Goal: Task Accomplishment & Management: Complete application form

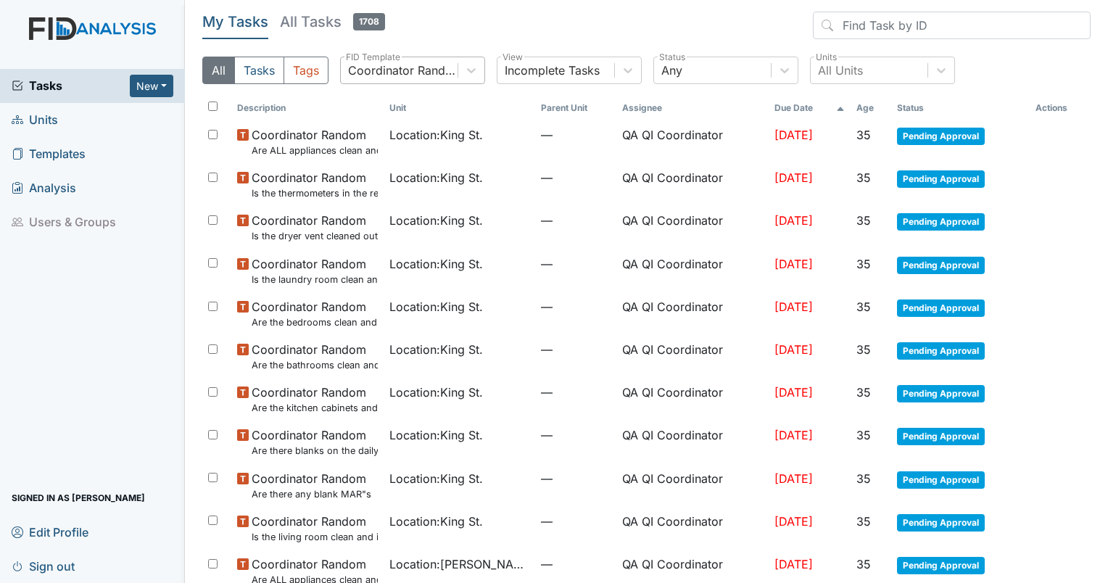
click at [411, 62] on div "Coordinator Random" at bounding box center [403, 70] width 111 height 17
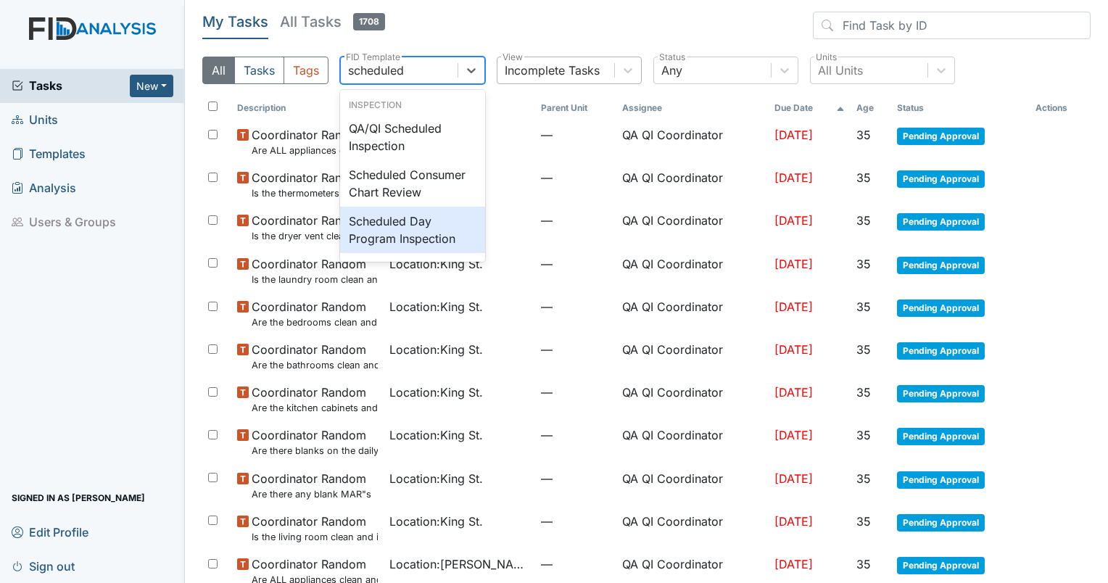
type input "scheduled"
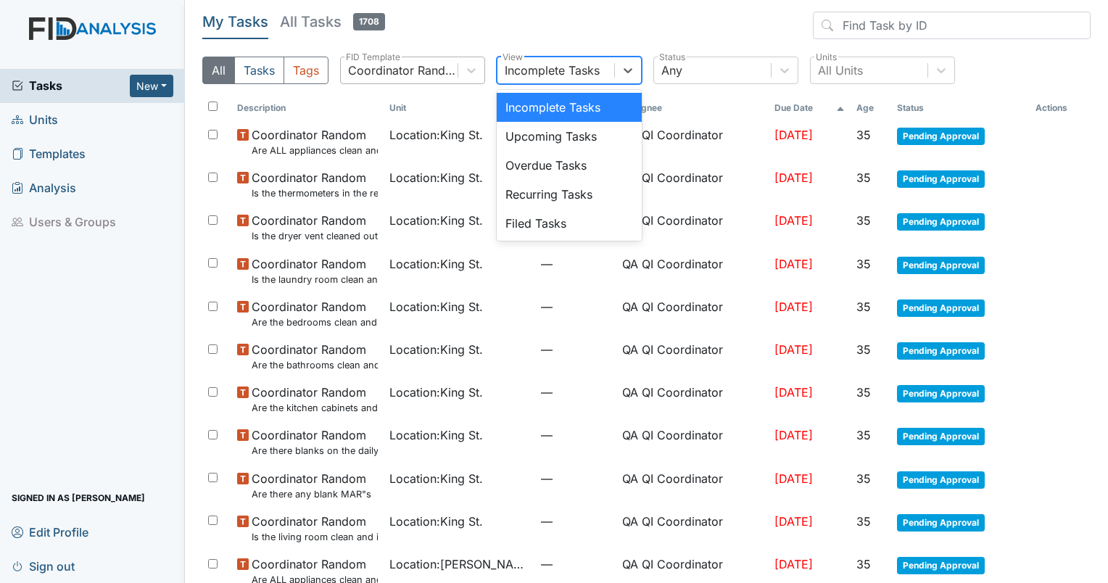
click at [580, 70] on div "Incomplete Tasks" at bounding box center [552, 70] width 95 height 17
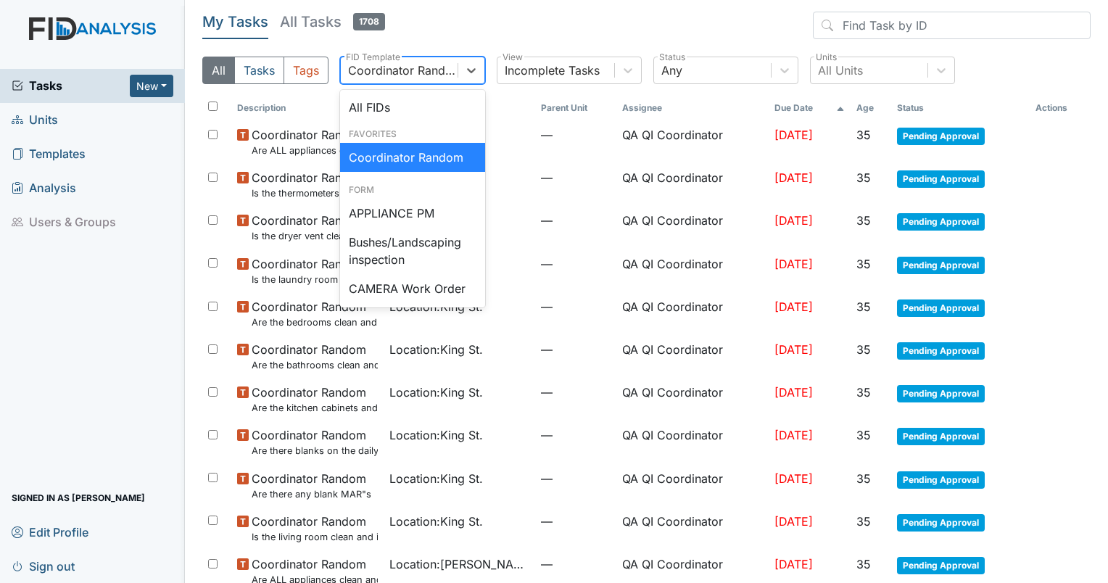
click at [405, 73] on div "Coordinator Random" at bounding box center [403, 70] width 111 height 17
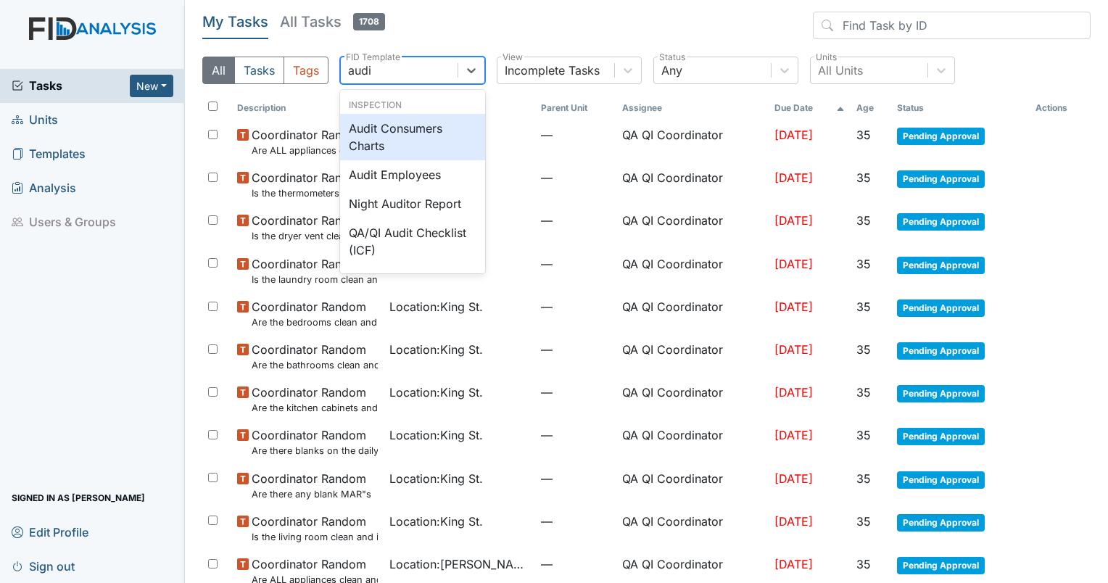
type input "audit"
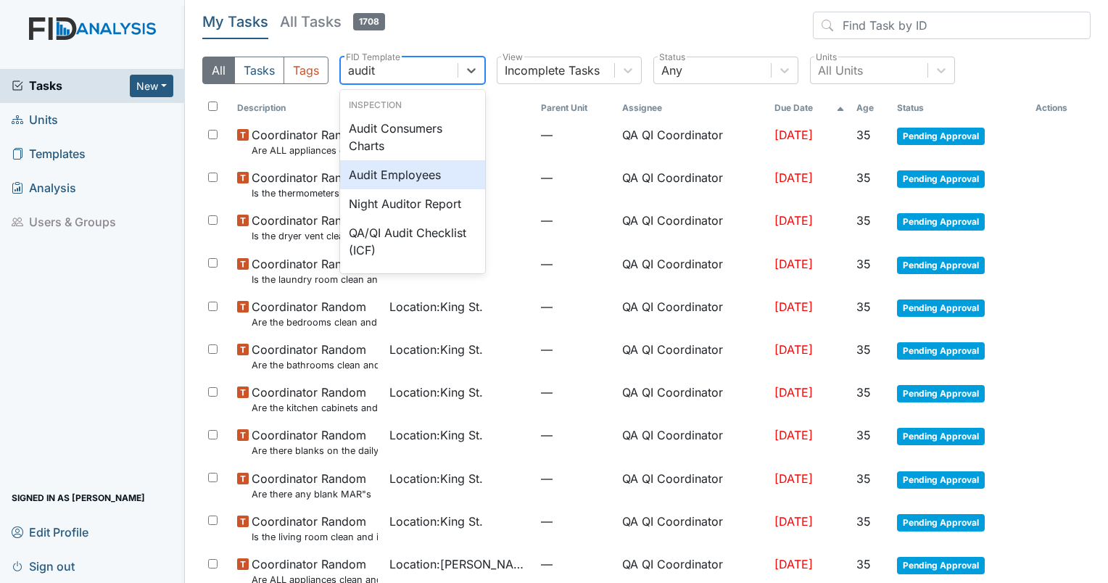
click at [398, 177] on div "Audit Employees" at bounding box center [412, 174] width 145 height 29
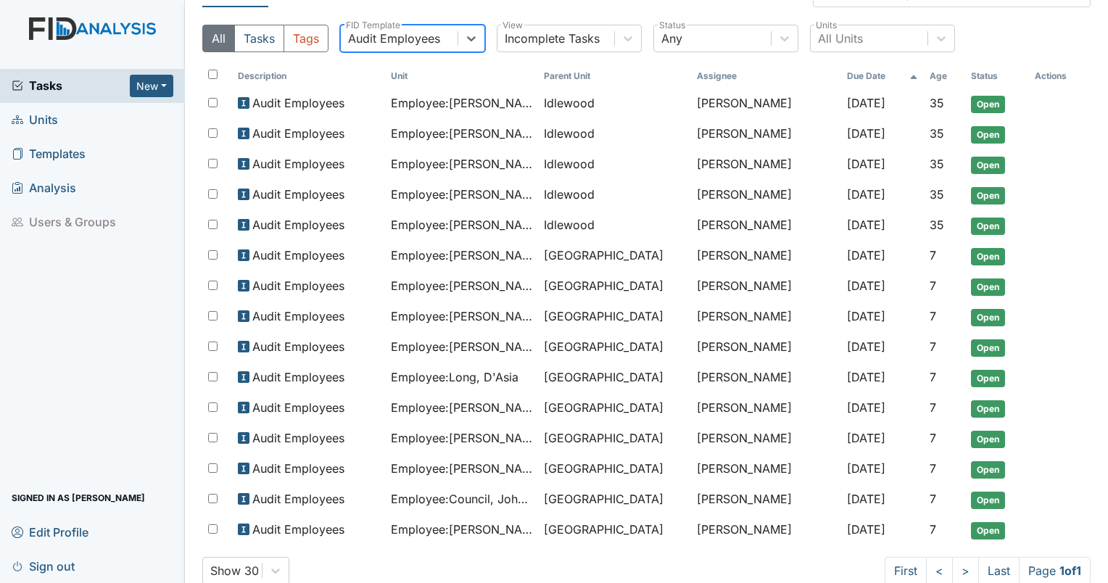
scroll to position [34, 0]
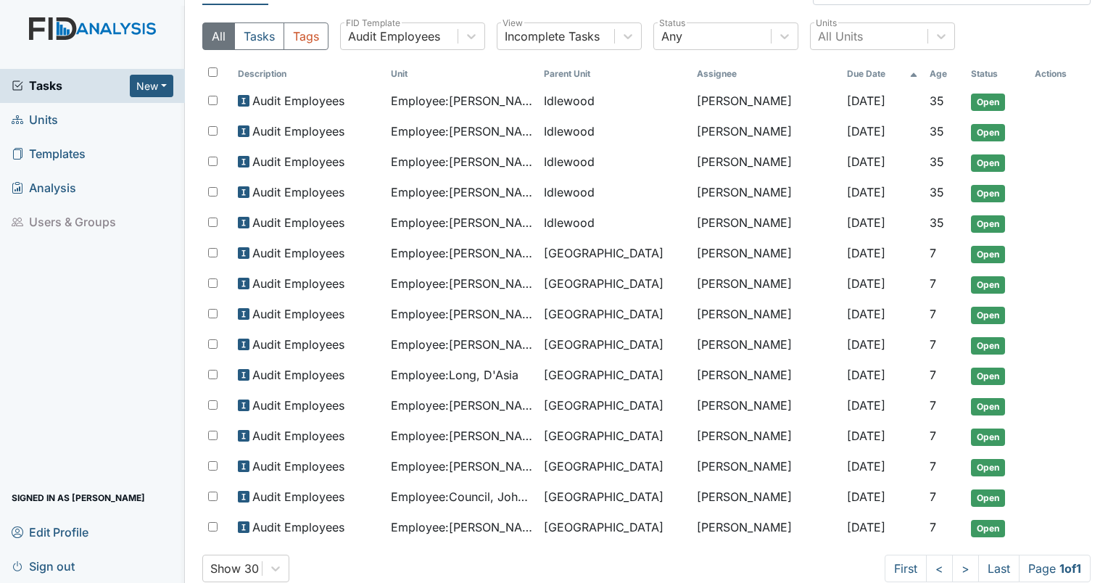
click at [432, 572] on div "Show 30 First < > Last Page 1 of 1" at bounding box center [646, 569] width 889 height 28
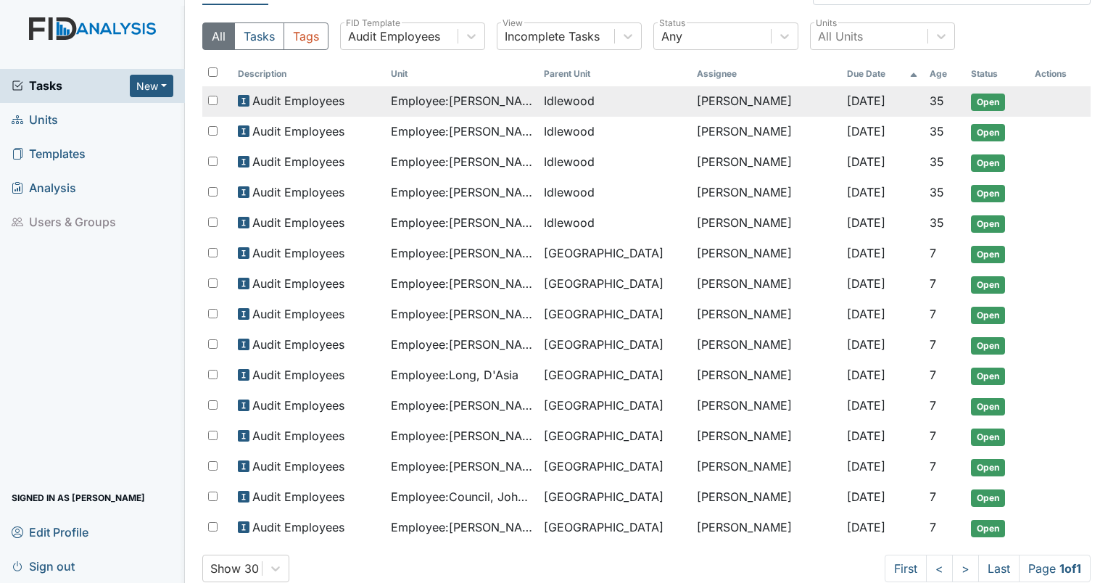
click at [560, 104] on span "Idlewood" at bounding box center [569, 100] width 51 height 17
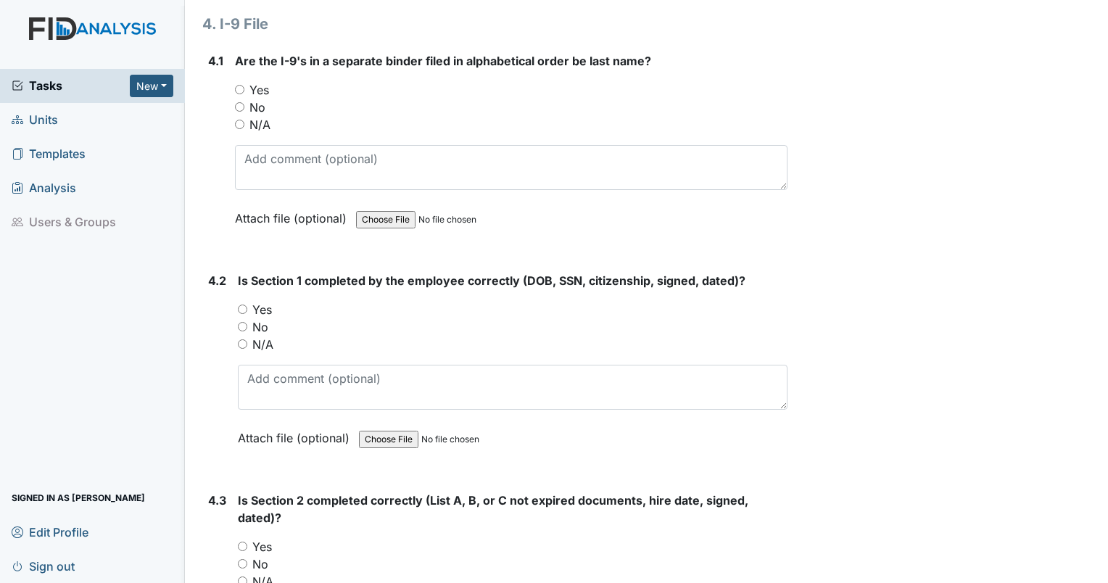
scroll to position [5156, 0]
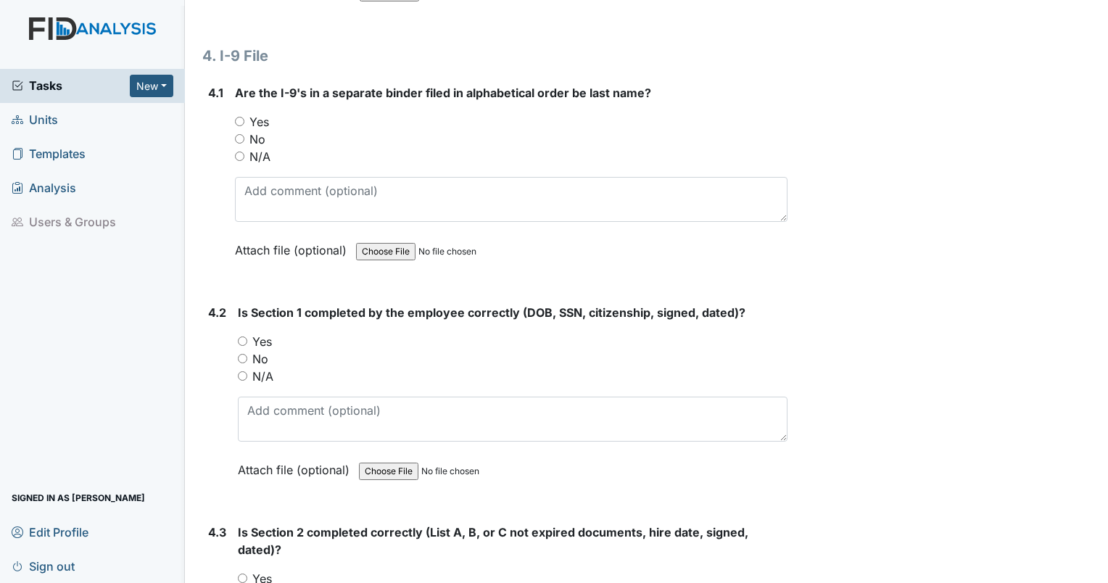
click at [239, 117] on input "Yes" at bounding box center [239, 121] width 9 height 9
radio input "true"
click at [242, 337] on input "Yes" at bounding box center [242, 341] width 9 height 9
radio input "true"
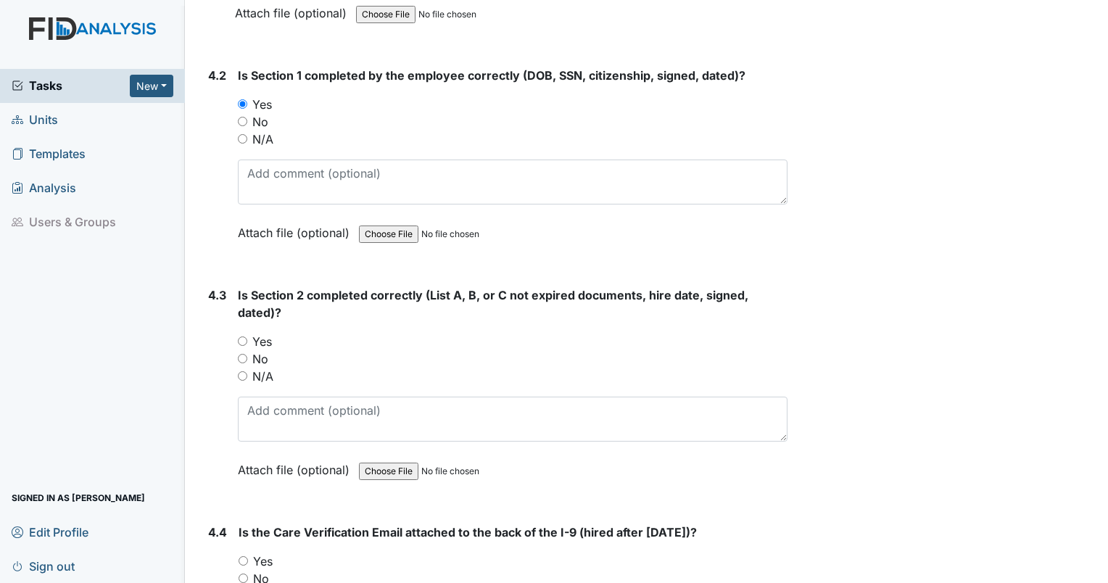
scroll to position [5426, 0]
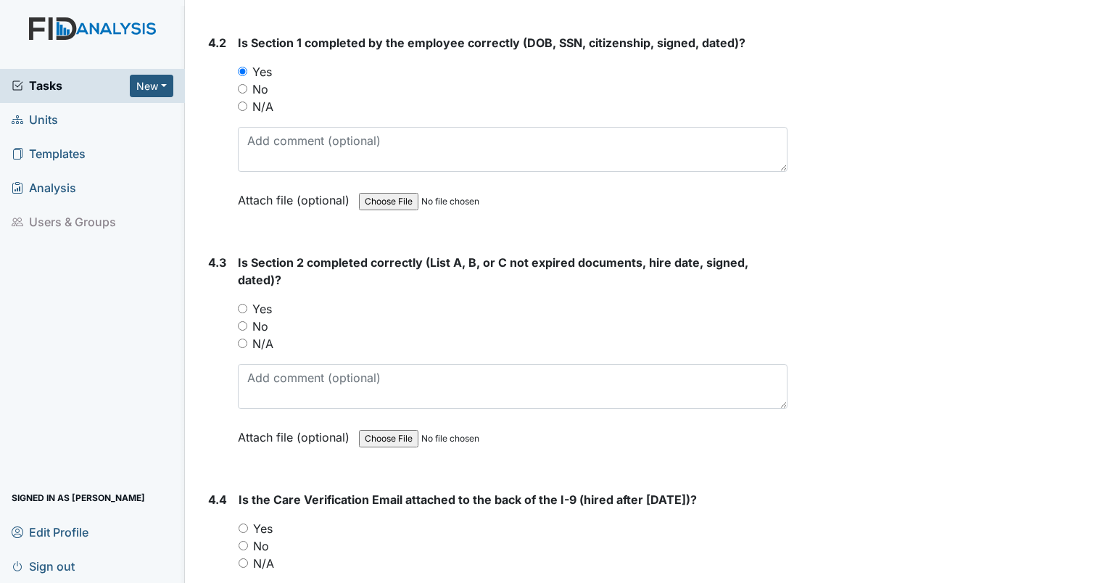
click at [243, 304] on input "Yes" at bounding box center [242, 308] width 9 height 9
radio input "true"
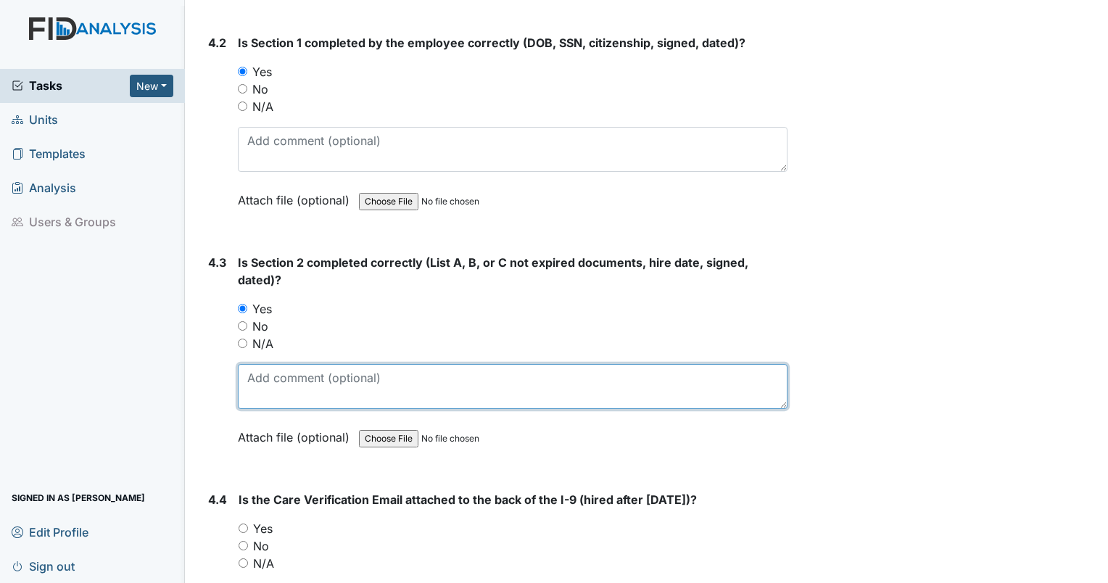
click at [301, 373] on textarea at bounding box center [513, 386] width 550 height 45
type textarea "A or B and C."
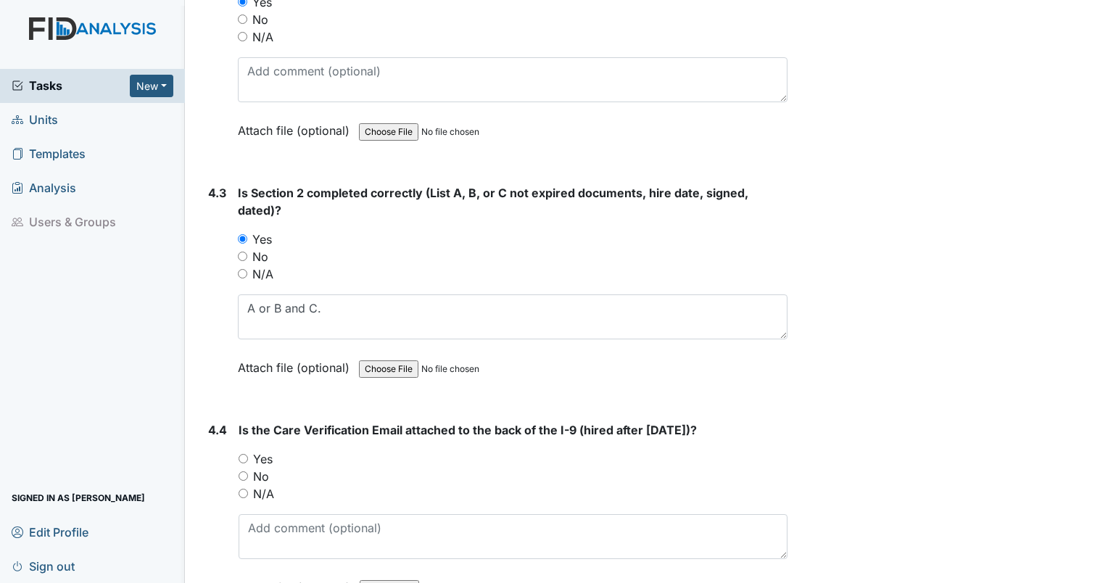
scroll to position [5573, 0]
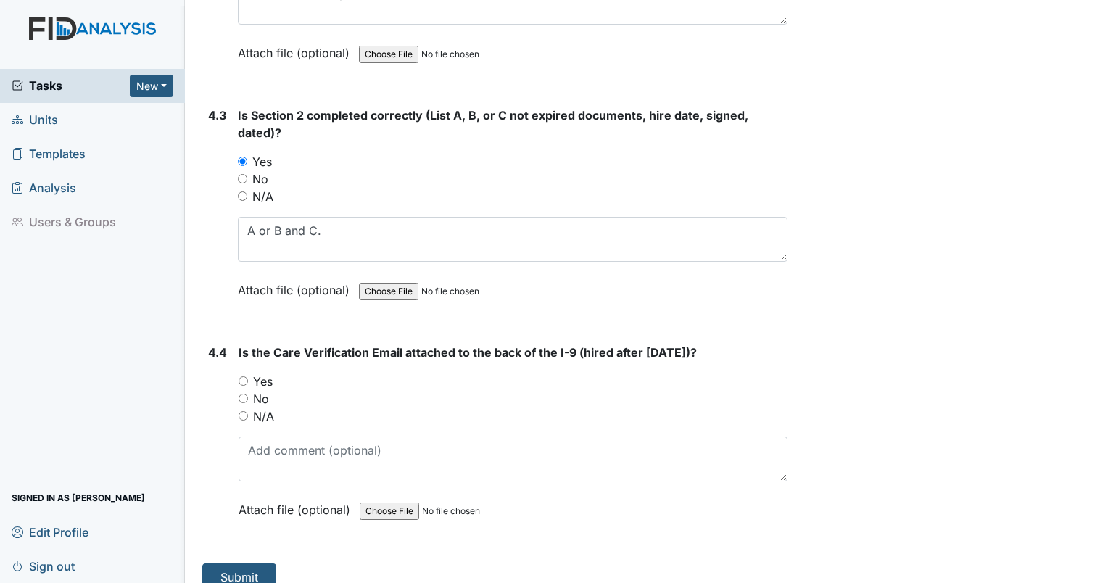
click at [243, 376] on input "Yes" at bounding box center [243, 380] width 9 height 9
radio input "true"
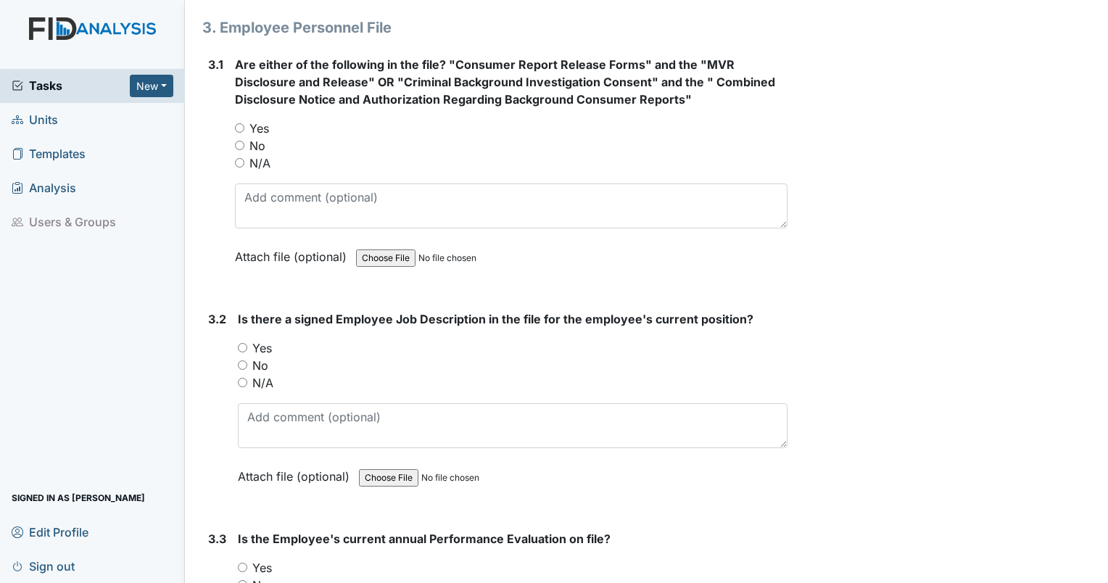
scroll to position [4244, 0]
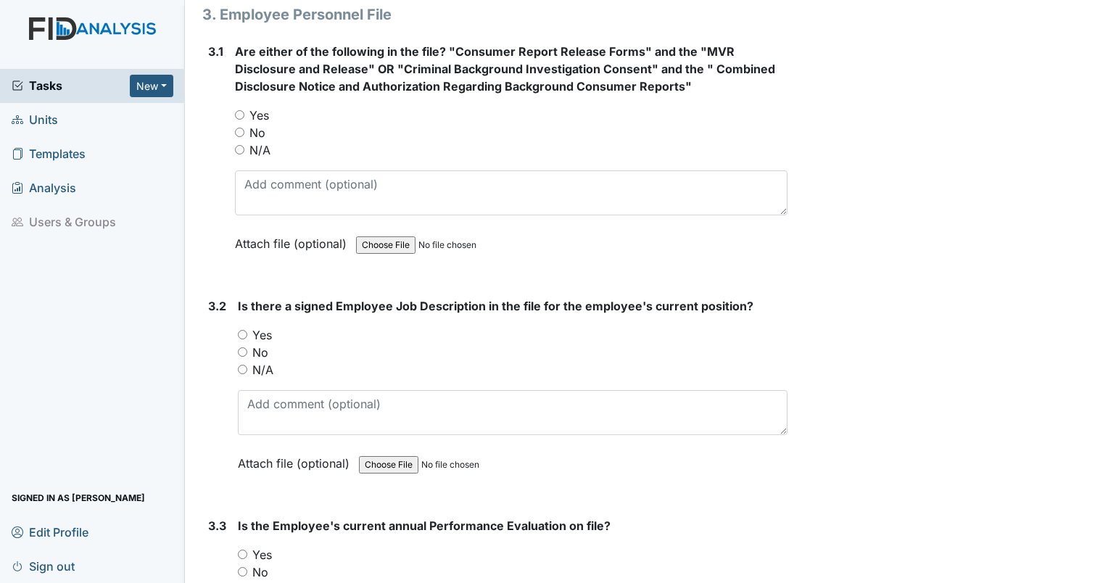
click at [239, 110] on input "Yes" at bounding box center [239, 114] width 9 height 9
radio input "true"
click at [242, 347] on input "No" at bounding box center [242, 351] width 9 height 9
radio input "true"
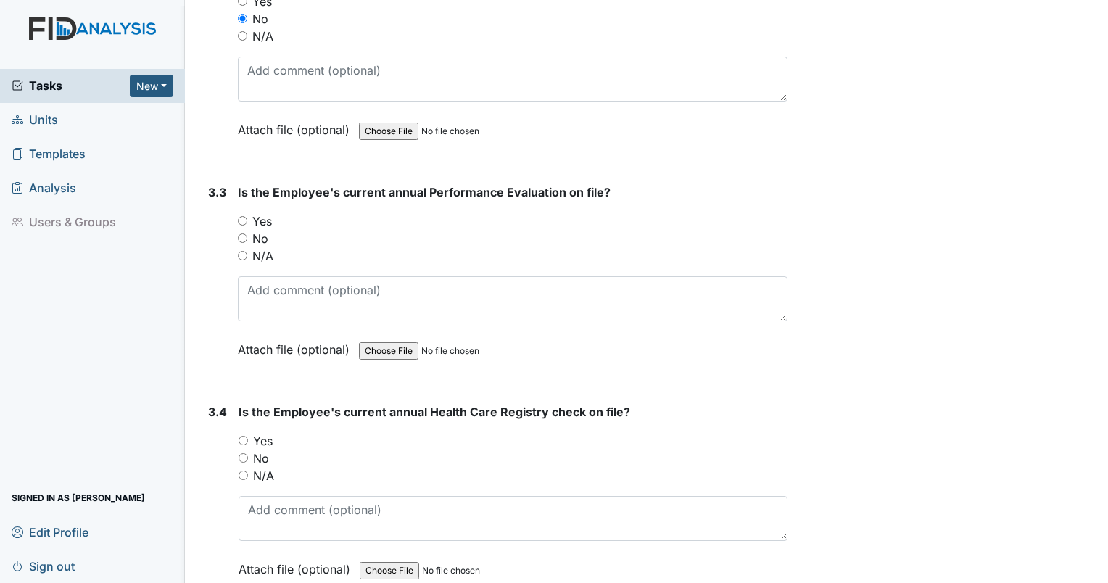
scroll to position [4584, 0]
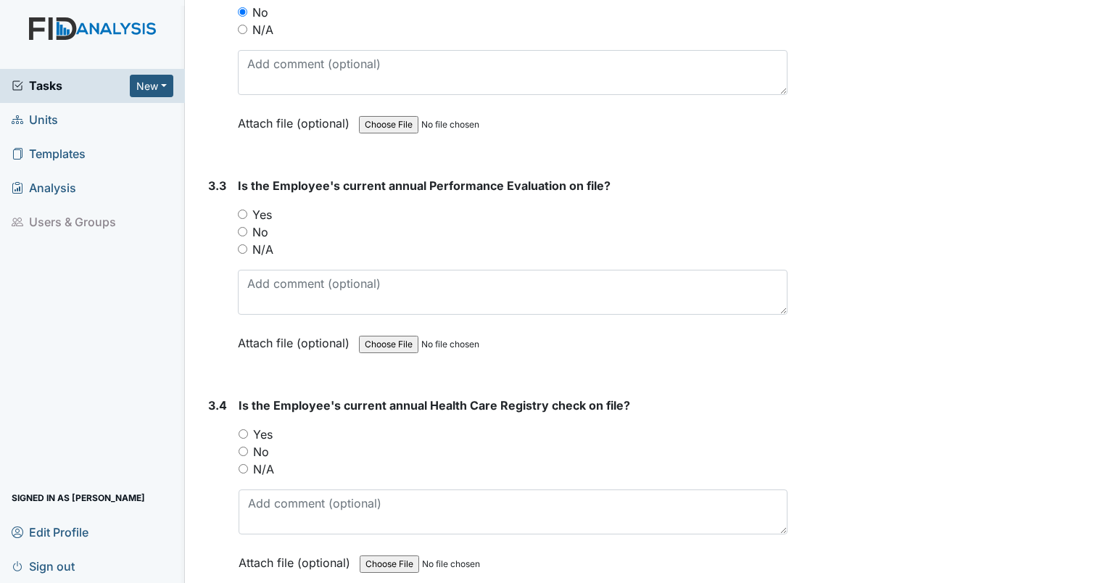
click at [242, 227] on input "No" at bounding box center [242, 231] width 9 height 9
radio input "true"
click at [239, 429] on input "Yes" at bounding box center [243, 433] width 9 height 9
radio input "true"
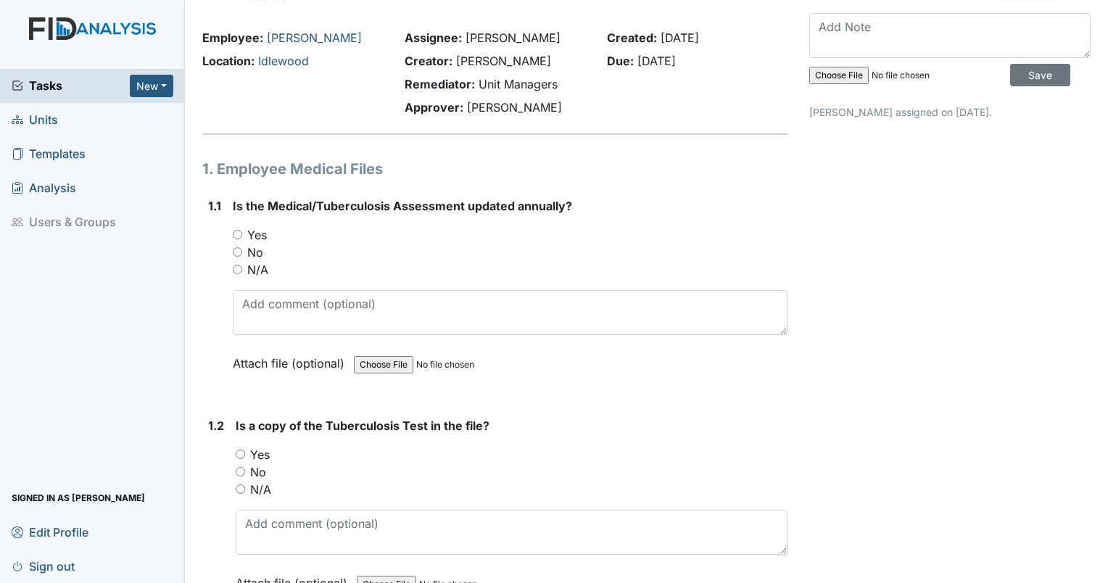
scroll to position [0, 0]
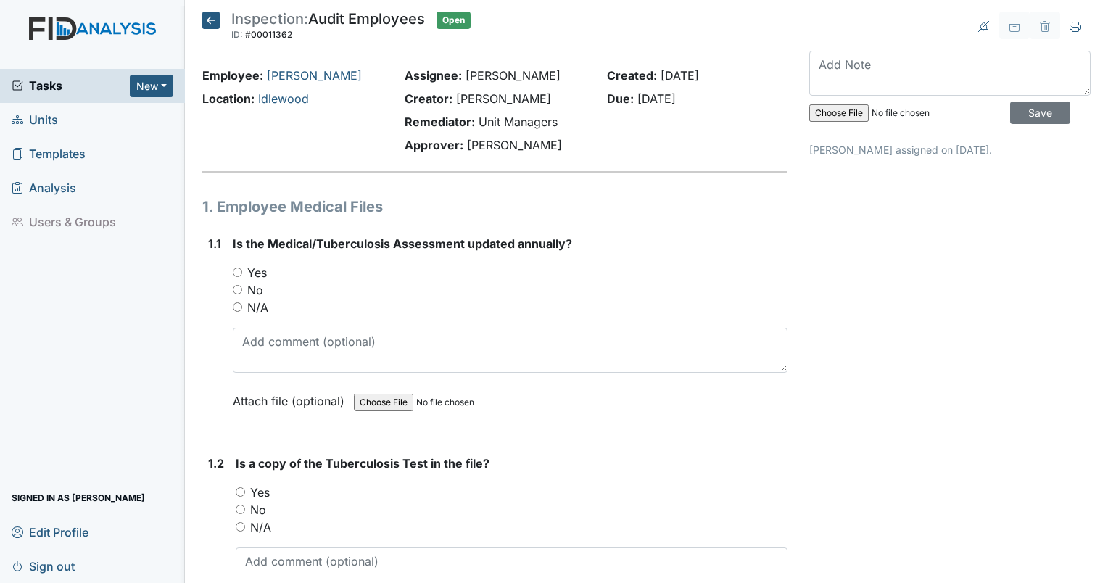
click at [238, 288] on input "No" at bounding box center [237, 289] width 9 height 9
radio input "true"
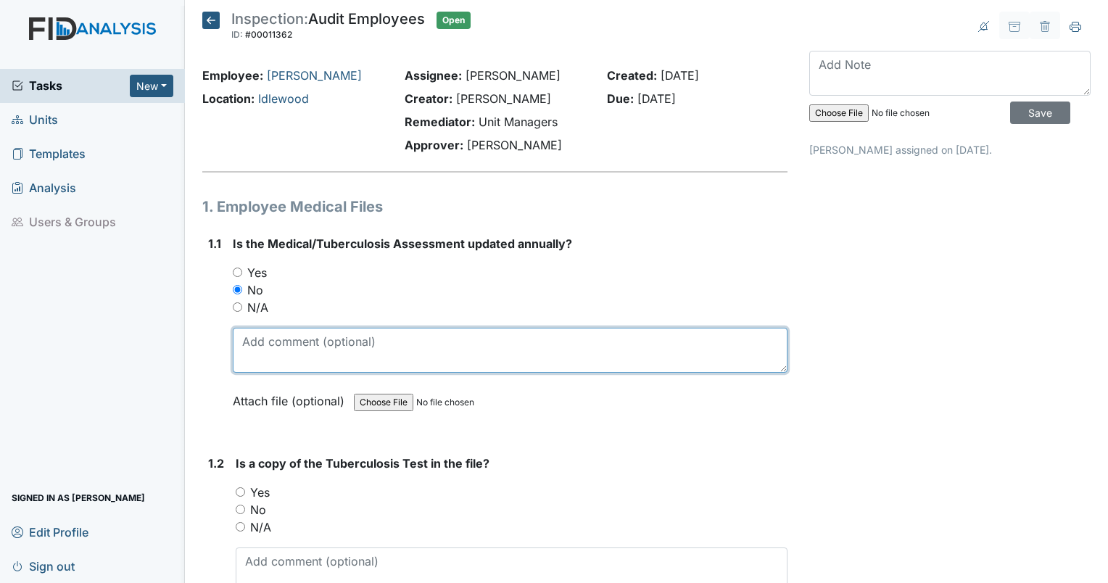
click at [314, 368] on textarea at bounding box center [510, 350] width 555 height 45
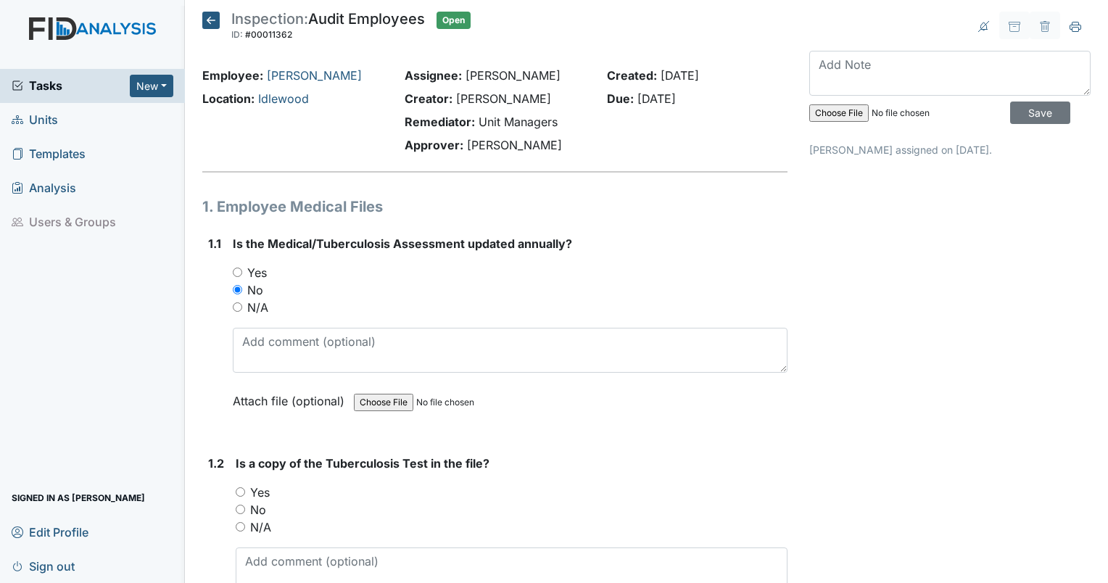
click at [236, 276] on input "Yes" at bounding box center [237, 272] width 9 height 9
radio input "true"
click at [239, 490] on input "Yes" at bounding box center [240, 491] width 9 height 9
radio input "true"
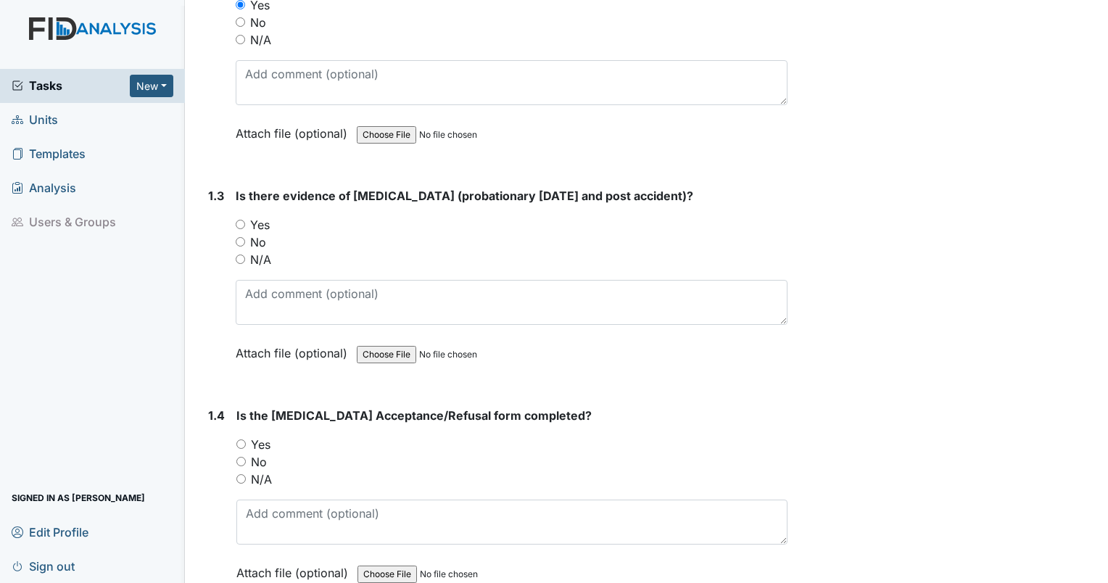
scroll to position [552, 0]
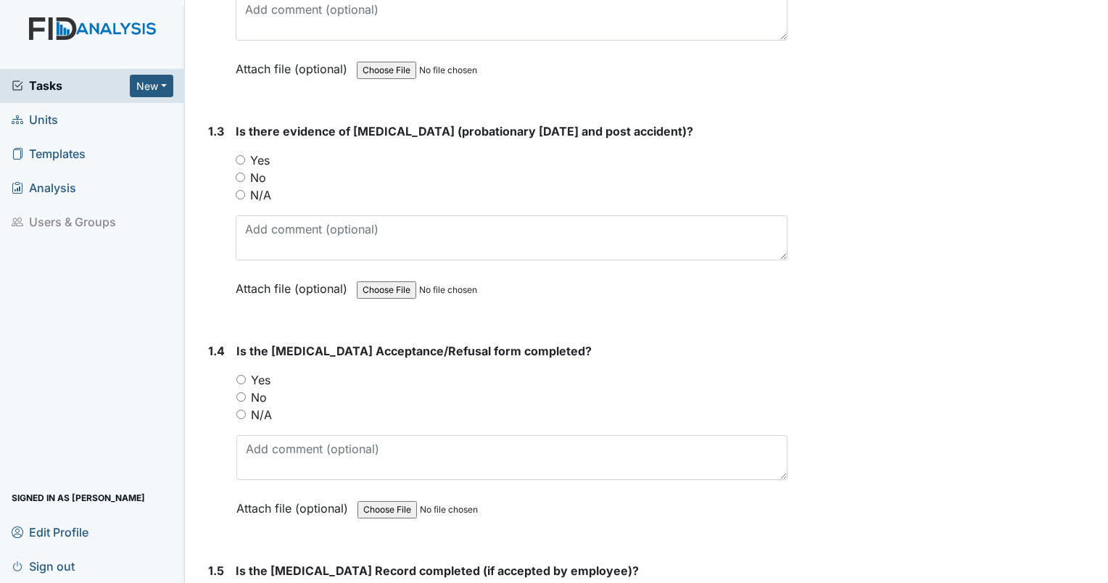
click at [238, 159] on input "Yes" at bounding box center [240, 159] width 9 height 9
radio input "true"
click at [242, 376] on input "Yes" at bounding box center [240, 379] width 9 height 9
radio input "true"
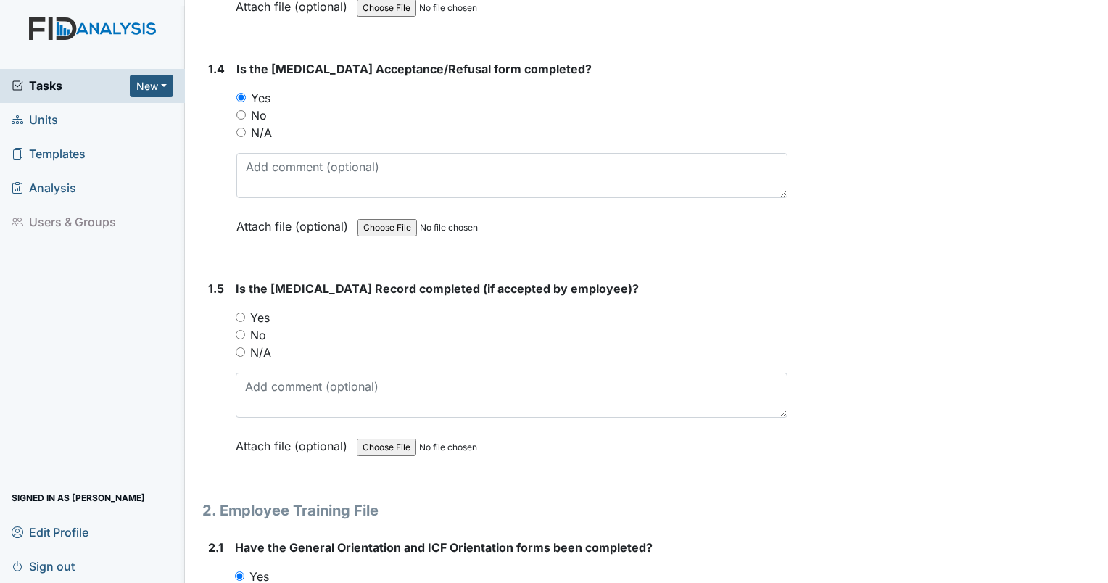
scroll to position [841, 0]
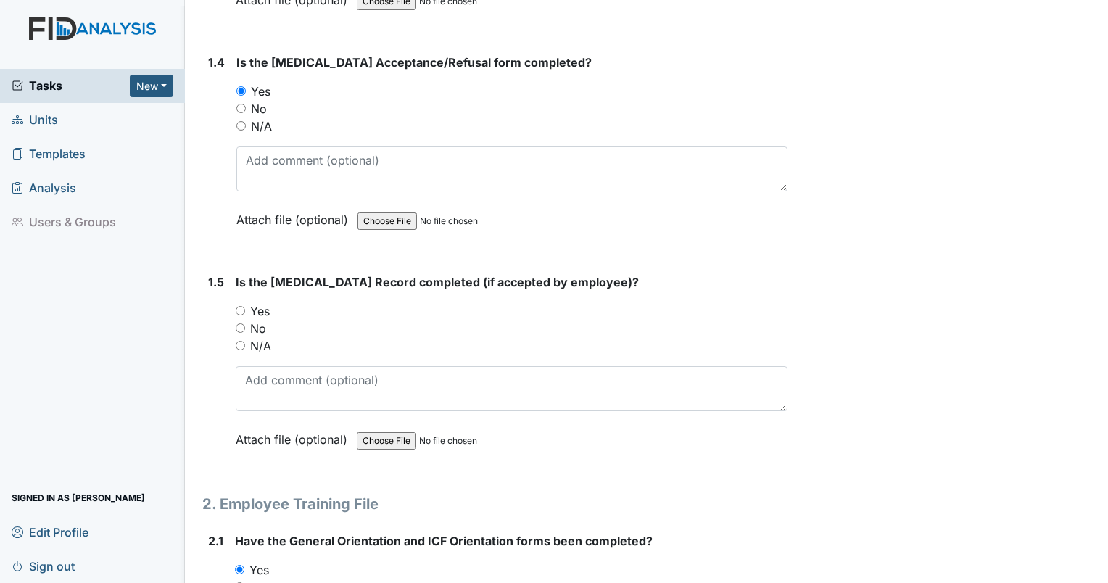
click at [240, 342] on input "N/A" at bounding box center [240, 345] width 9 height 9
radio input "true"
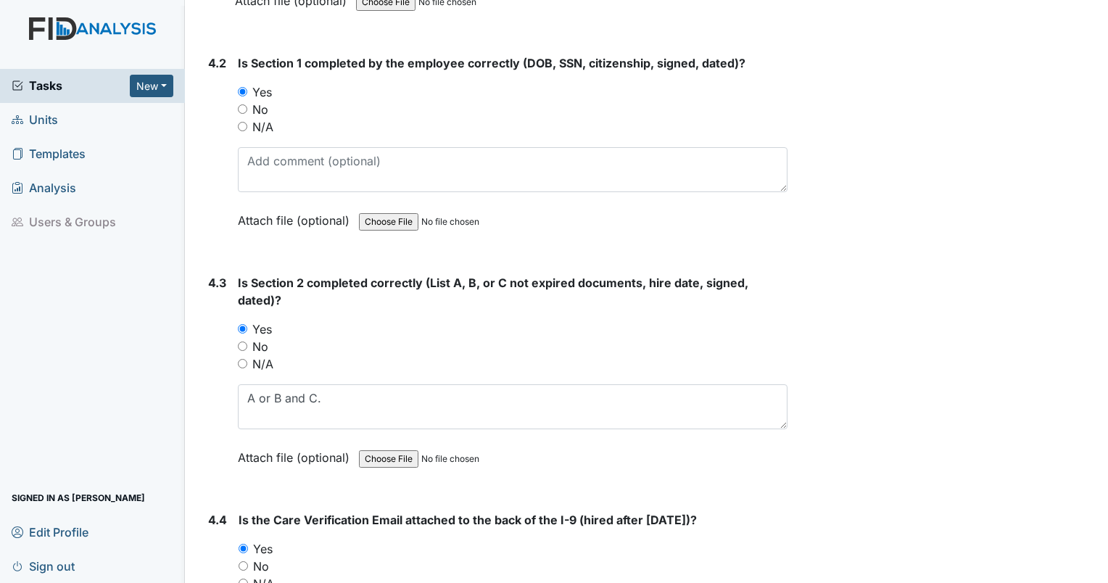
scroll to position [5573, 0]
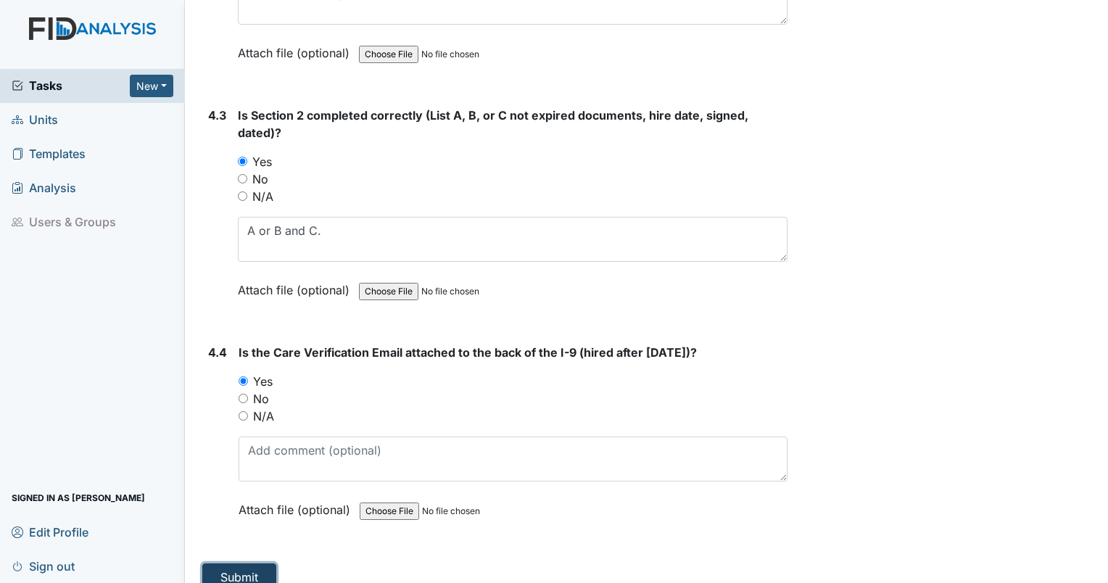
click at [231, 564] on button "Submit" at bounding box center [239, 578] width 74 height 28
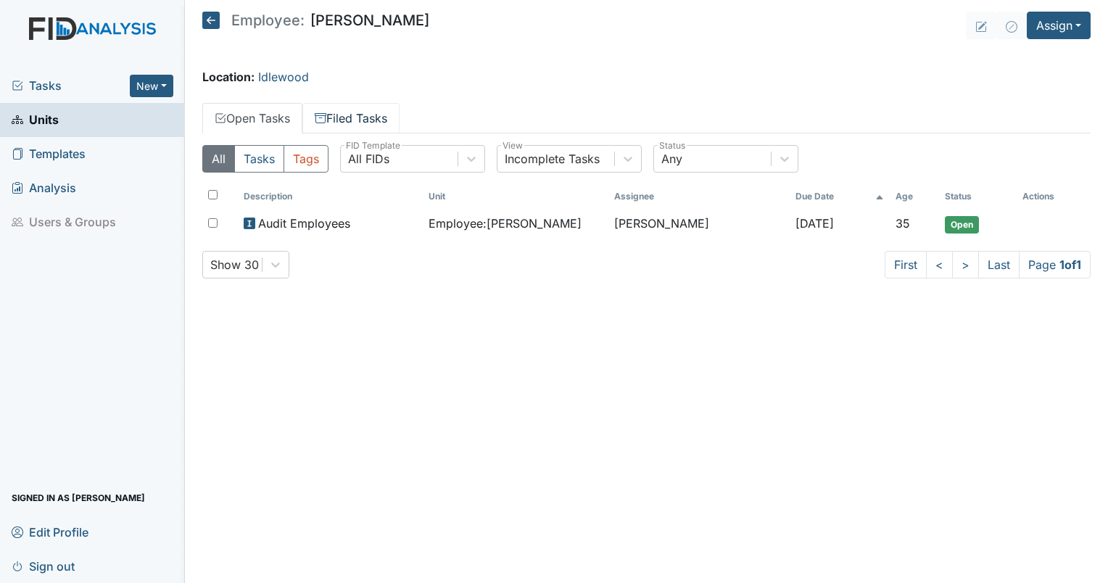
click at [333, 125] on link "Filed Tasks" at bounding box center [350, 118] width 97 height 30
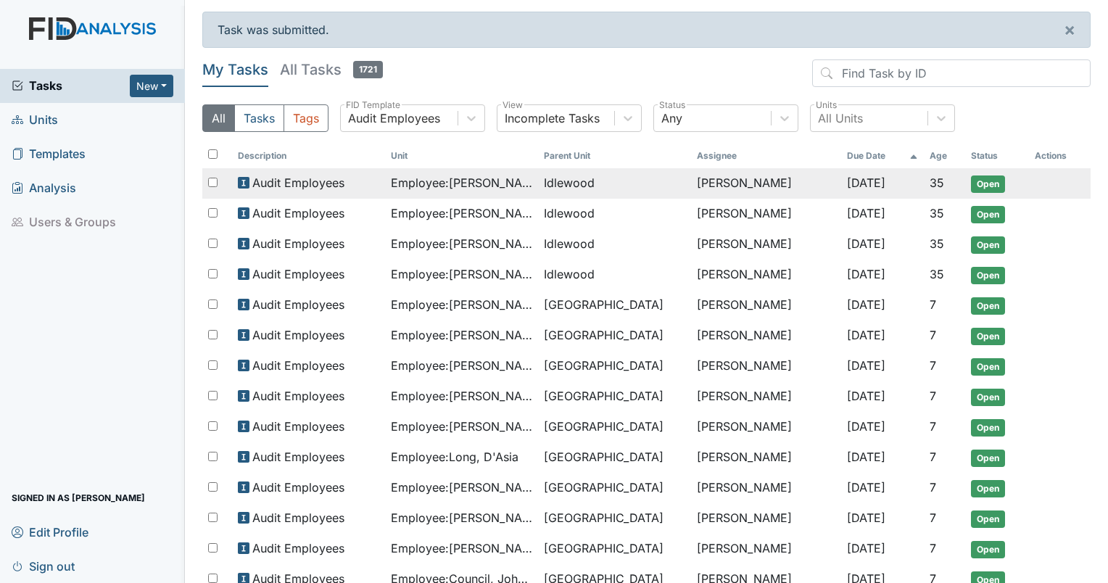
click at [516, 181] on span "Employee : Pearson, Lucille" at bounding box center [461, 182] width 141 height 17
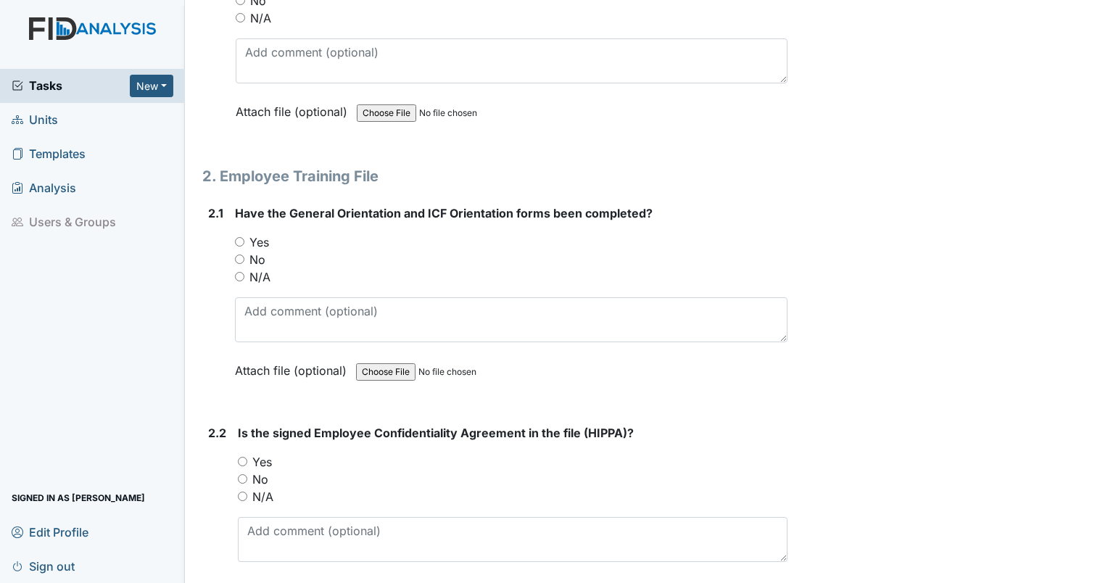
scroll to position [1187, 0]
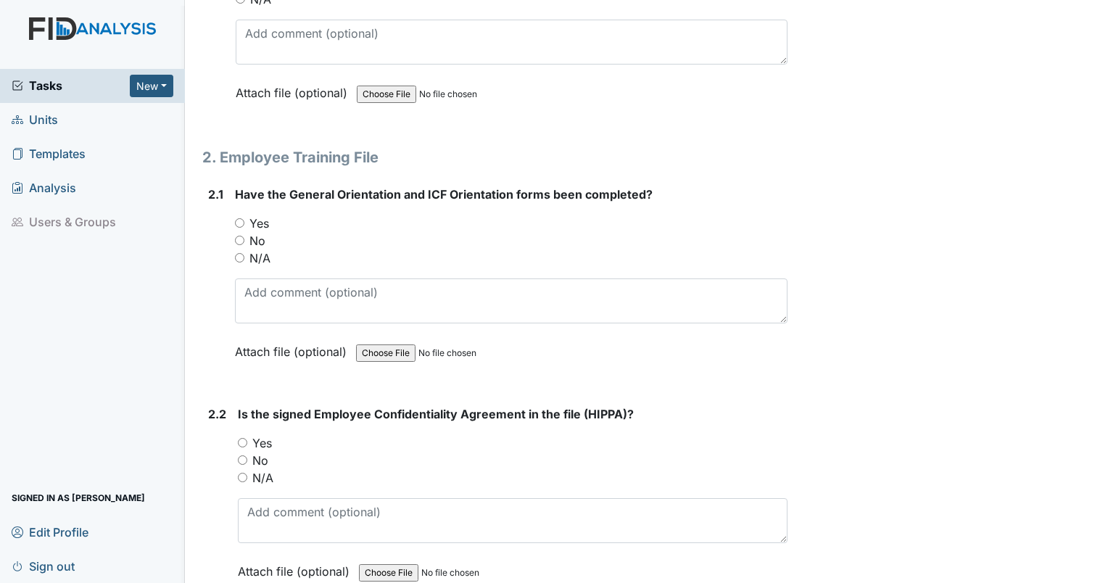
click at [238, 218] on input "Yes" at bounding box center [239, 222] width 9 height 9
radio input "true"
click at [241, 438] on input "Yes" at bounding box center [242, 442] width 9 height 9
radio input "true"
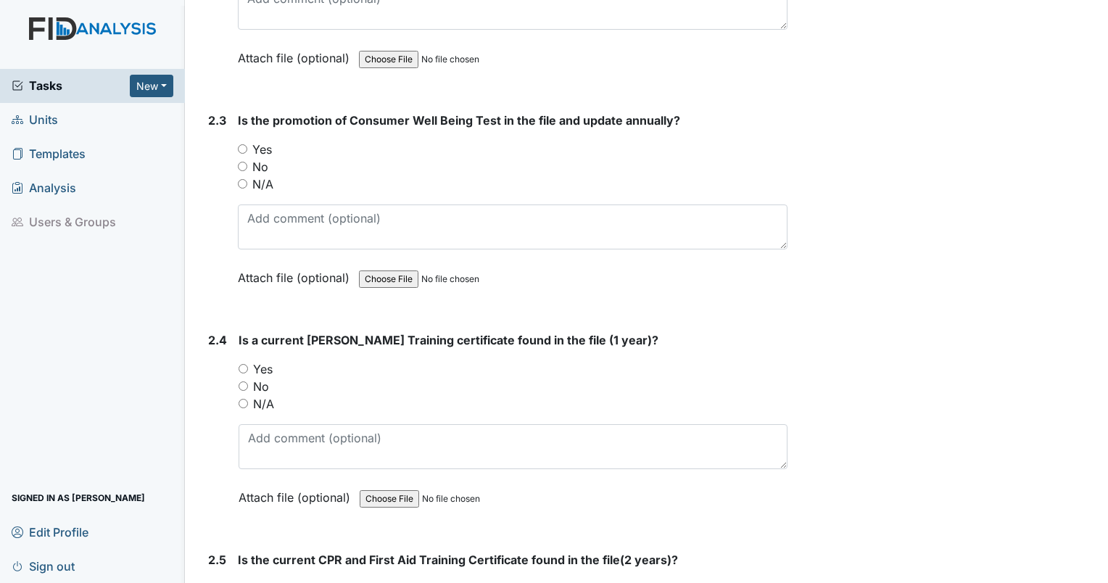
scroll to position [1766, 0]
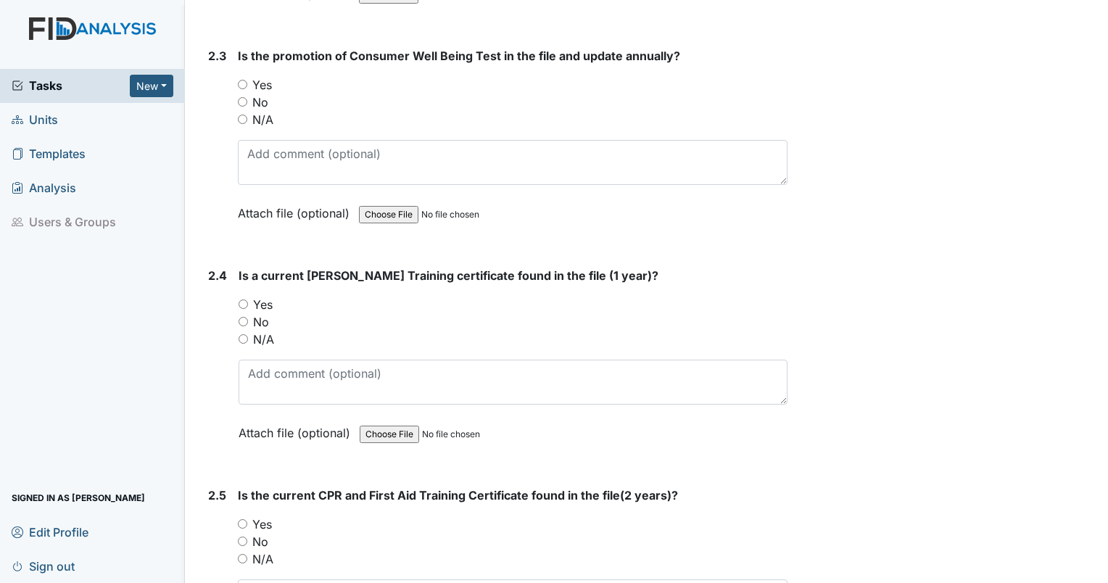
click at [239, 80] on input "Yes" at bounding box center [242, 84] width 9 height 9
radio input "true"
click at [242, 300] on input "Yes" at bounding box center [243, 304] width 9 height 9
radio input "true"
click at [241, 519] on input "Yes" at bounding box center [242, 523] width 9 height 9
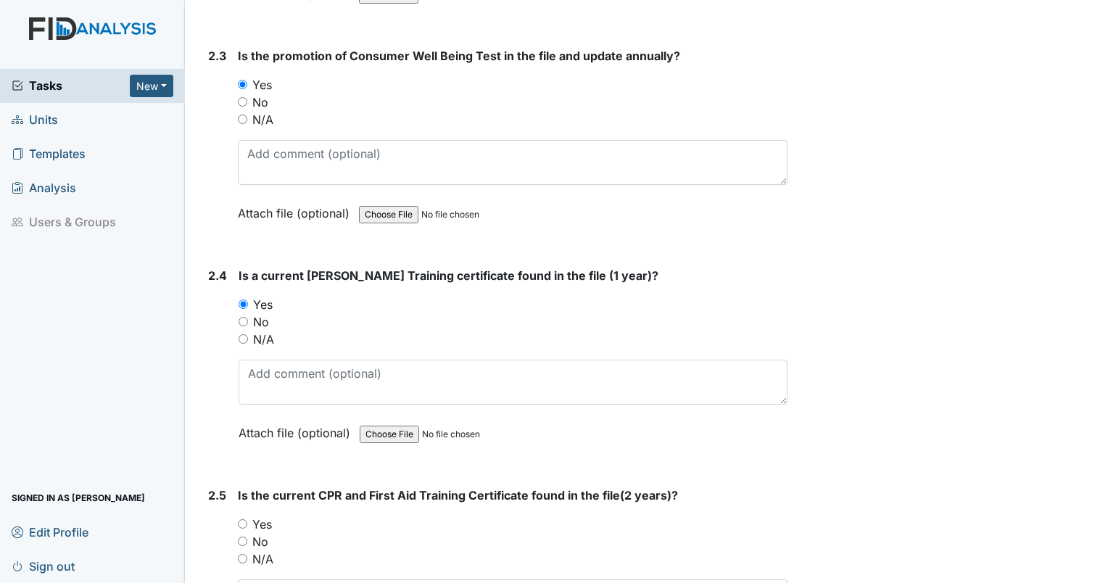
radio input "true"
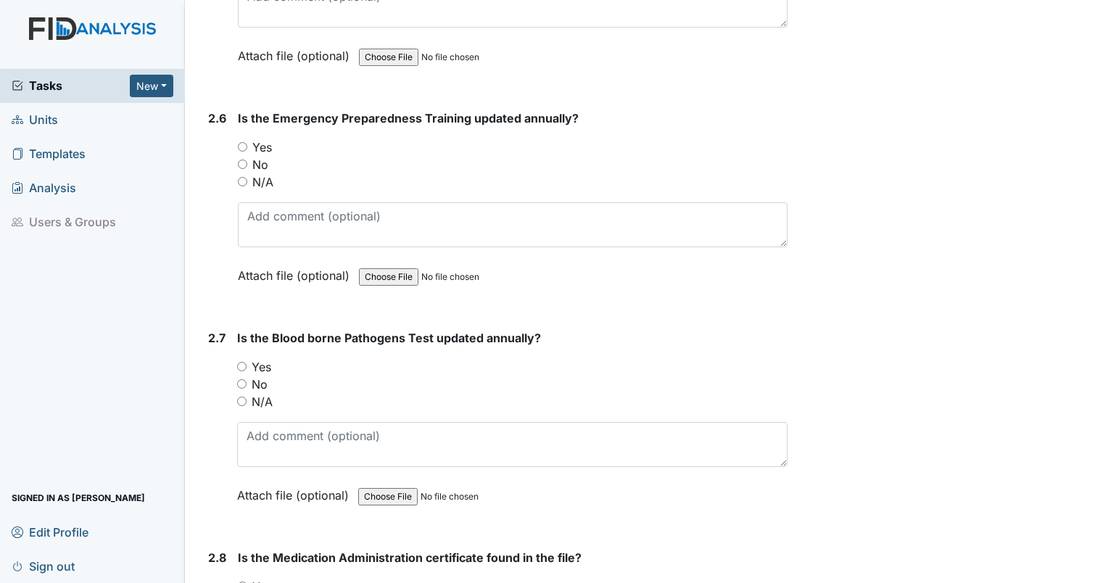
scroll to position [2394, 0]
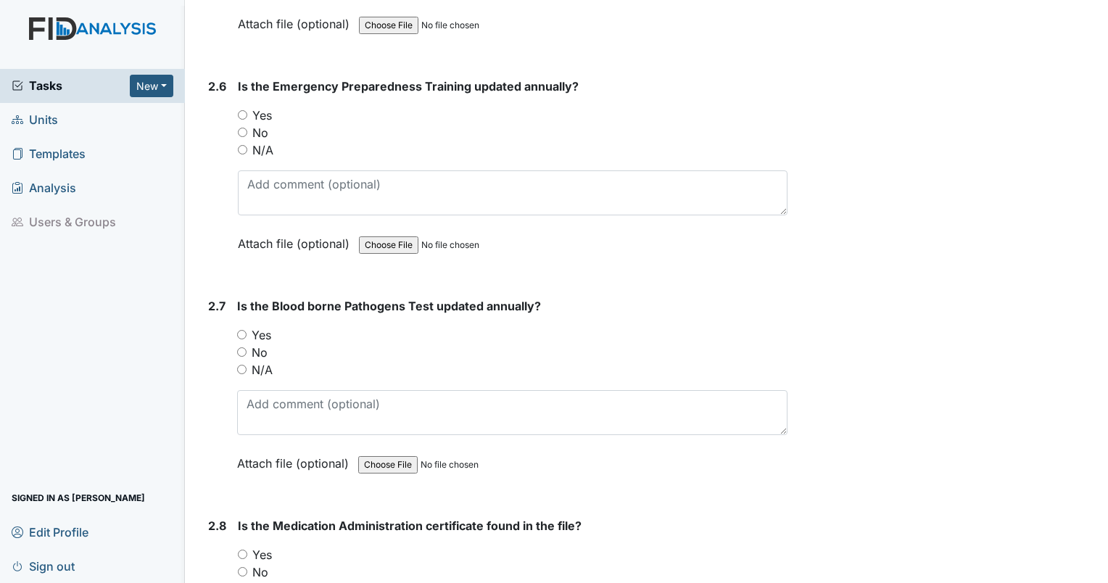
click at [244, 110] on input "Yes" at bounding box center [242, 114] width 9 height 9
radio input "true"
click at [239, 330] on input "Yes" at bounding box center [241, 334] width 9 height 9
radio input "true"
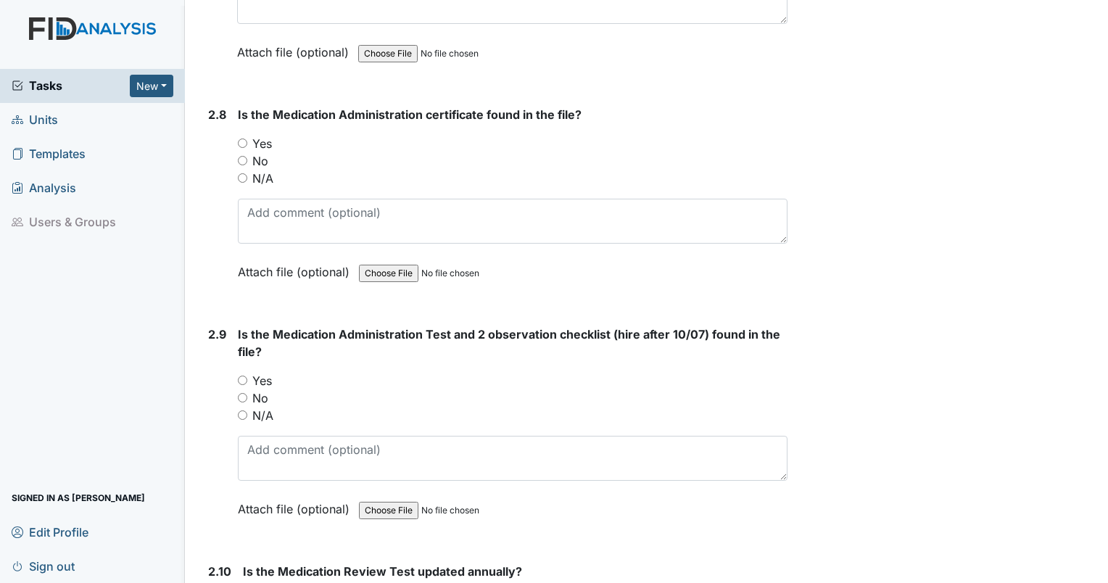
scroll to position [2664, 0]
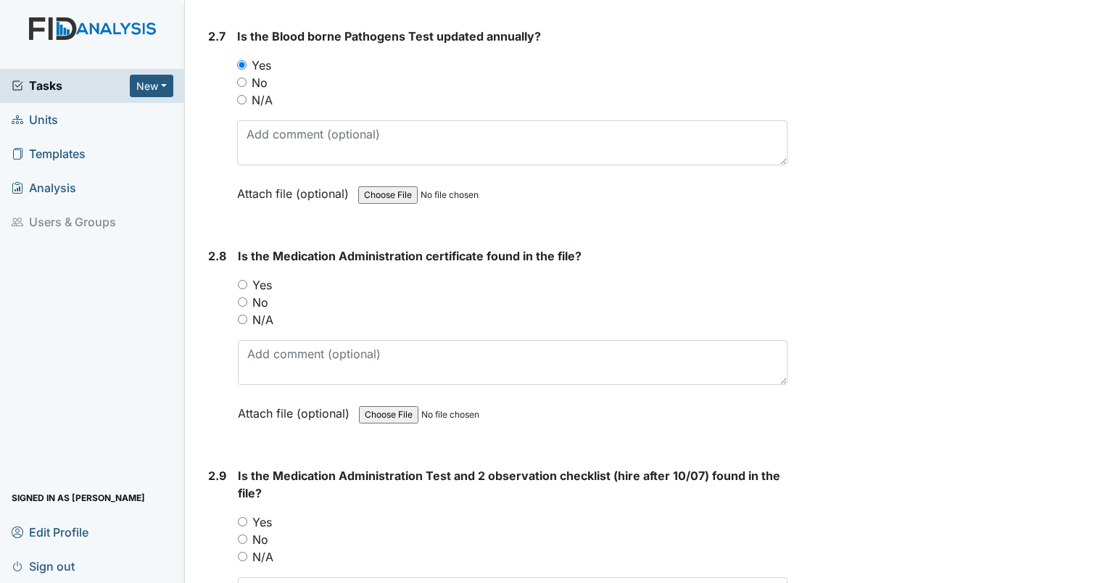
click at [238, 280] on input "Yes" at bounding box center [242, 284] width 9 height 9
radio input "true"
click at [243, 517] on input "Yes" at bounding box center [242, 521] width 9 height 9
radio input "true"
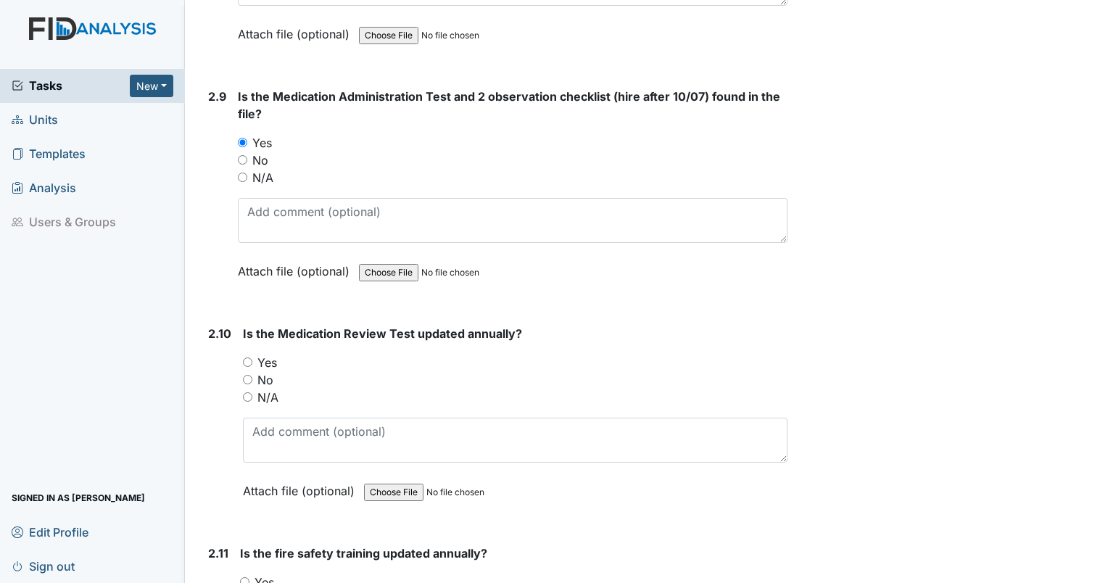
scroll to position [3113, 0]
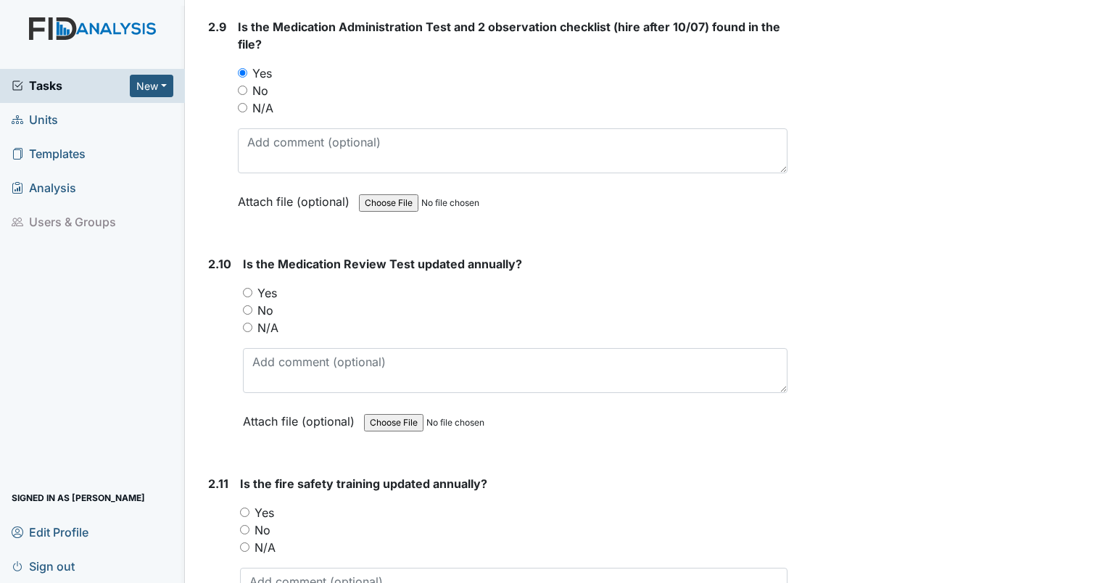
click at [247, 288] on input "Yes" at bounding box center [247, 292] width 9 height 9
radio input "true"
click at [247, 504] on div "Yes" at bounding box center [514, 512] width 548 height 17
click at [244, 508] on input "Yes" at bounding box center [244, 512] width 9 height 9
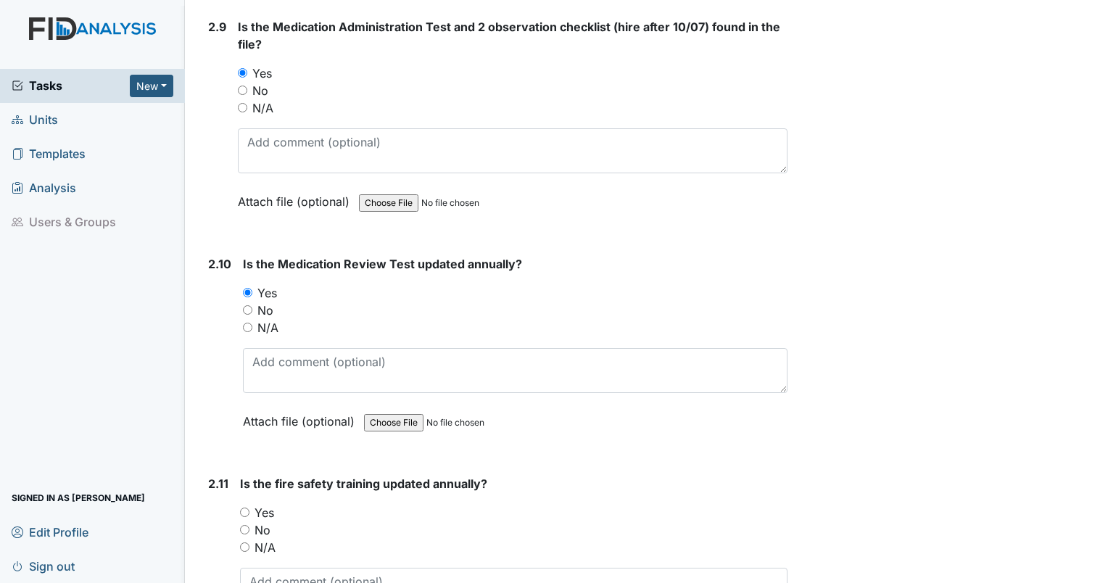
radio input "true"
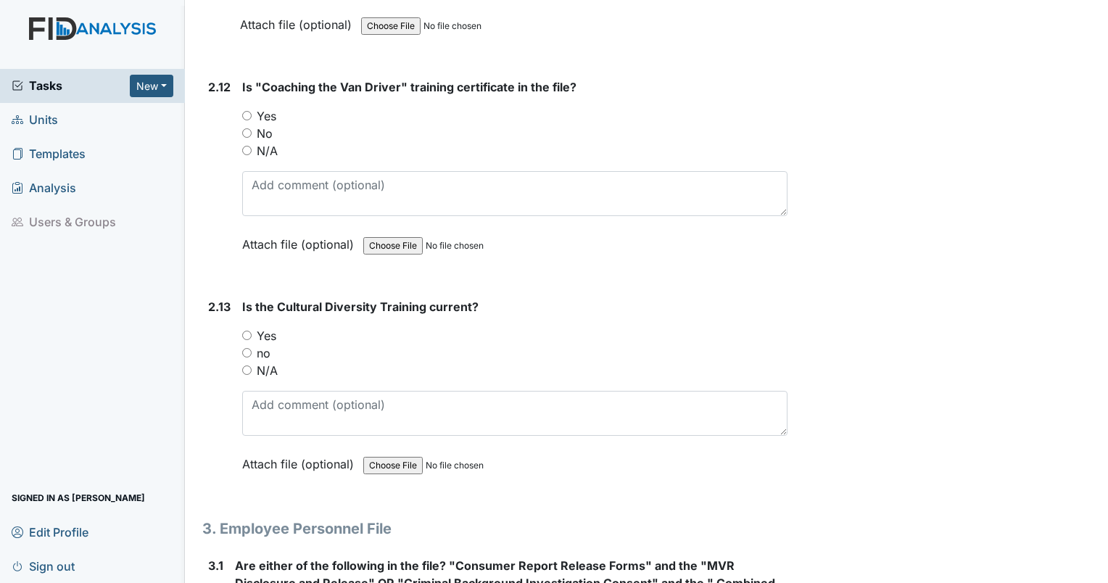
scroll to position [3743, 0]
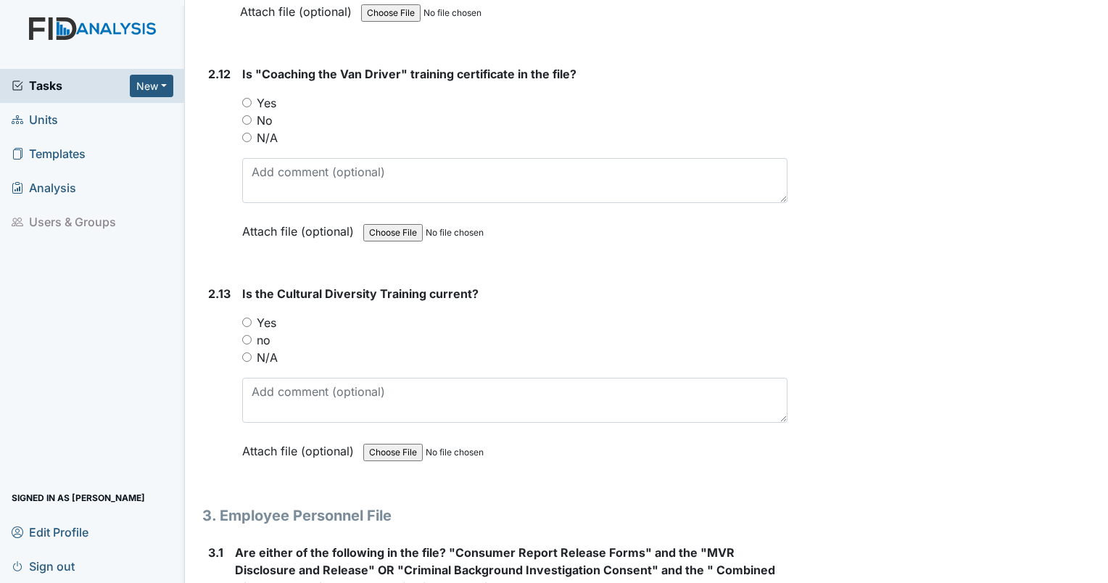
click at [243, 94] on div "Yes" at bounding box center [514, 102] width 545 height 17
click at [247, 98] on input "Yes" at bounding box center [246, 102] width 9 height 9
radio input "true"
click at [247, 318] on input "Yes" at bounding box center [246, 322] width 9 height 9
radio input "true"
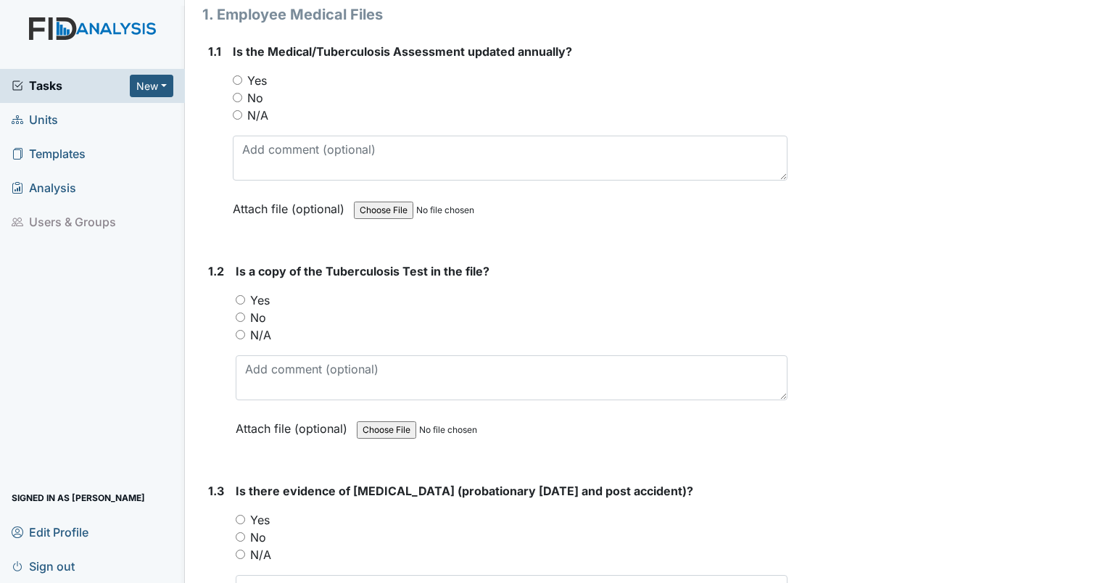
scroll to position [186, 0]
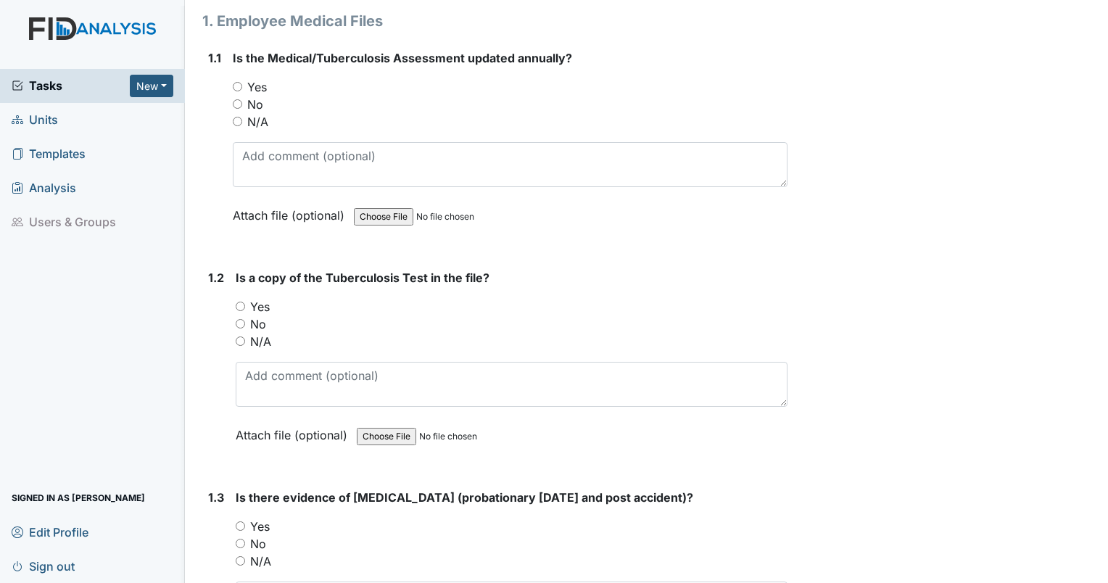
click at [233, 86] on input "Yes" at bounding box center [237, 86] width 9 height 9
radio input "true"
click at [239, 304] on input "Yes" at bounding box center [240, 306] width 9 height 9
radio input "true"
click at [241, 522] on input "Yes" at bounding box center [240, 526] width 9 height 9
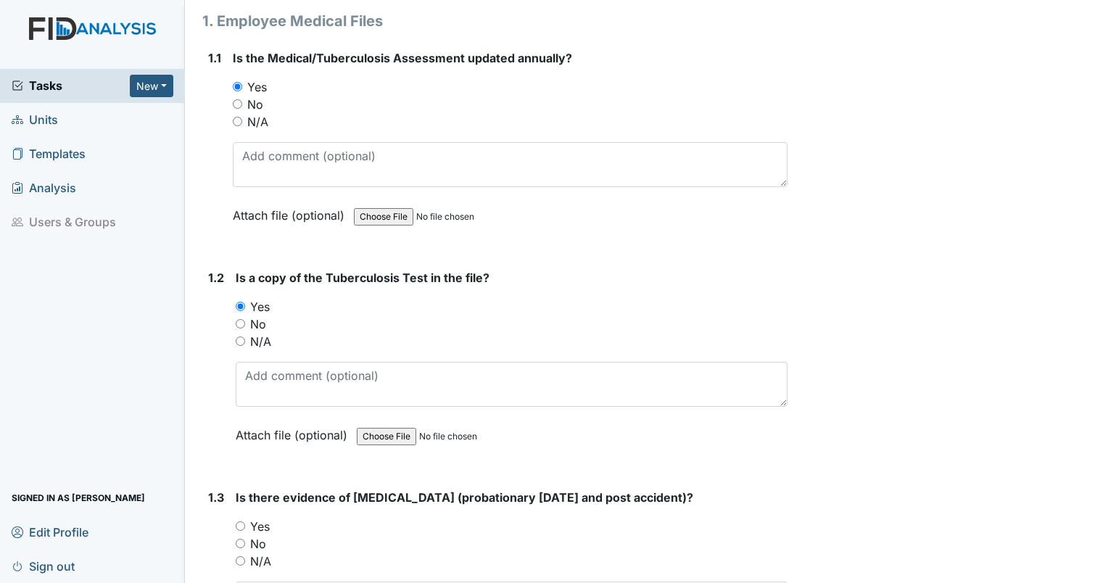
radio input "true"
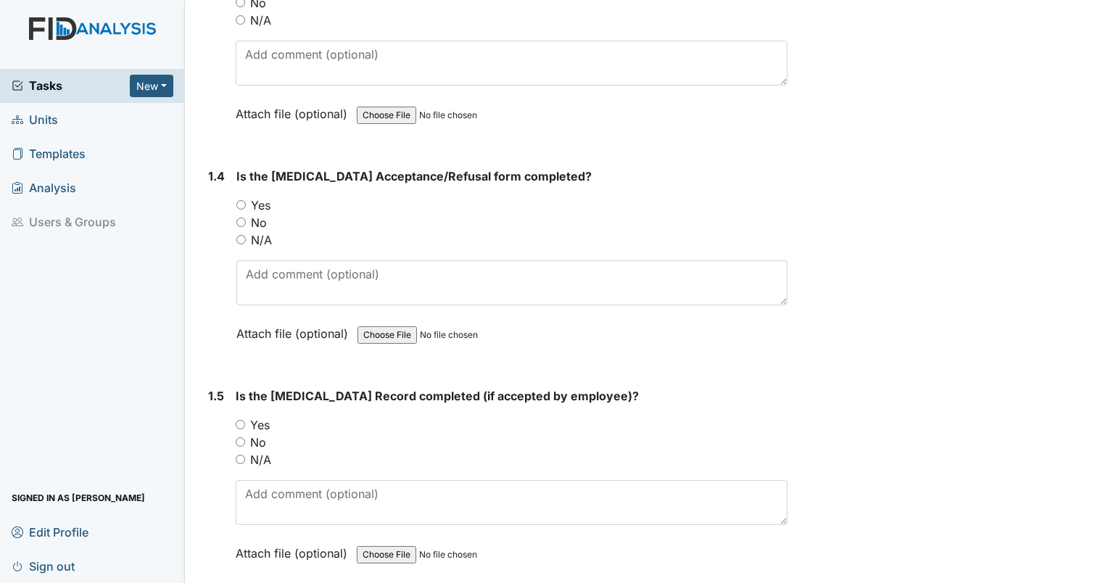
scroll to position [728, 0]
click at [240, 199] on input "Yes" at bounding box center [240, 203] width 9 height 9
radio input "true"
click at [239, 421] on input "Yes" at bounding box center [240, 423] width 9 height 9
radio input "true"
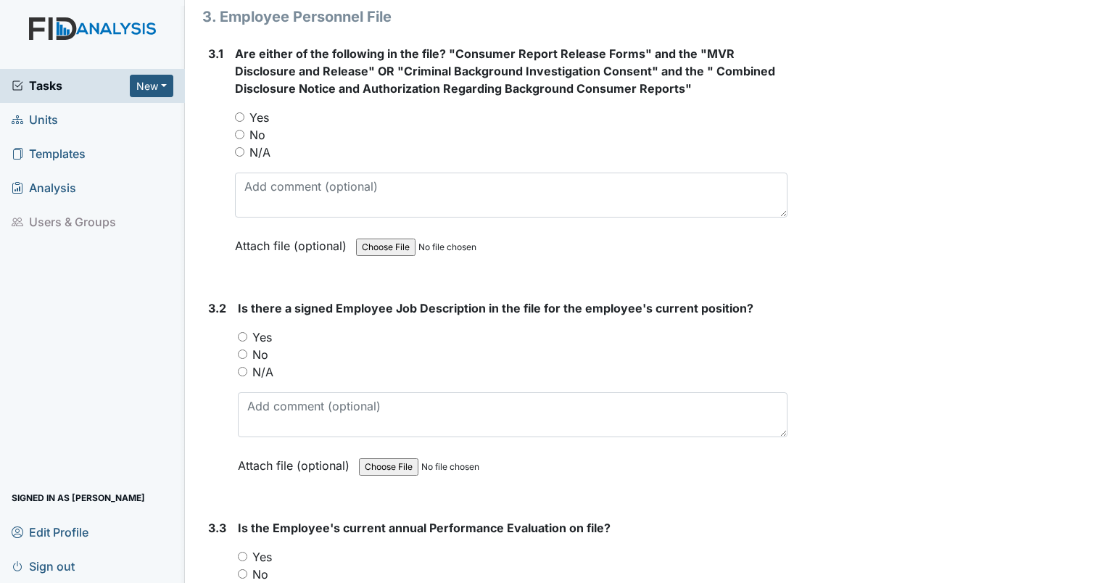
scroll to position [4251, 0]
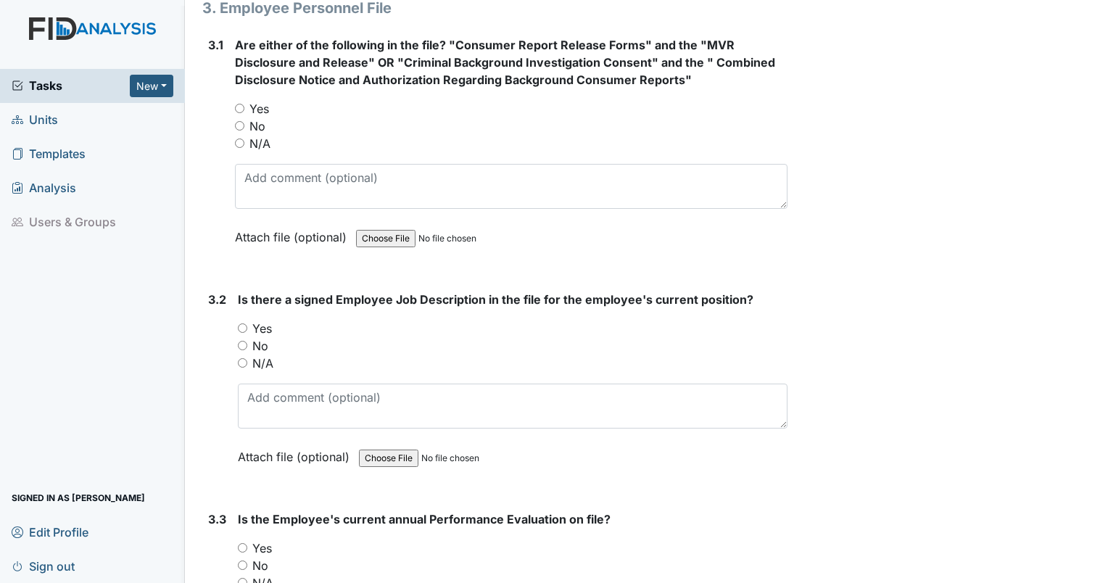
click at [241, 543] on input "Yes" at bounding box center [242, 547] width 9 height 9
radio input "true"
click at [241, 324] on input "Yes" at bounding box center [242, 328] width 9 height 9
radio input "true"
click at [241, 121] on input "No" at bounding box center [239, 125] width 9 height 9
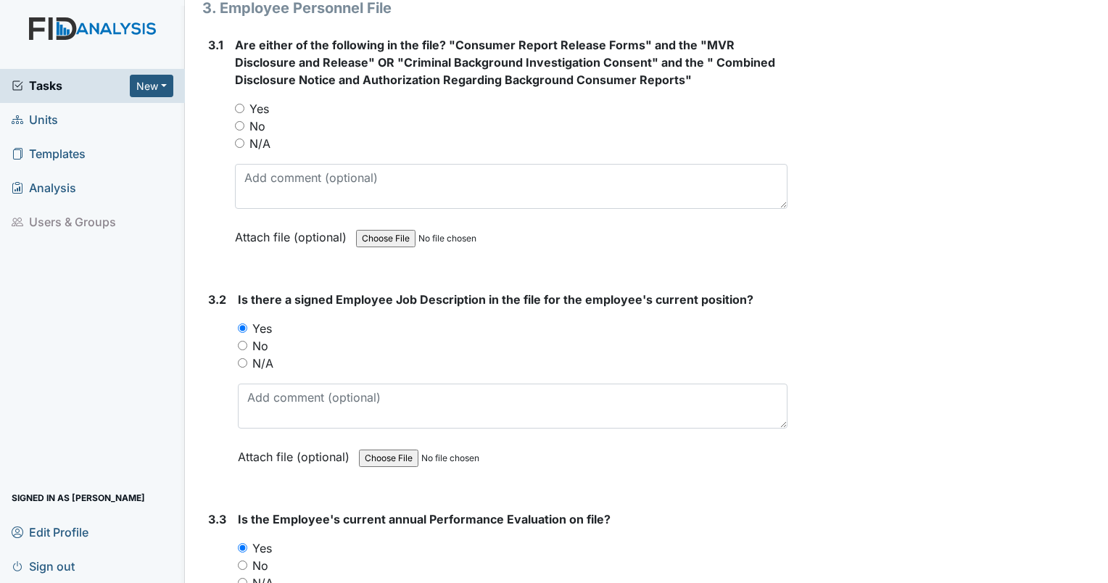
radio input "true"
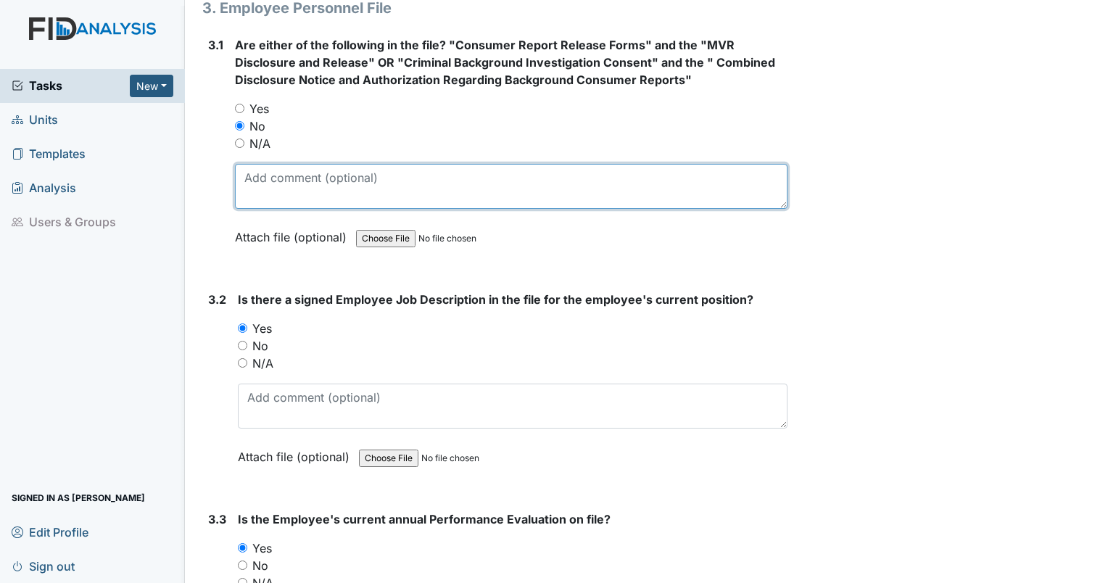
click at [292, 167] on textarea at bounding box center [511, 186] width 553 height 45
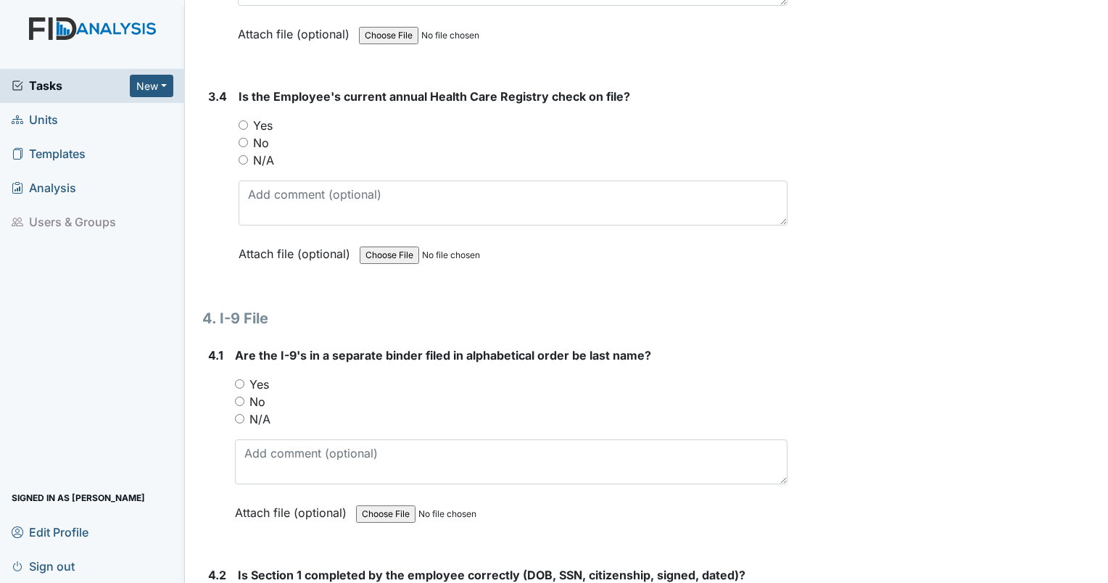
scroll to position [4880, 0]
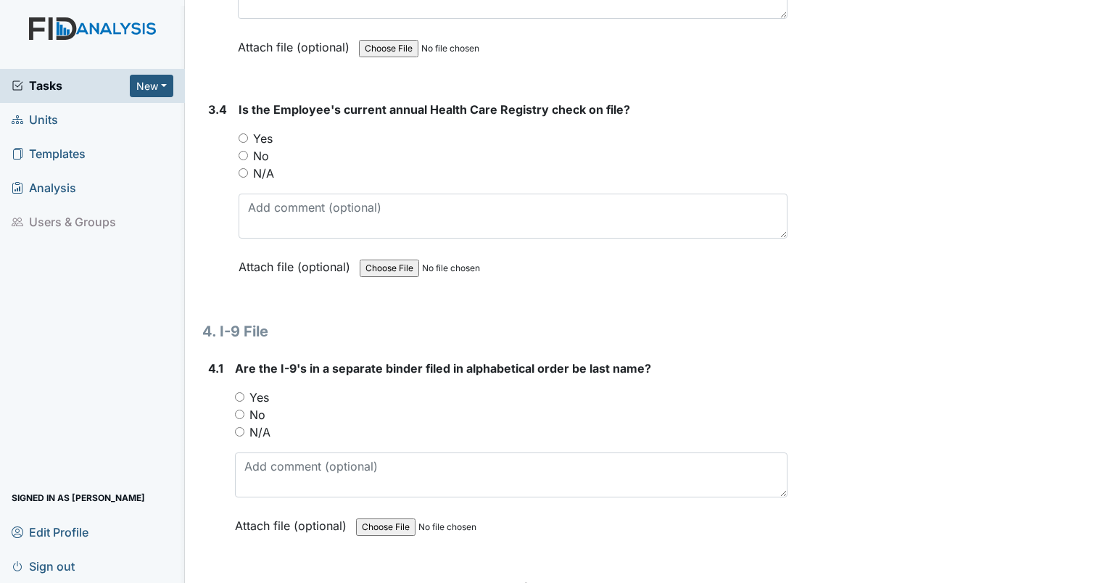
type textarea "I could not find it in the chart."
click at [247, 133] on input "Yes" at bounding box center [243, 137] width 9 height 9
radio input "true"
click at [240, 392] on input "Yes" at bounding box center [239, 396] width 9 height 9
radio input "true"
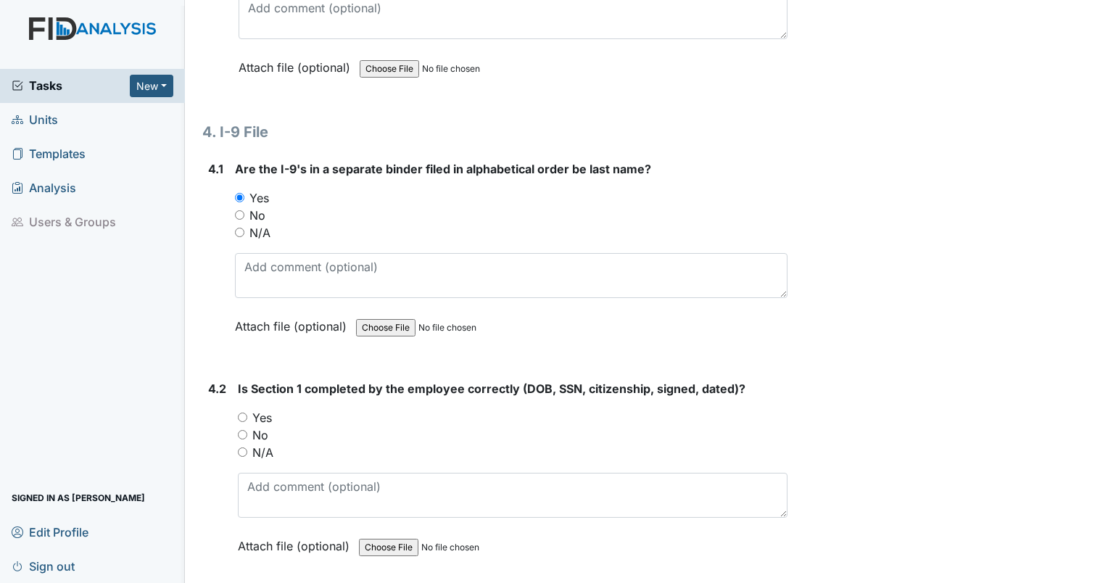
scroll to position [5092, 0]
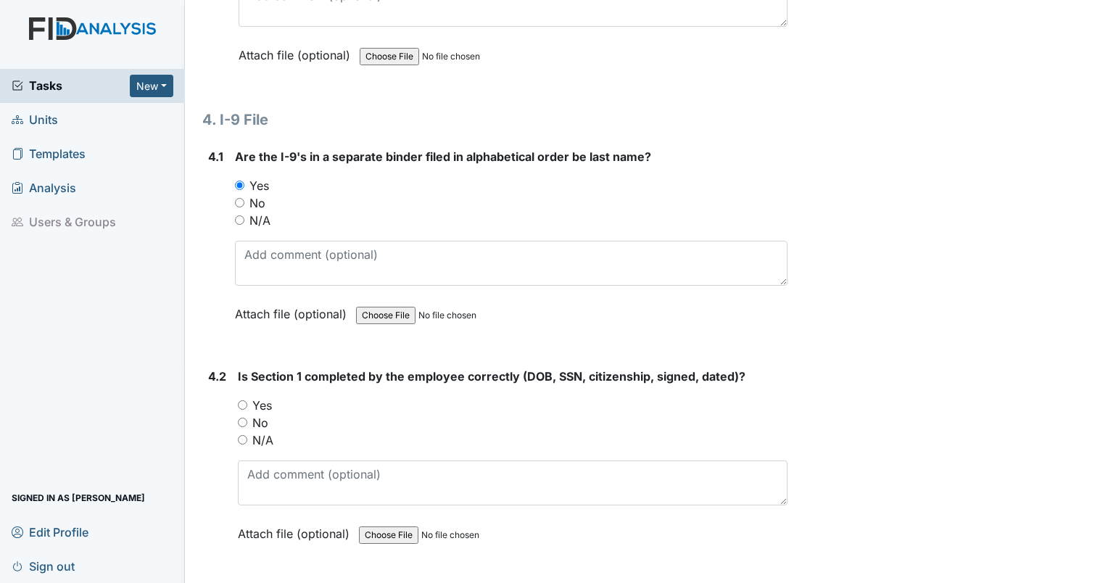
click at [247, 400] on input "Yes" at bounding box center [242, 404] width 9 height 9
radio input "true"
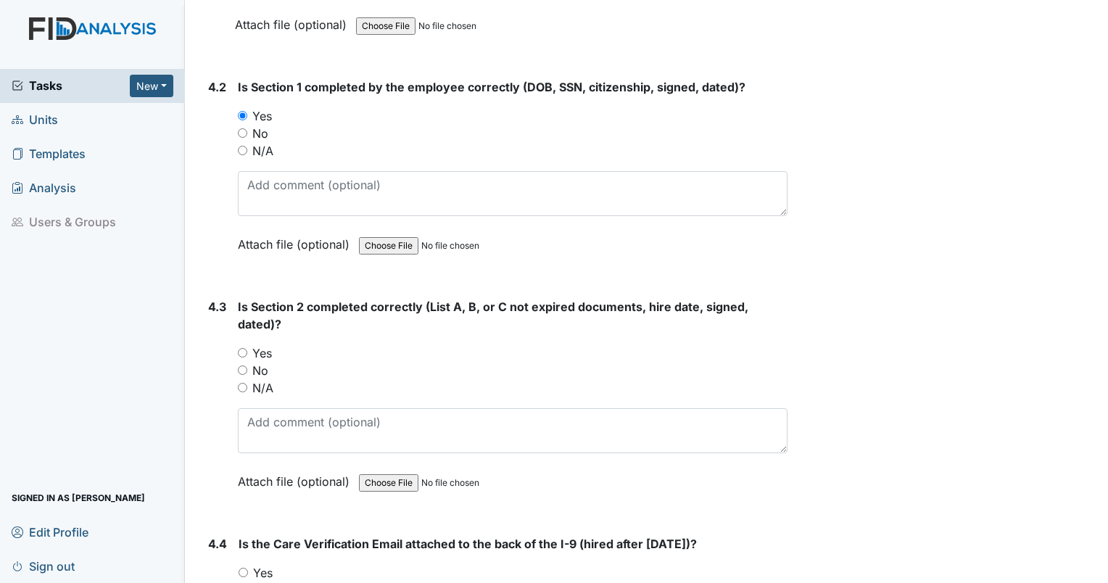
scroll to position [5432, 0]
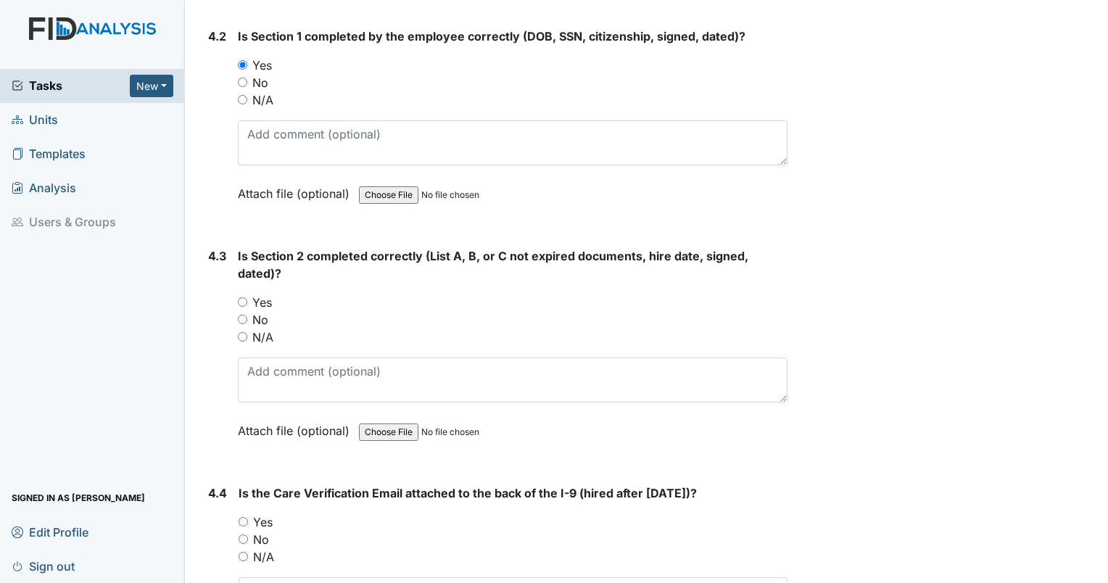
click at [242, 297] on input "Yes" at bounding box center [242, 301] width 9 height 9
radio input "true"
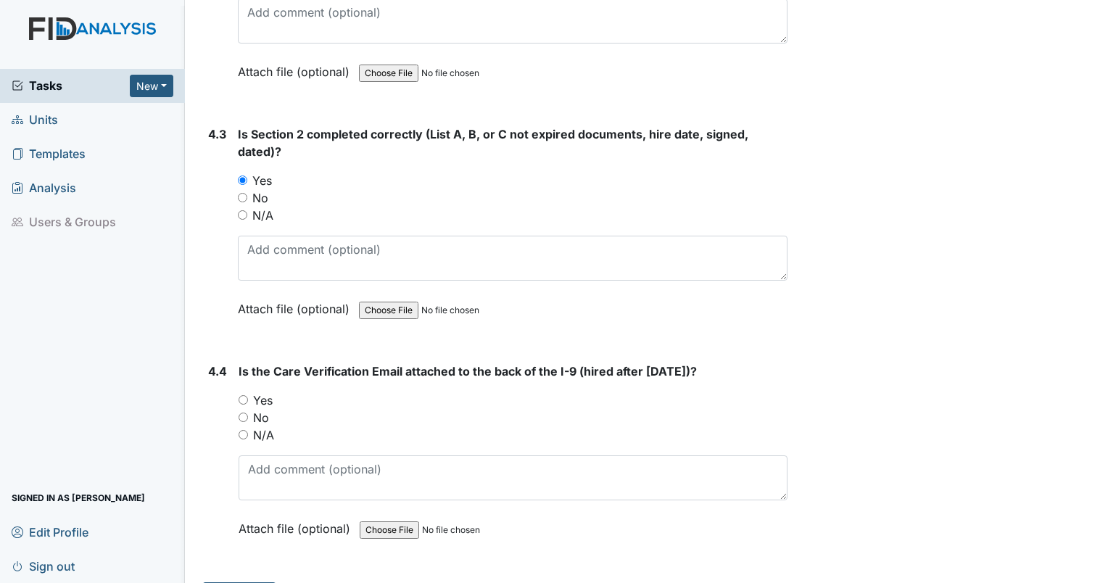
scroll to position [5573, 0]
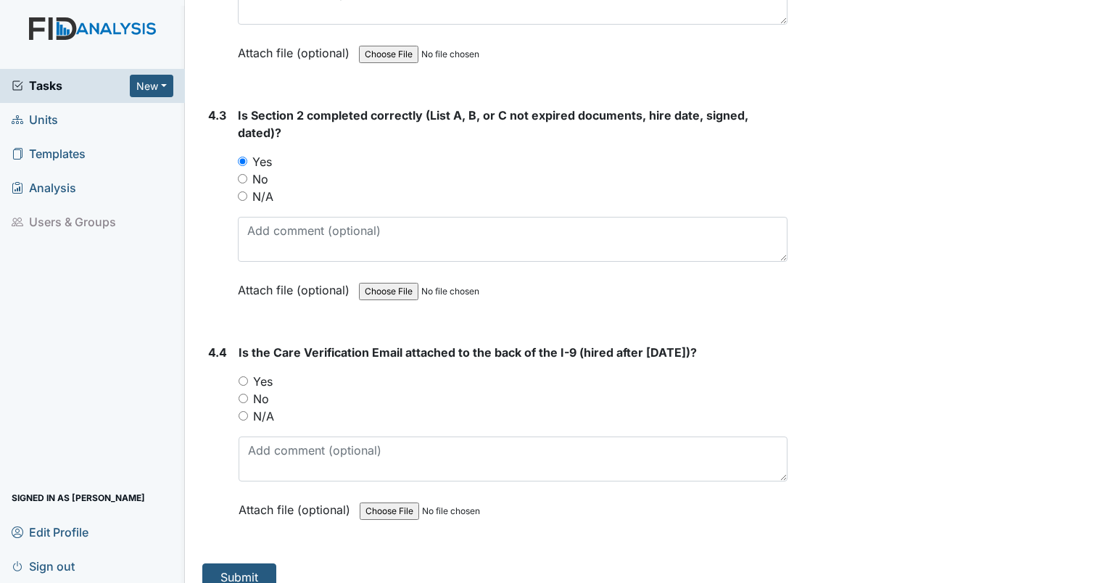
click at [243, 376] on input "Yes" at bounding box center [243, 380] width 9 height 9
radio input "true"
click at [250, 564] on button "Submit" at bounding box center [239, 578] width 74 height 28
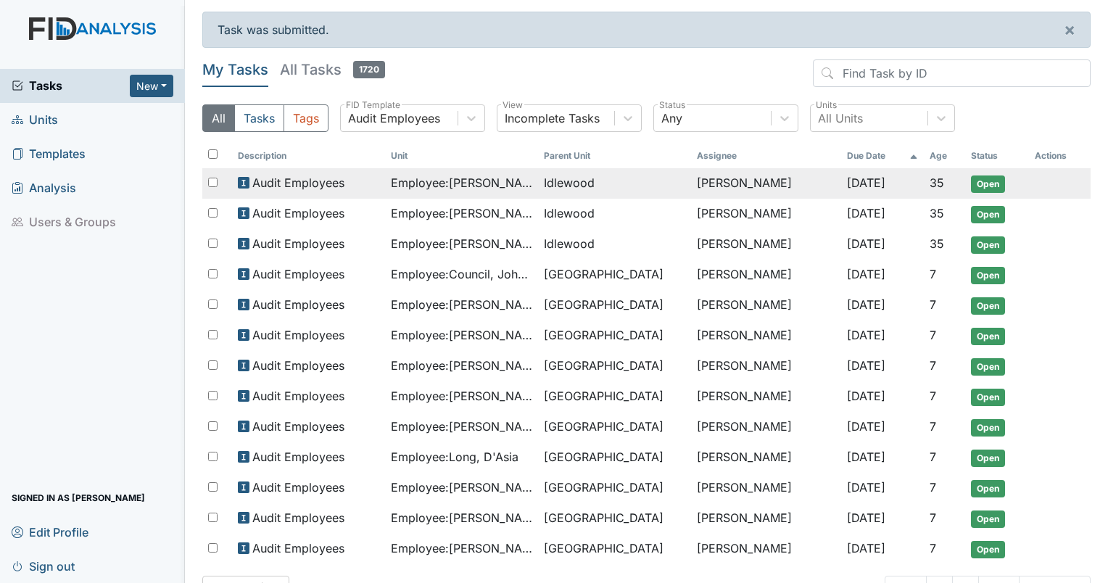
click at [501, 178] on span "Employee : [PERSON_NAME]" at bounding box center [461, 182] width 141 height 17
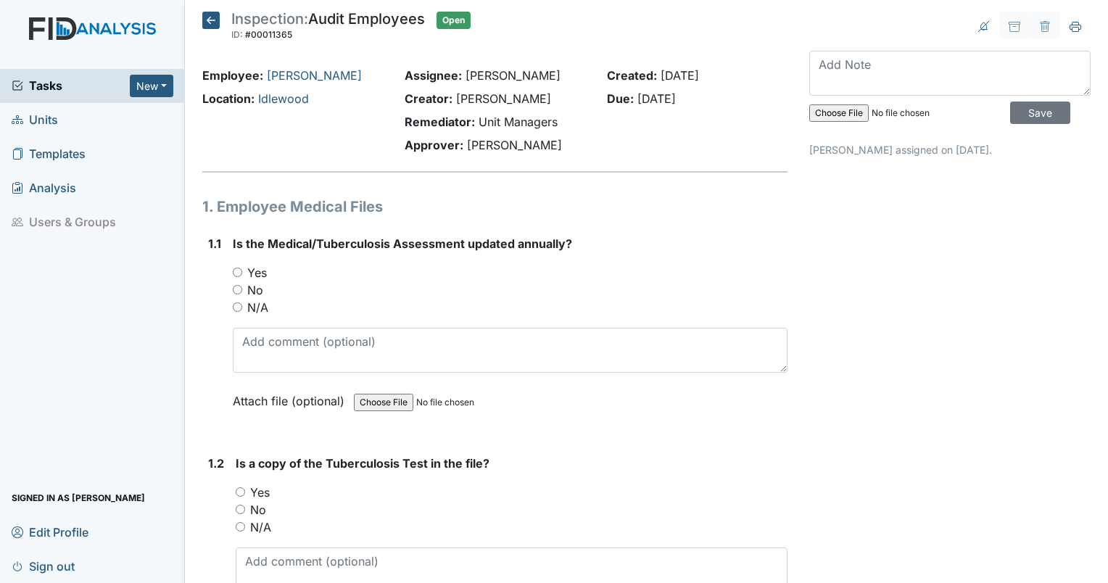
click at [235, 270] on input "Yes" at bounding box center [237, 272] width 9 height 9
radio input "true"
click at [240, 490] on input "Yes" at bounding box center [240, 491] width 9 height 9
radio input "true"
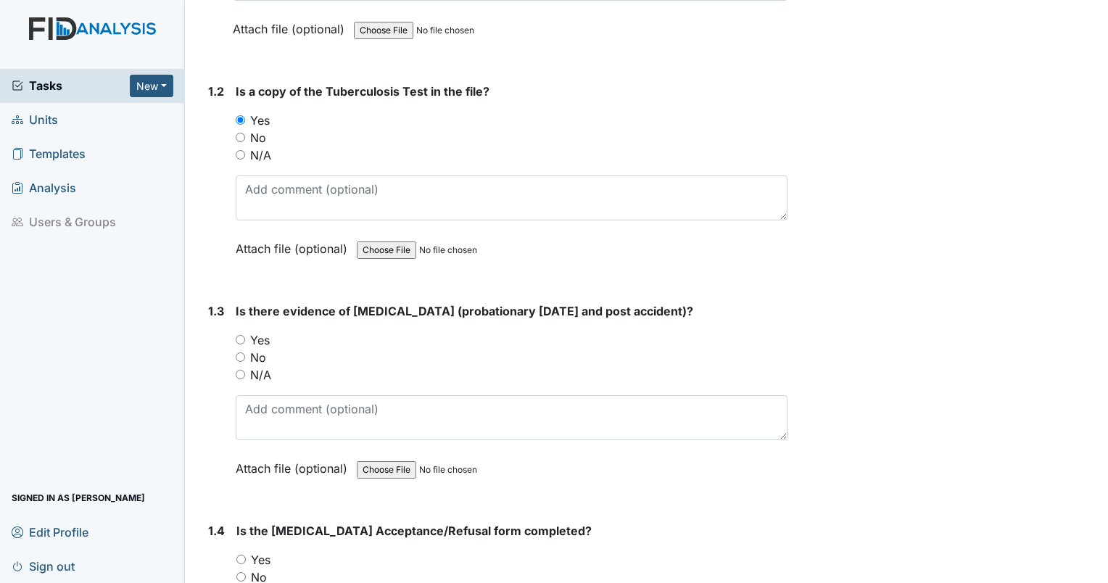
scroll to position [462, 0]
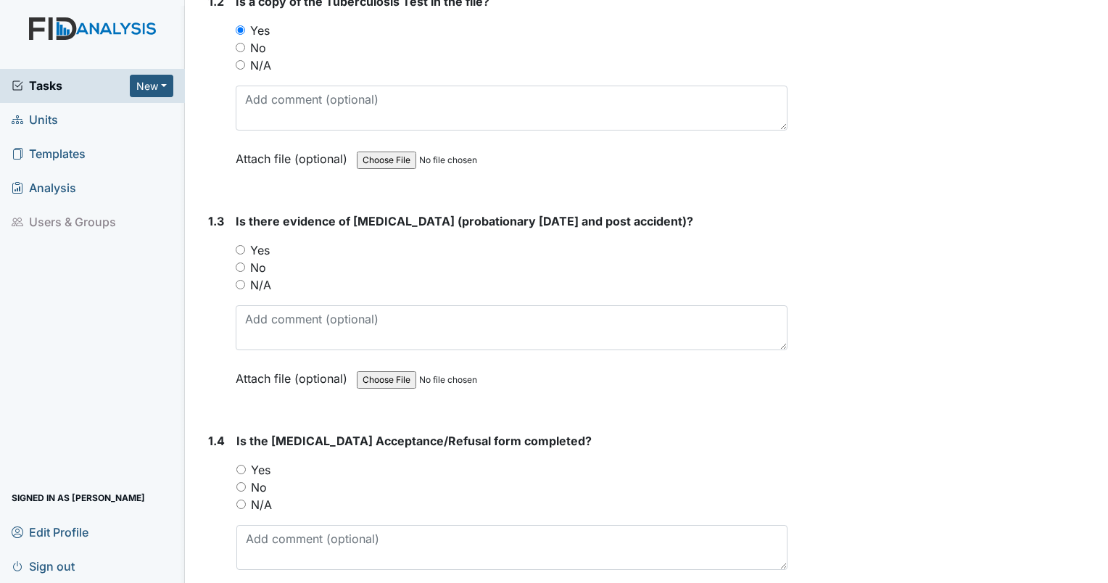
click at [240, 247] on input "Yes" at bounding box center [240, 249] width 9 height 9
radio input "true"
click at [238, 467] on input "Yes" at bounding box center [240, 469] width 9 height 9
radio input "true"
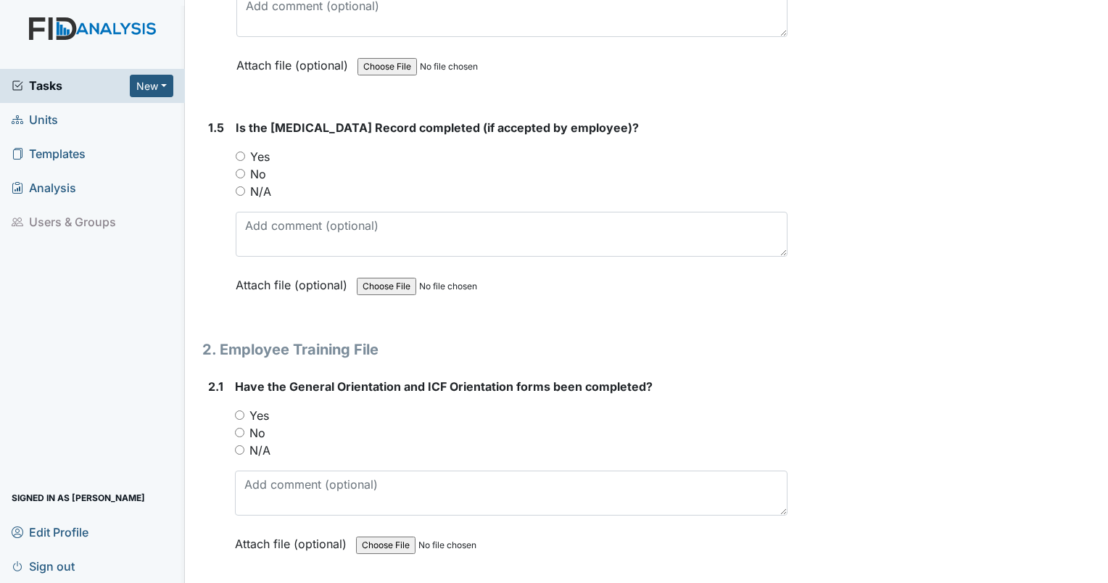
scroll to position [1001, 0]
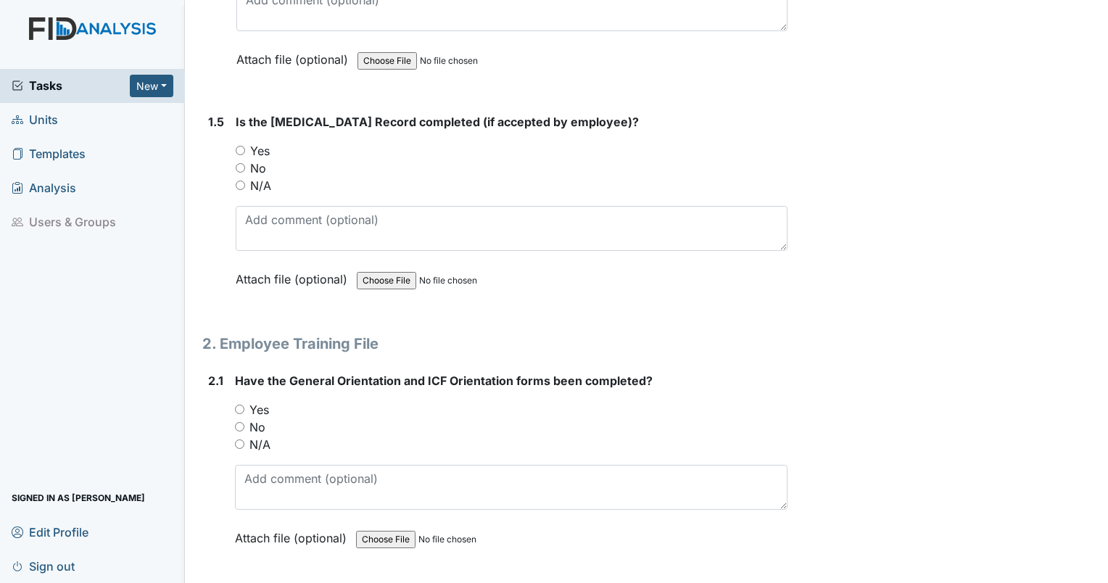
click at [238, 147] on input "Yes" at bounding box center [240, 150] width 9 height 9
radio input "true"
click at [241, 405] on input "Yes" at bounding box center [239, 409] width 9 height 9
radio input "true"
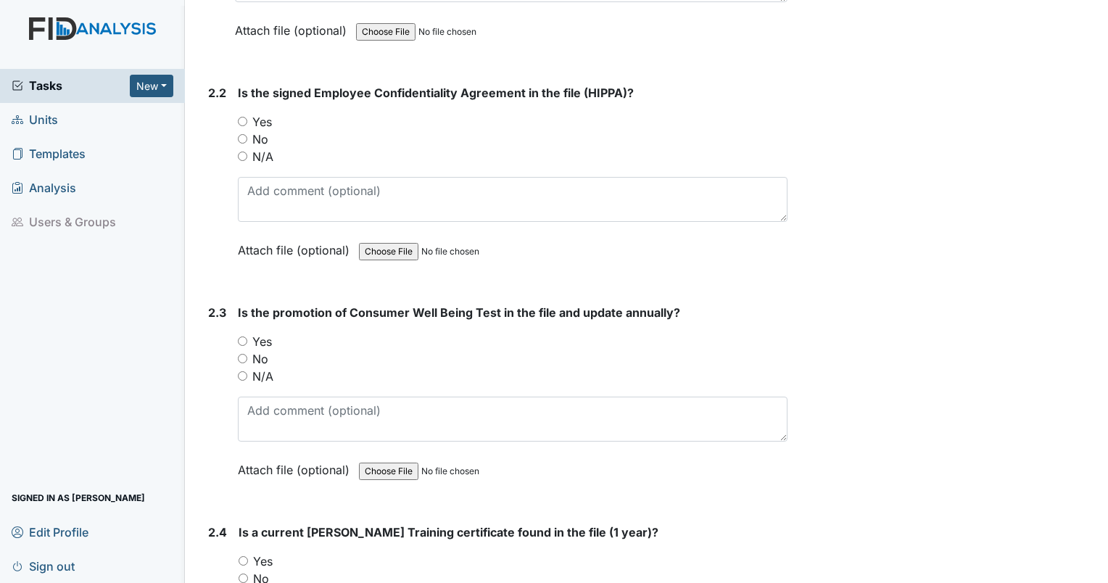
scroll to position [1521, 0]
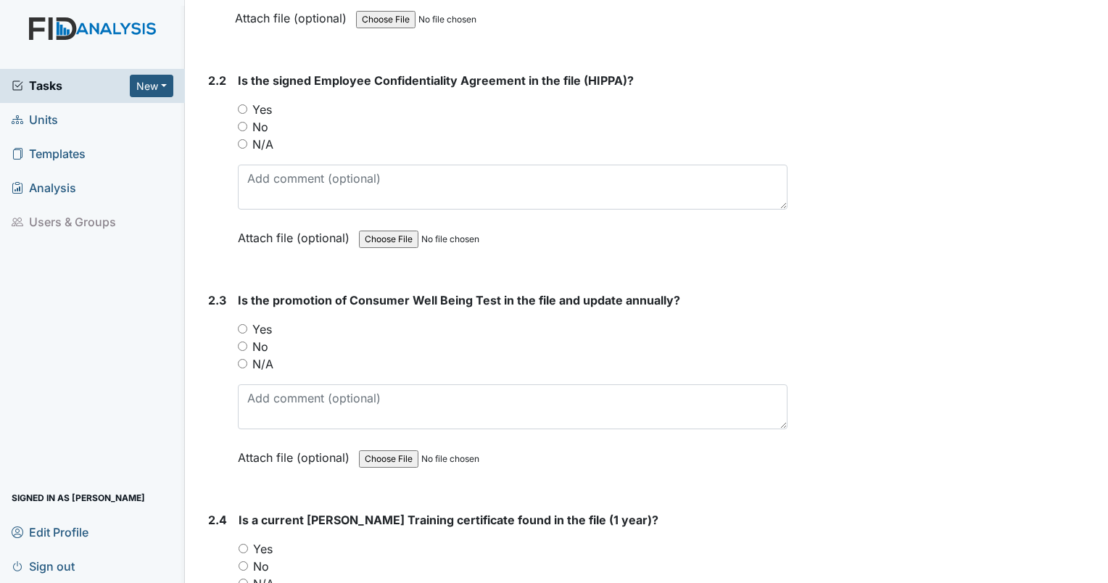
click at [245, 104] on input "Yes" at bounding box center [242, 108] width 9 height 9
radio input "true"
click at [240, 325] on input "Yes" at bounding box center [242, 328] width 9 height 9
radio input "true"
click at [243, 561] on input "No" at bounding box center [243, 565] width 9 height 9
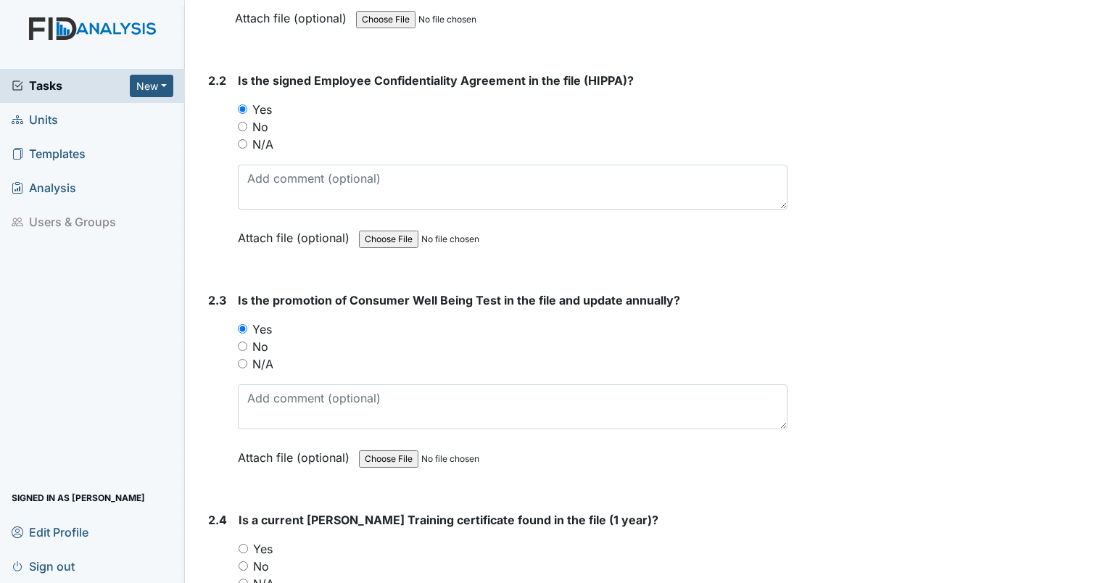
radio input "true"
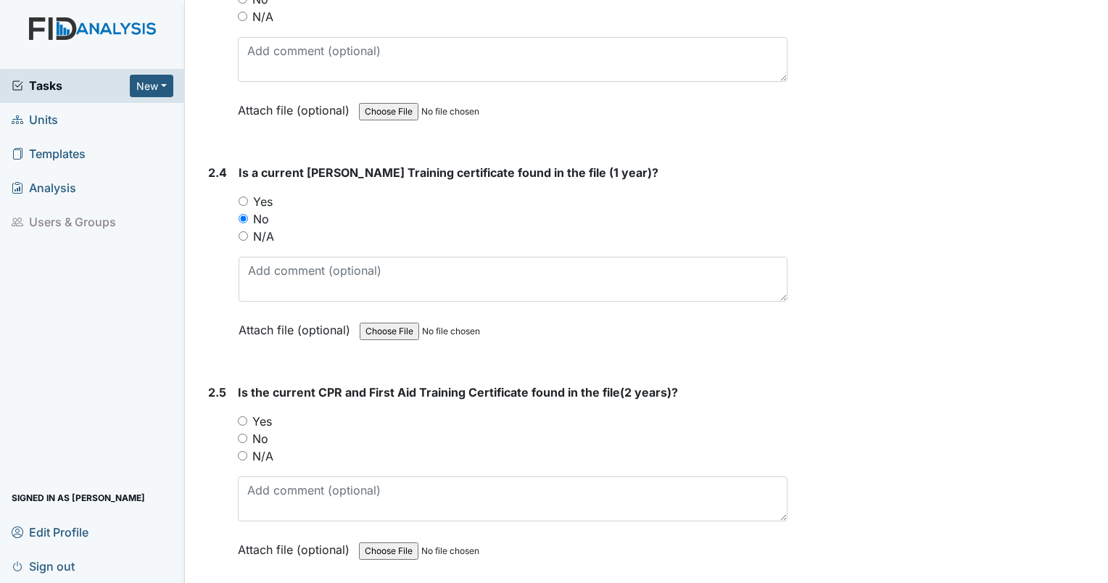
scroll to position [1919, 0]
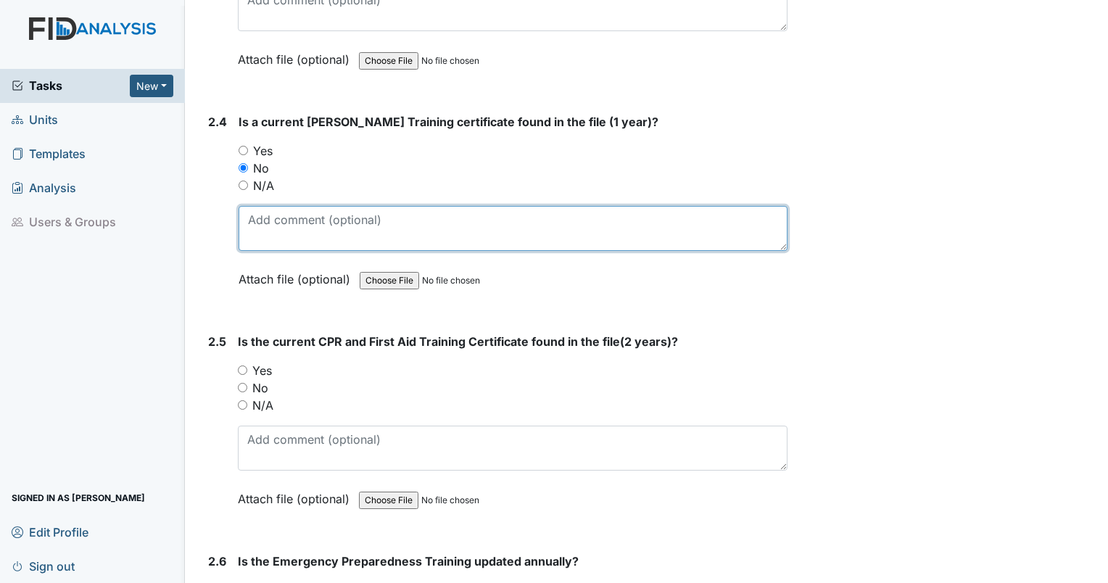
click at [604, 221] on textarea at bounding box center [513, 228] width 549 height 45
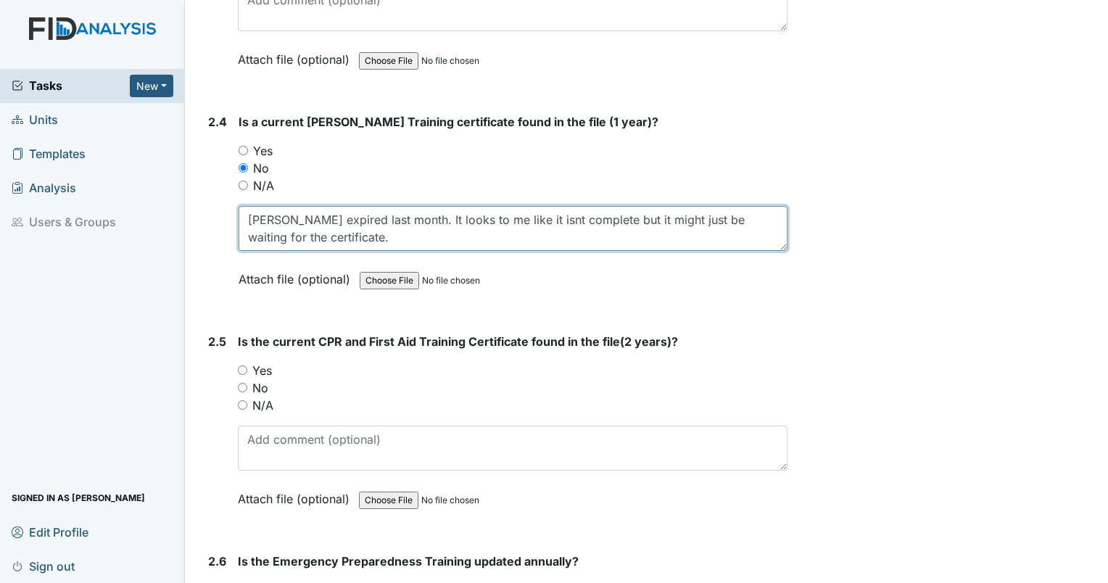
scroll to position [1918, 0]
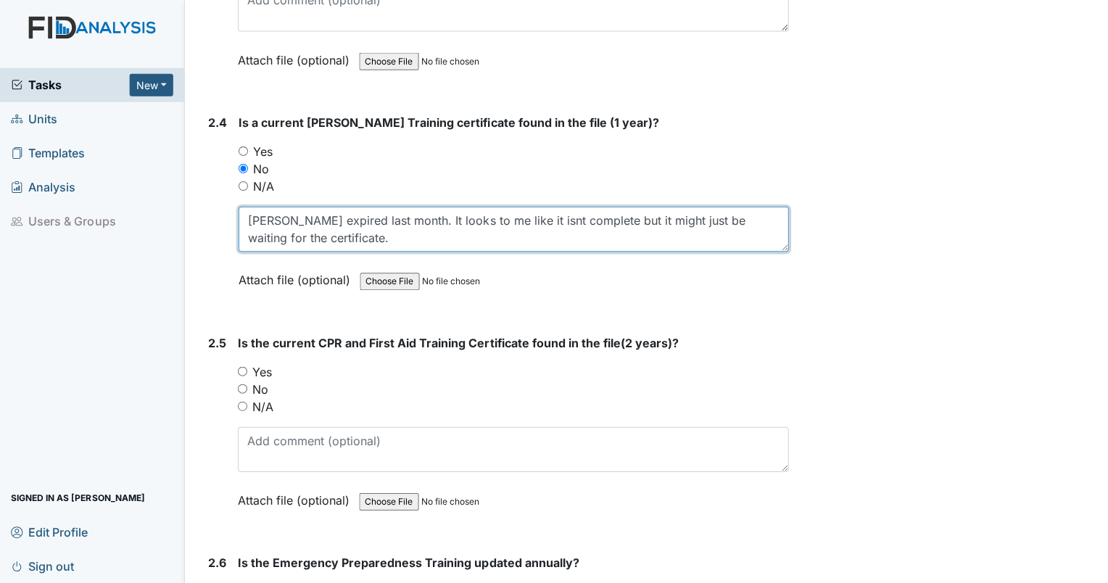
type textarea "MANDT expired last month. It looks to me like it isnt complete but it might jus…"
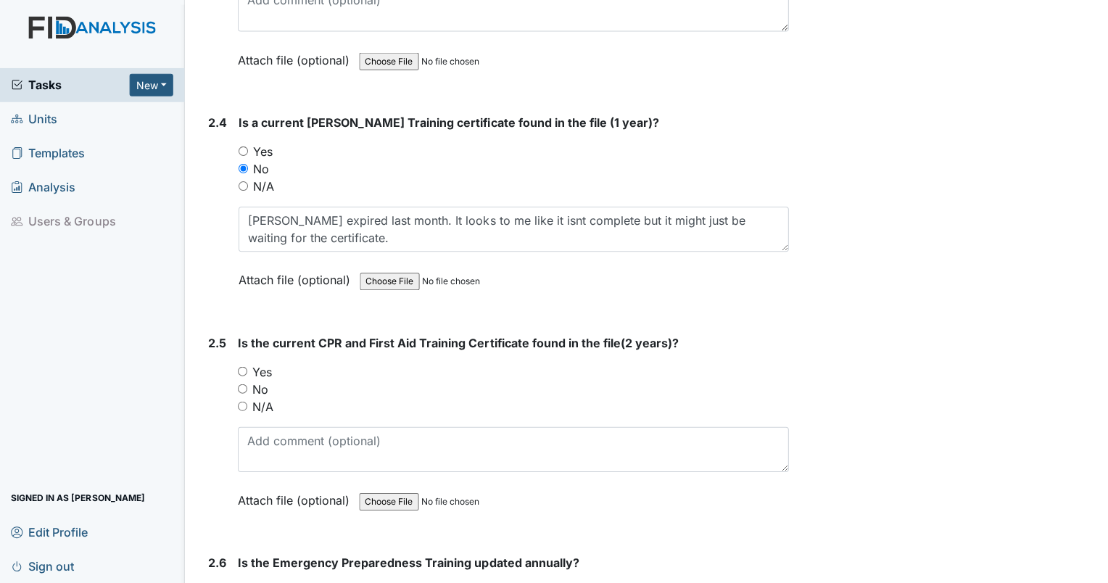
click at [240, 367] on input "Yes" at bounding box center [242, 371] width 9 height 9
radio input "true"
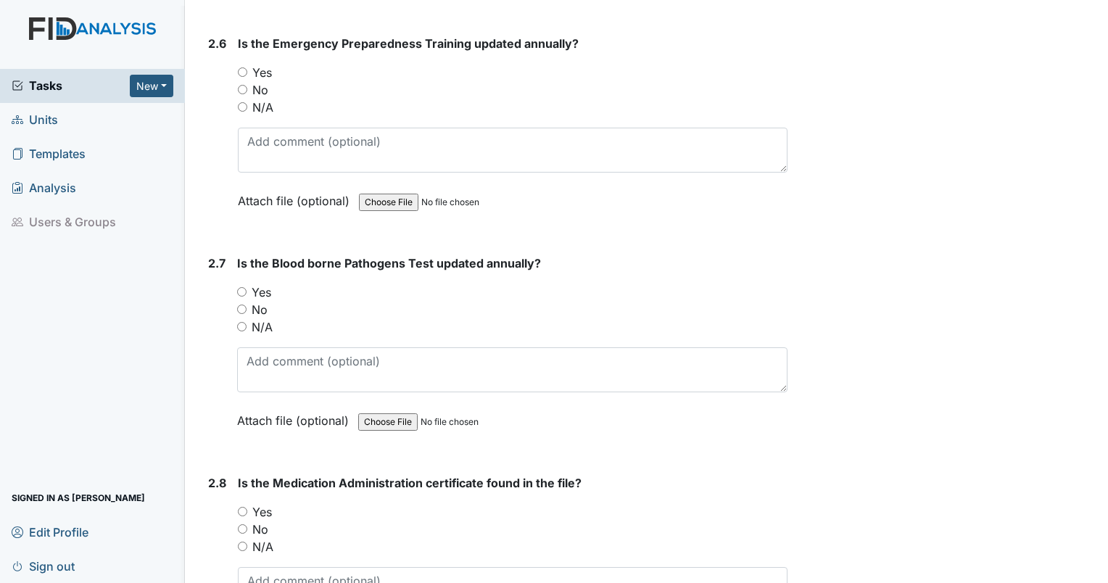
scroll to position [2444, 0]
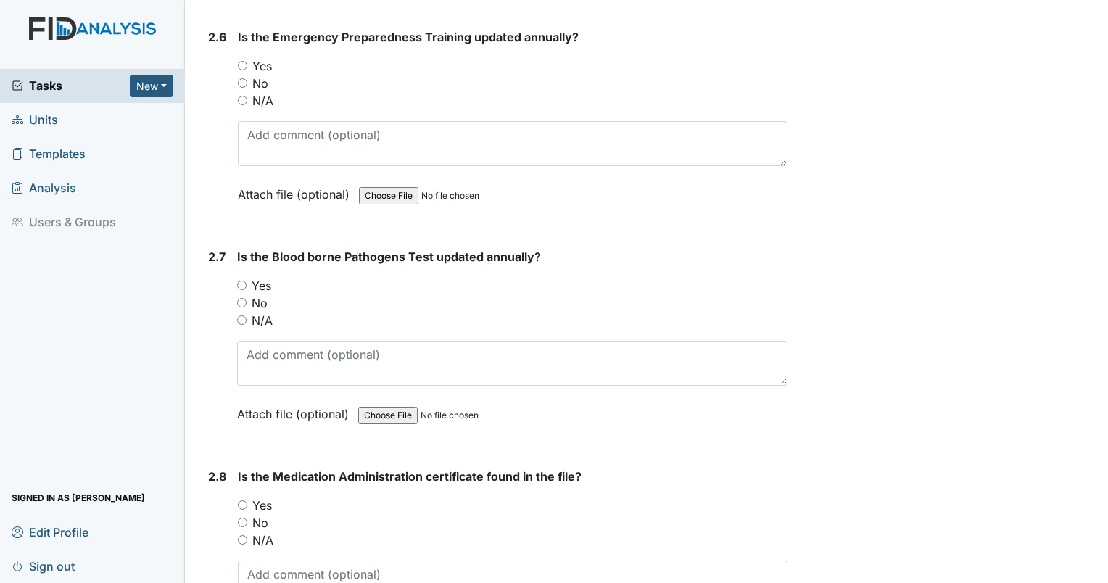
click at [244, 61] on input "Yes" at bounding box center [242, 65] width 9 height 9
radio input "true"
click at [241, 281] on input "Yes" at bounding box center [241, 285] width 9 height 9
radio input "true"
click at [241, 501] on input "Yes" at bounding box center [242, 505] width 9 height 9
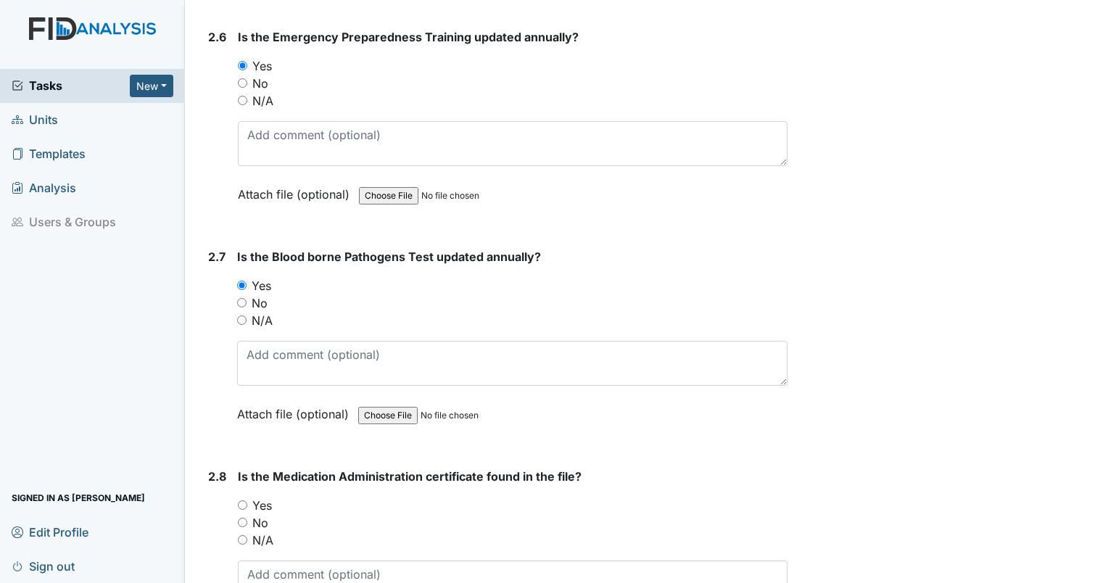
radio input "true"
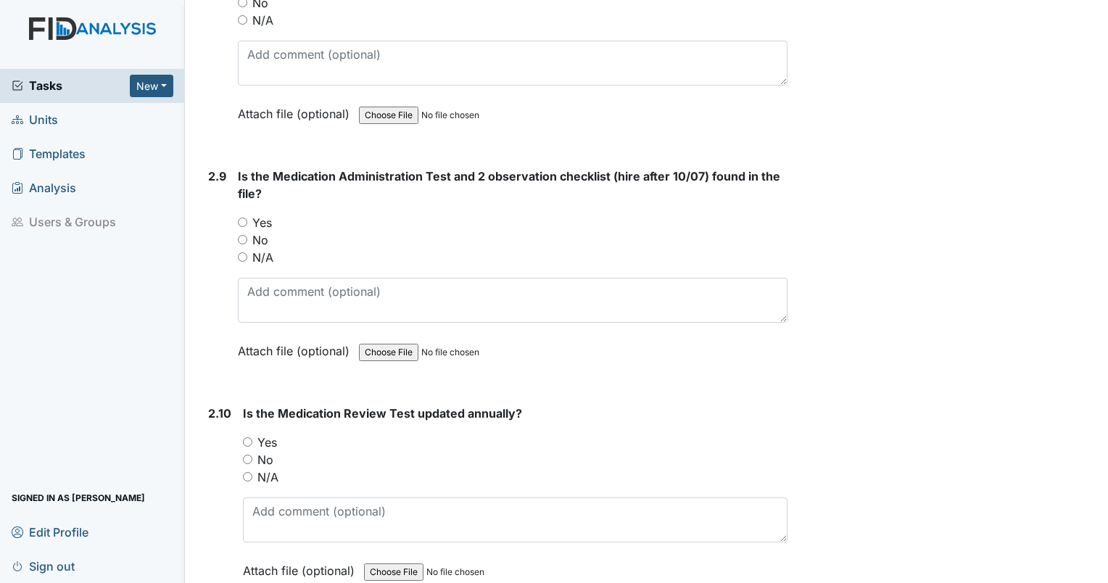
scroll to position [3041, 0]
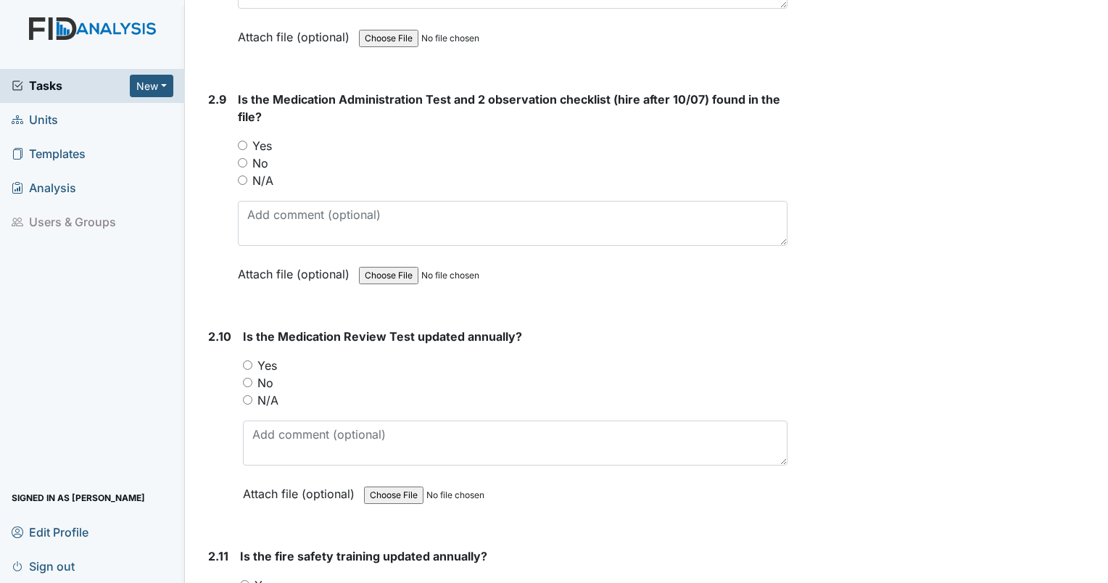
click at [241, 141] on input "Yes" at bounding box center [242, 145] width 9 height 9
radio input "true"
click at [246, 361] on input "Yes" at bounding box center [247, 365] width 9 height 9
radio input "true"
click at [247, 580] on input "Yes" at bounding box center [244, 584] width 9 height 9
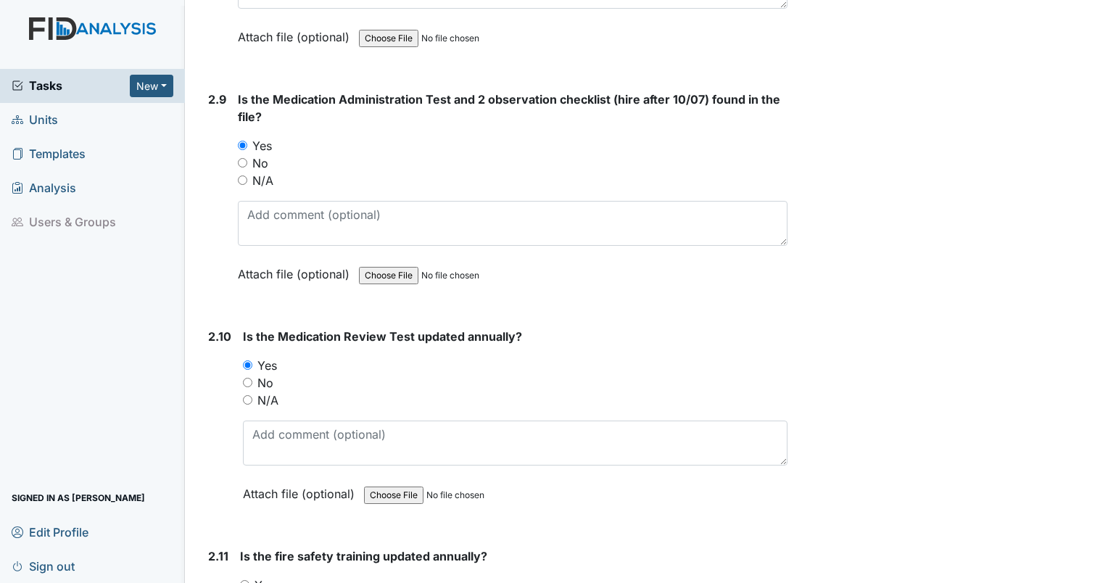
radio input "true"
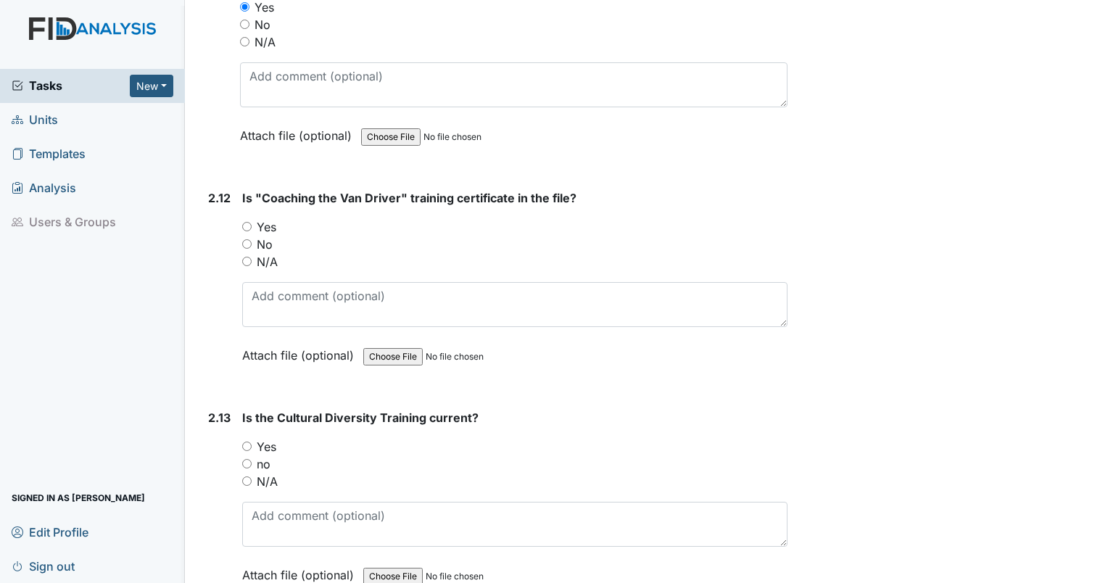
scroll to position [3638, 0]
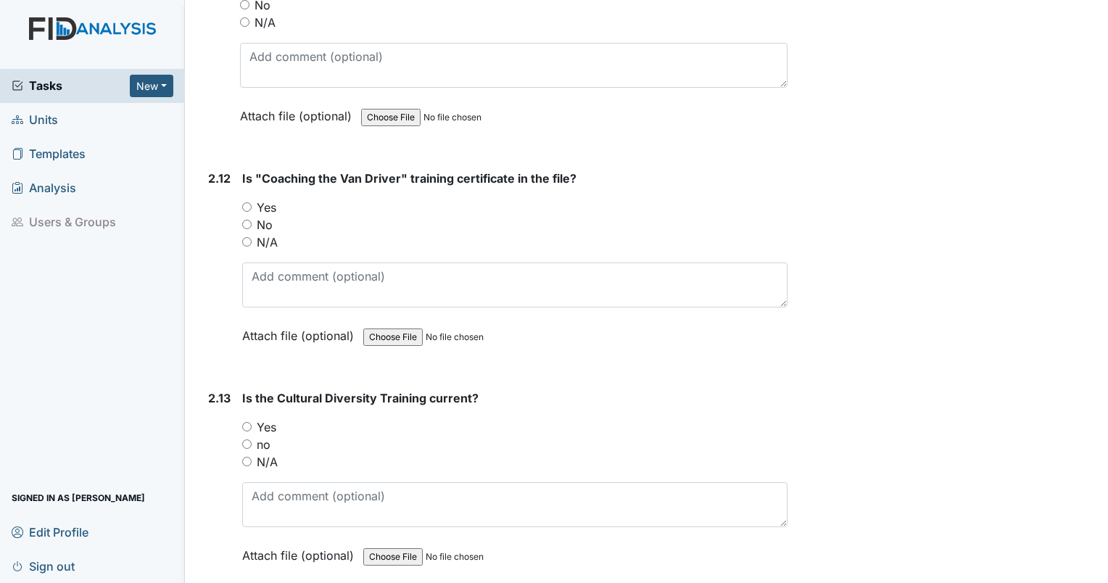
click at [247, 202] on input "Yes" at bounding box center [246, 206] width 9 height 9
radio input "true"
click at [244, 422] on input "Yes" at bounding box center [246, 426] width 9 height 9
radio input "true"
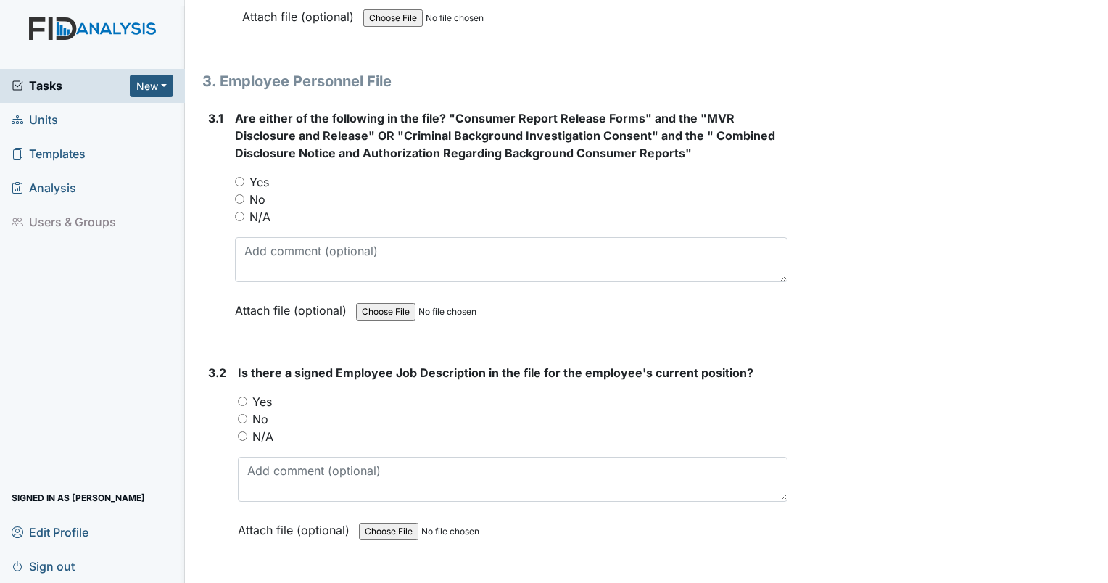
scroll to position [4216, 0]
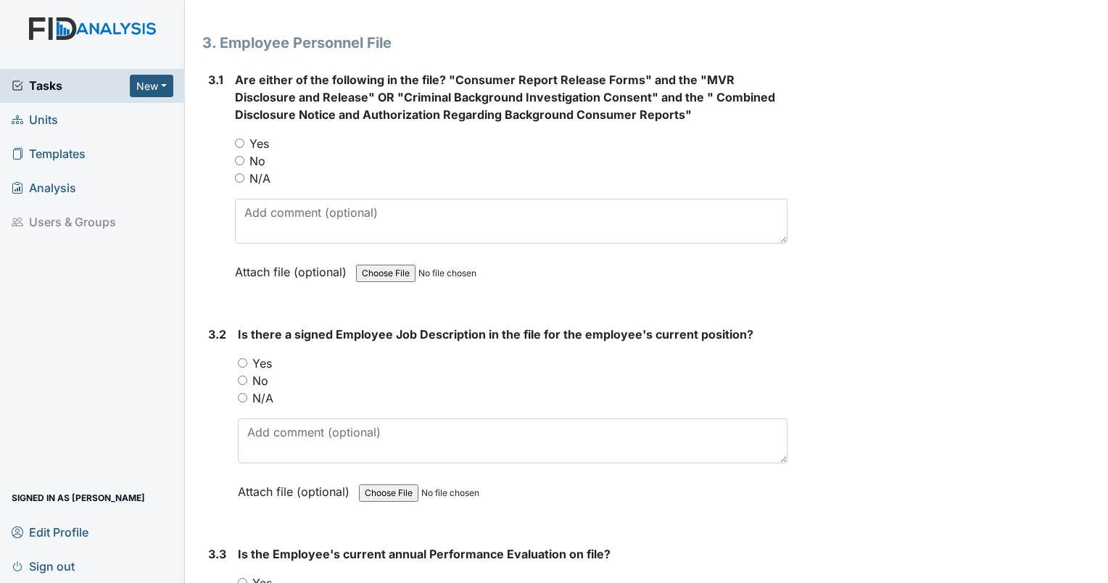
click at [248, 355] on div "Yes" at bounding box center [513, 363] width 550 height 17
click at [244, 358] on input "Yes" at bounding box center [242, 362] width 9 height 9
radio input "true"
click at [240, 139] on input "Yes" at bounding box center [239, 143] width 9 height 9
radio input "true"
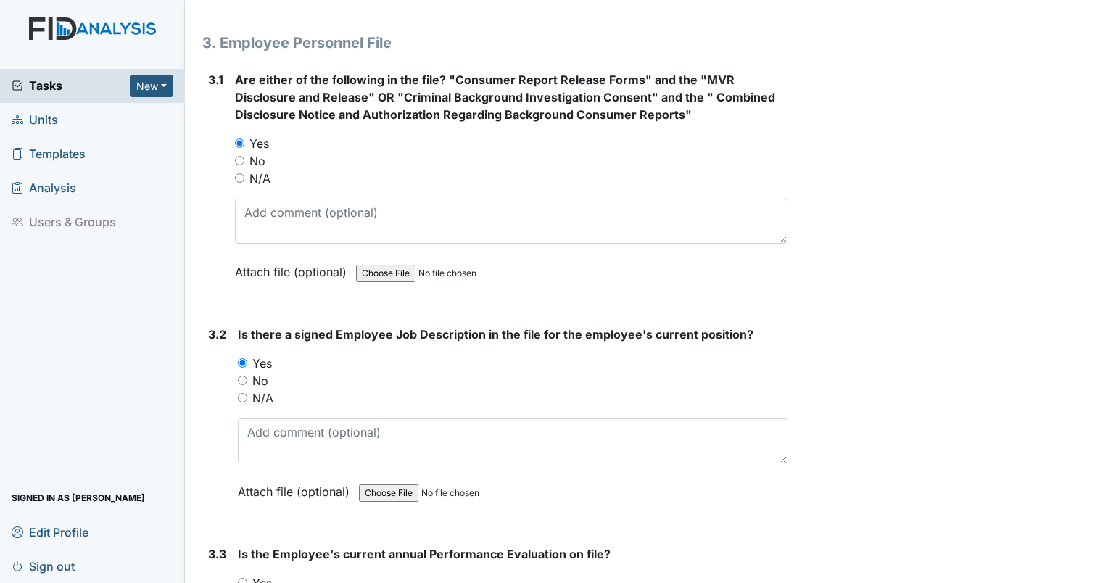
click at [243, 578] on input "Yes" at bounding box center [242, 582] width 9 height 9
radio input "true"
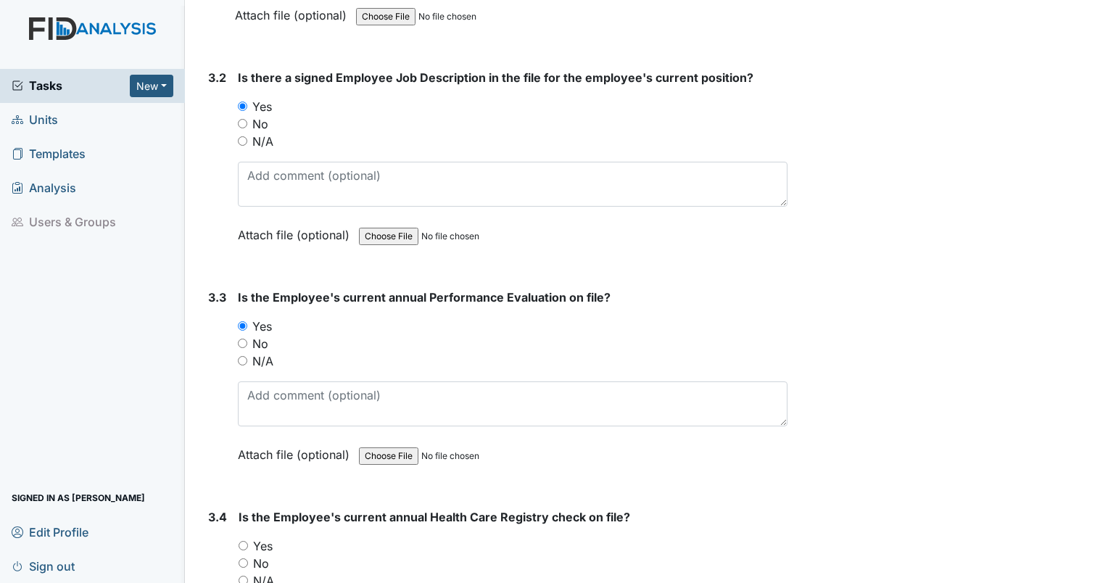
scroll to position [4486, 0]
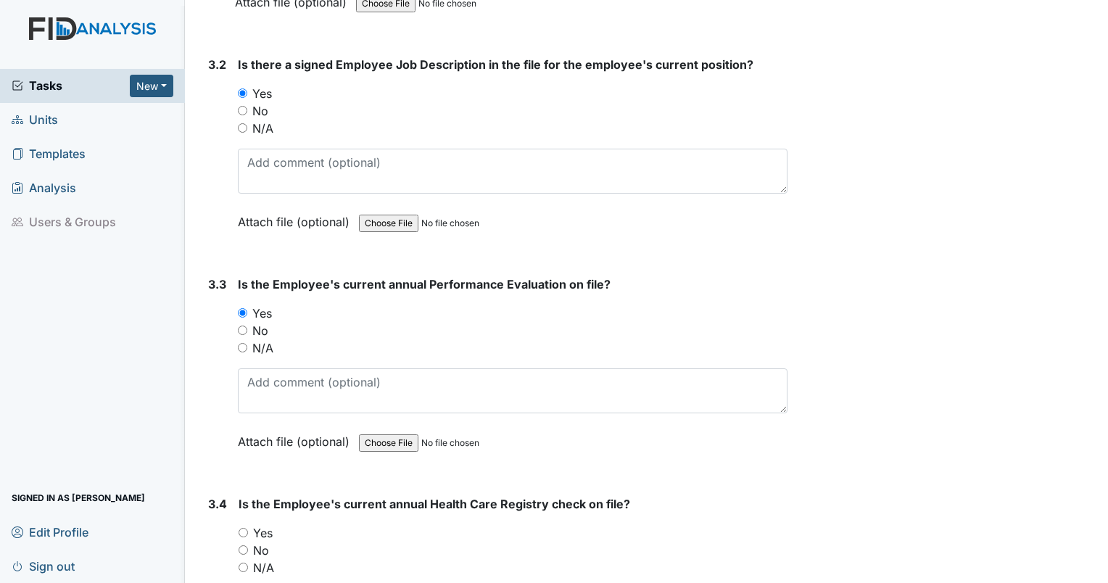
click at [243, 326] on input "No" at bounding box center [242, 330] width 9 height 9
radio input "true"
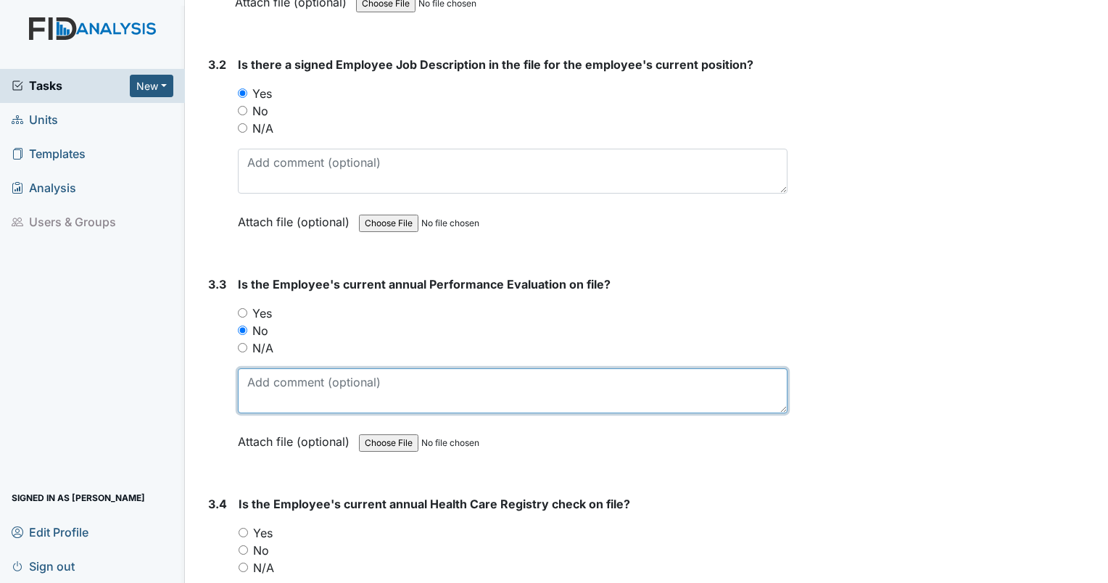
click at [279, 368] on textarea at bounding box center [513, 390] width 550 height 45
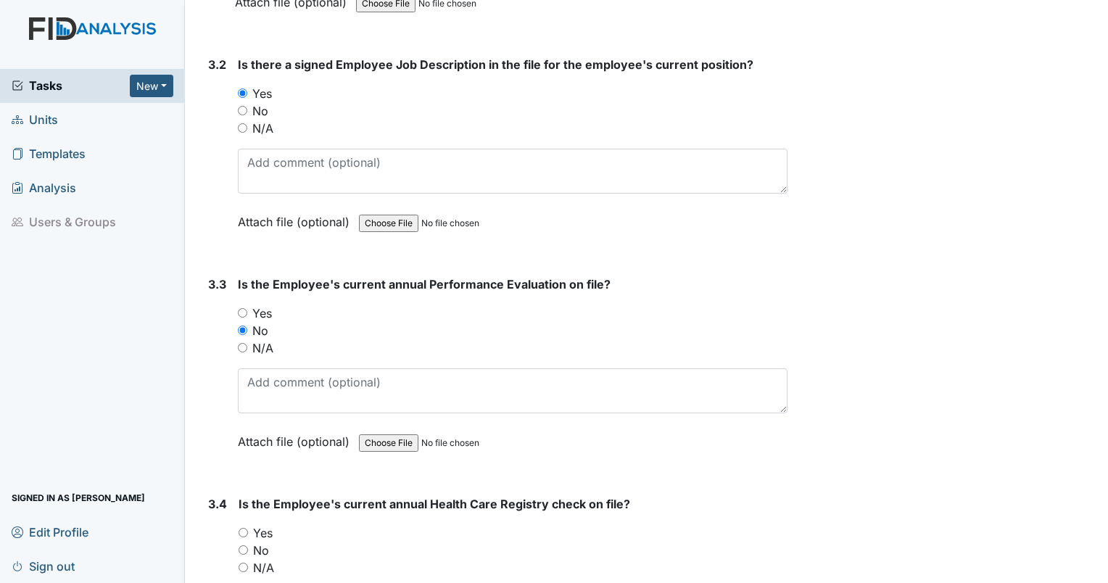
click at [239, 308] on input "Yes" at bounding box center [242, 312] width 9 height 9
radio input "true"
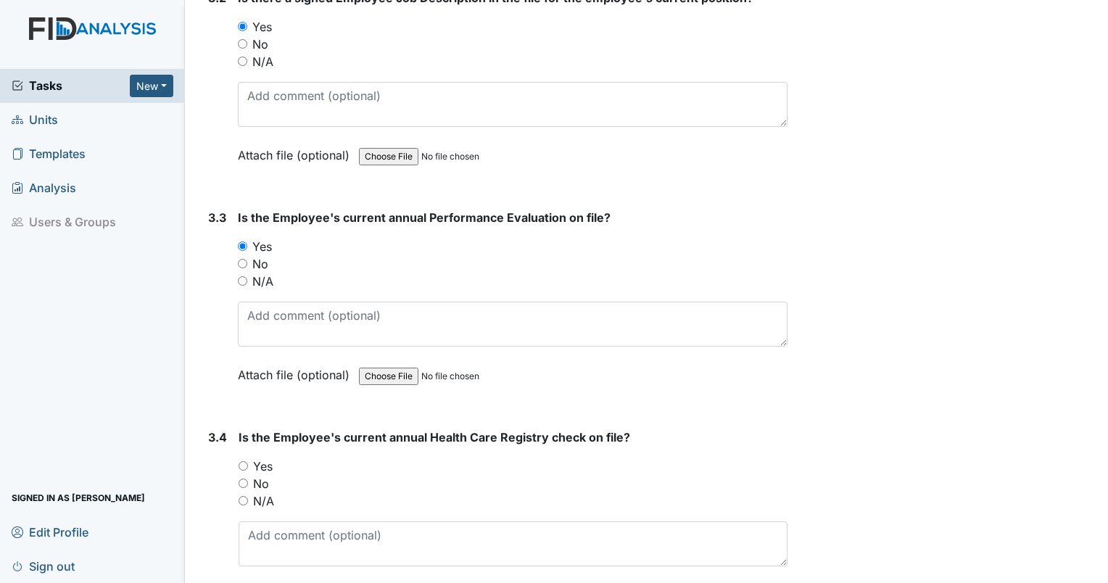
scroll to position [4584, 0]
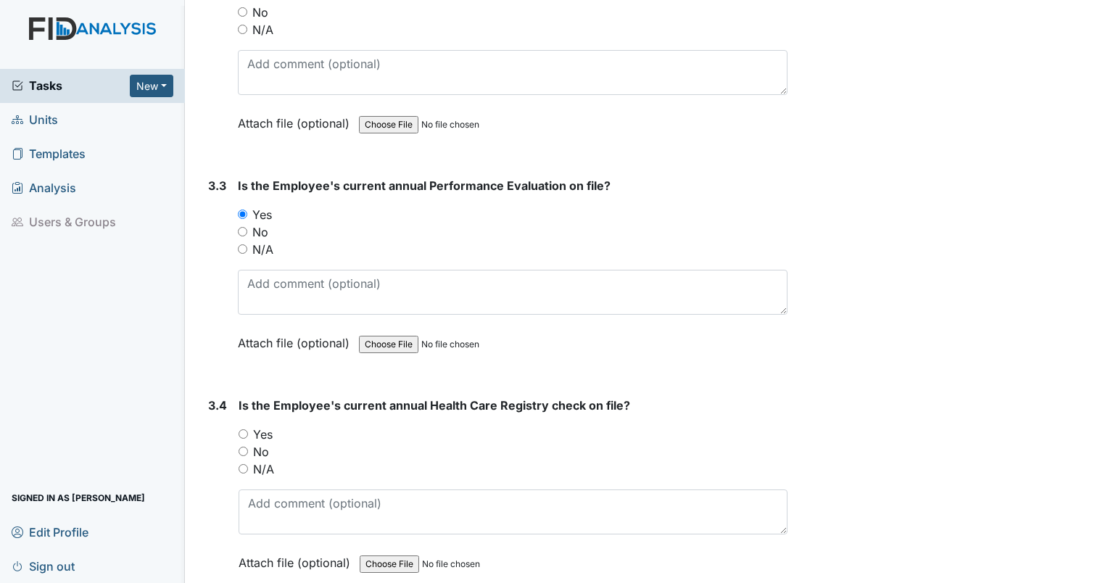
click at [240, 227] on input "No" at bounding box center [242, 231] width 9 height 9
radio input "true"
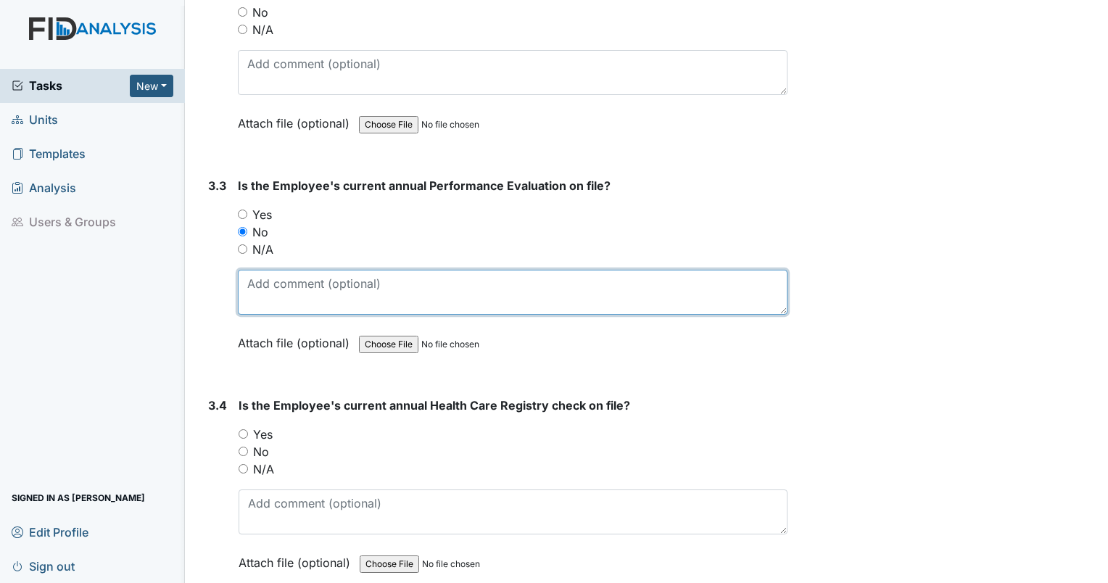
click at [285, 291] on textarea at bounding box center [513, 292] width 550 height 45
type textarea "I did not see one in the file or FIDs."
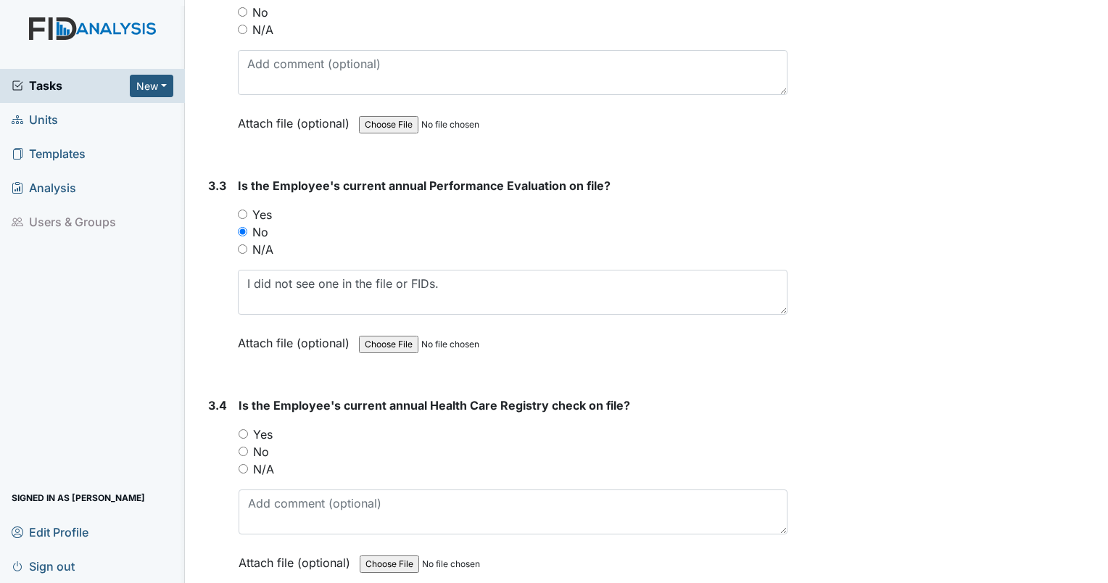
click at [241, 429] on input "Yes" at bounding box center [243, 433] width 9 height 9
radio input "true"
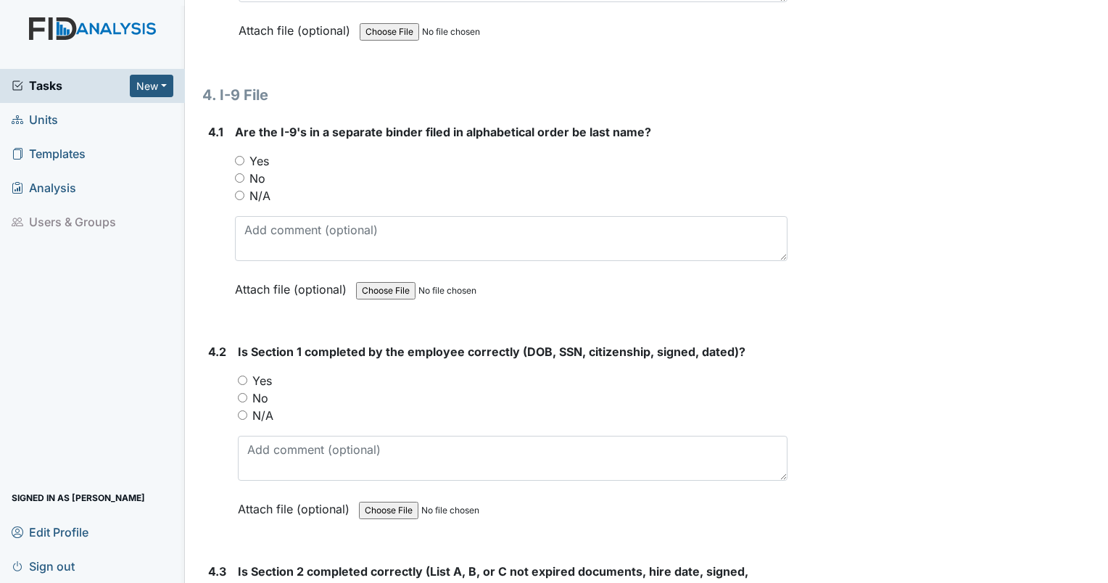
scroll to position [5123, 0]
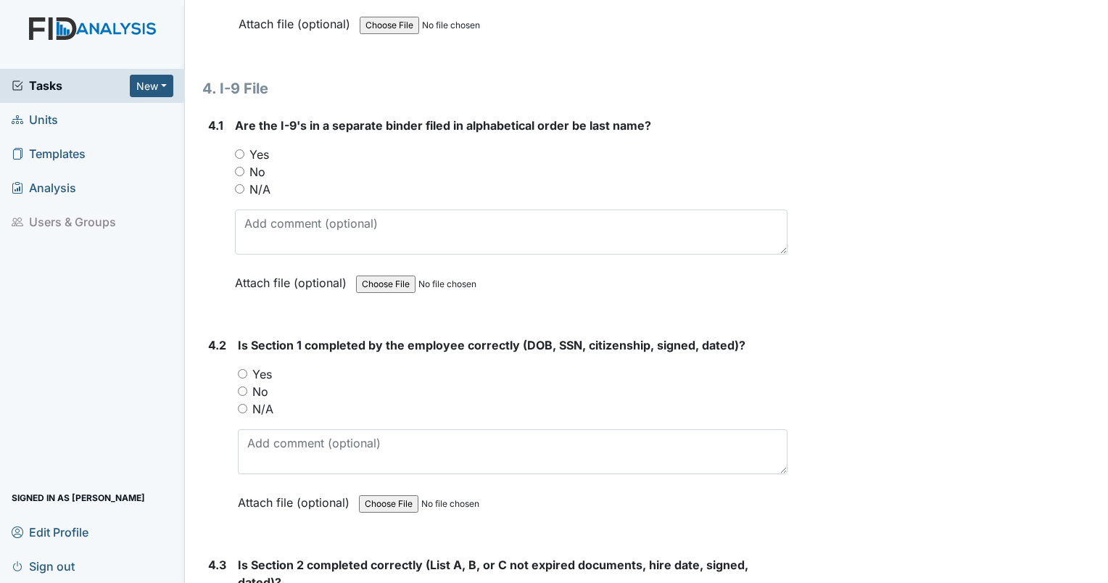
click at [236, 149] on input "Yes" at bounding box center [239, 153] width 9 height 9
radio input "true"
click at [244, 369] on input "Yes" at bounding box center [242, 373] width 9 height 9
radio input "true"
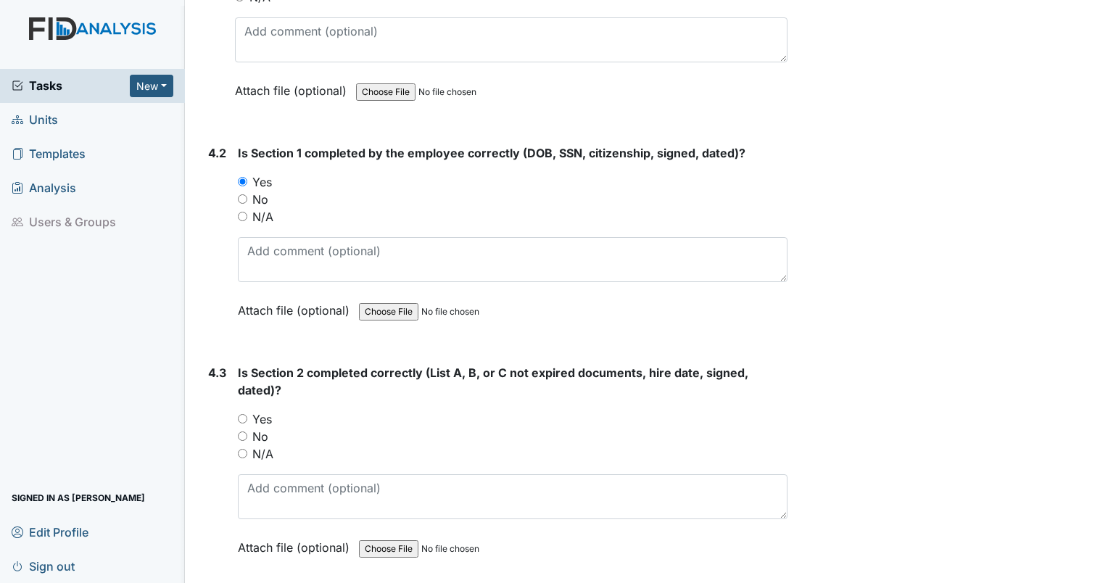
scroll to position [5393, 0]
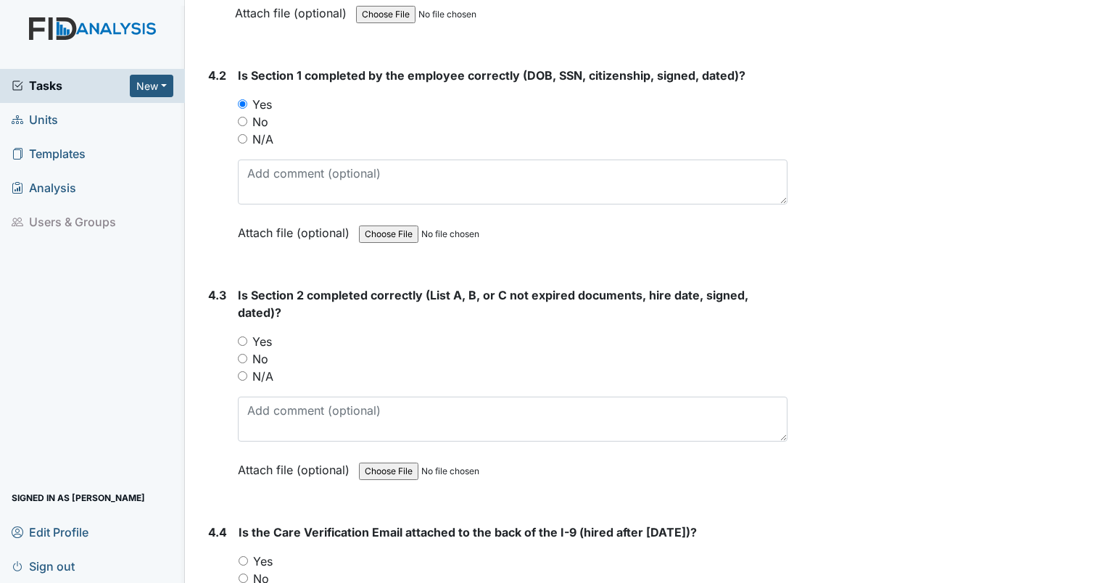
click at [241, 337] on input "Yes" at bounding box center [242, 341] width 9 height 9
radio input "true"
click at [245, 556] on input "Yes" at bounding box center [243, 560] width 9 height 9
radio input "true"
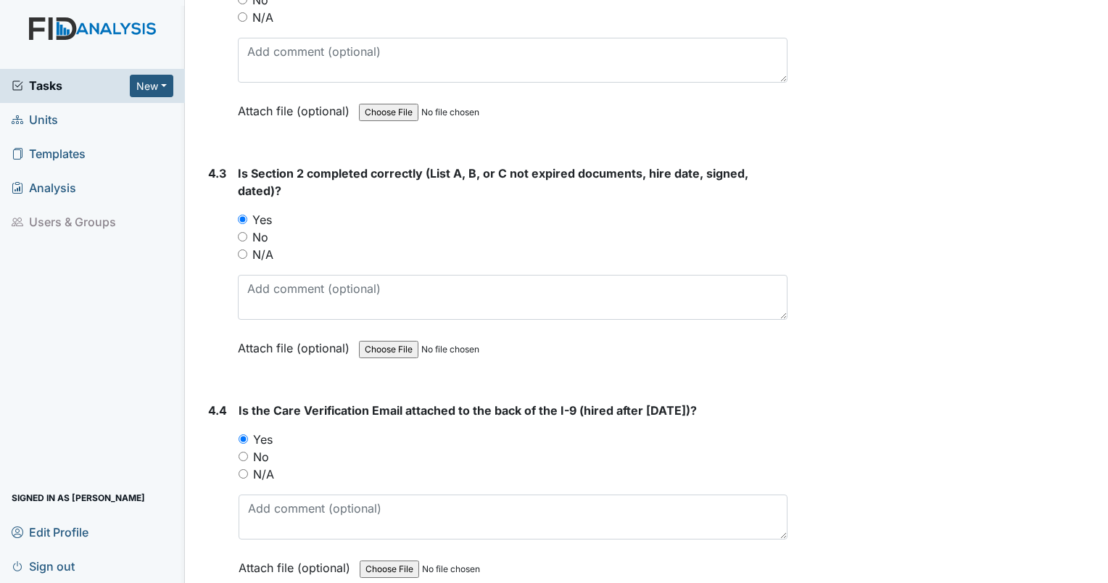
scroll to position [5573, 0]
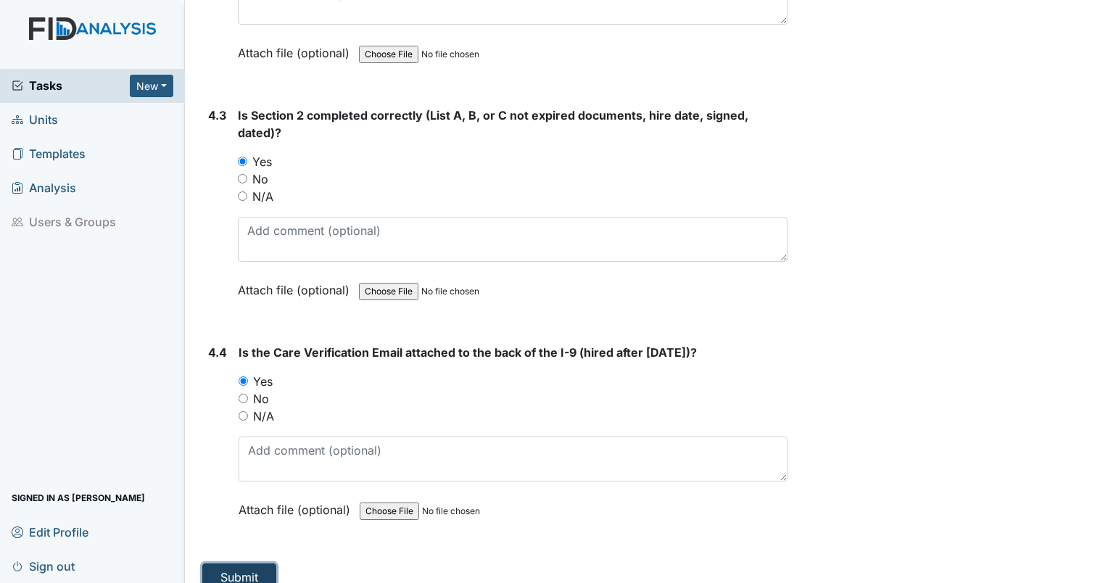
click at [229, 564] on button "Submit" at bounding box center [239, 578] width 74 height 28
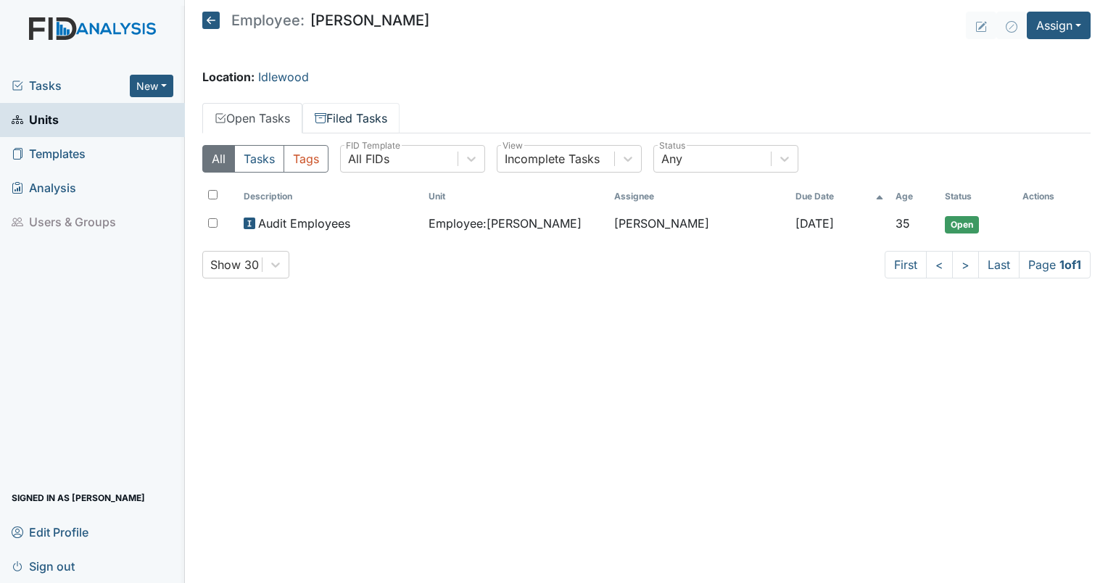
click at [355, 113] on link "Filed Tasks" at bounding box center [350, 118] width 97 height 30
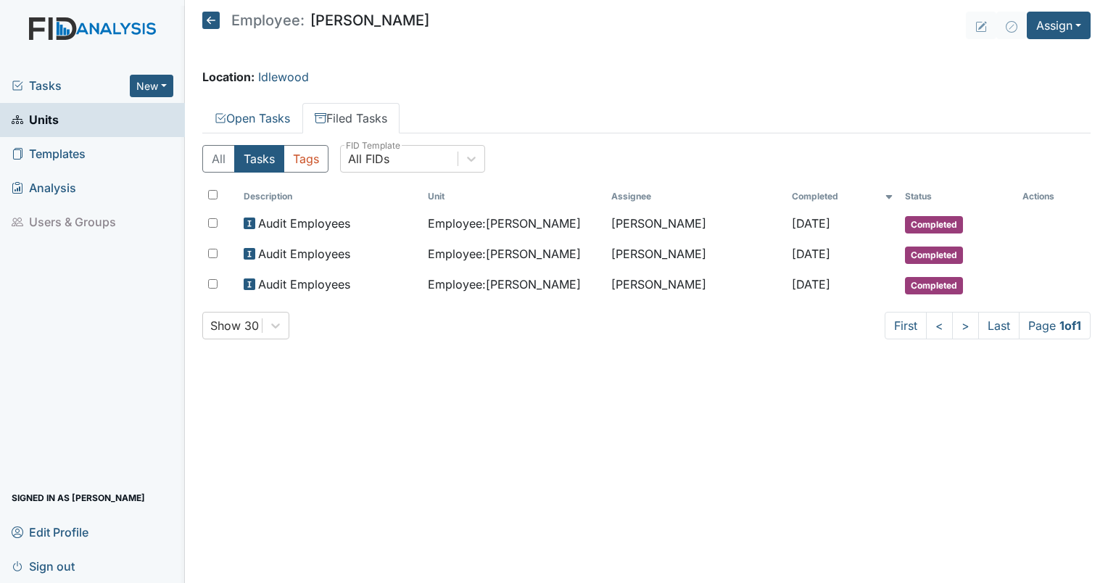
click at [40, 86] on span "Tasks" at bounding box center [71, 85] width 118 height 17
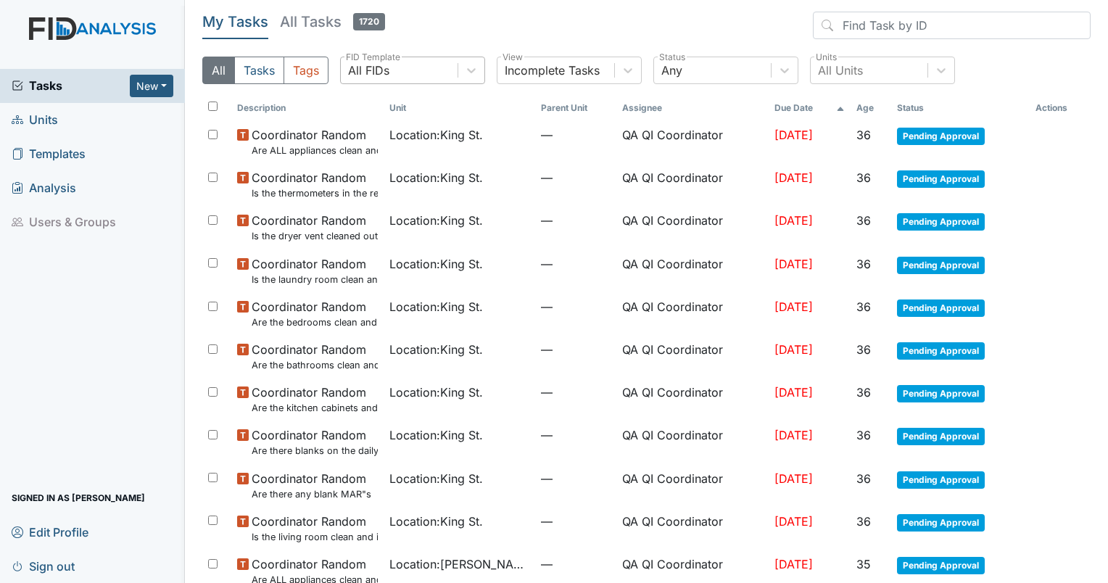
click at [400, 72] on div "All FIDs" at bounding box center [399, 70] width 117 height 26
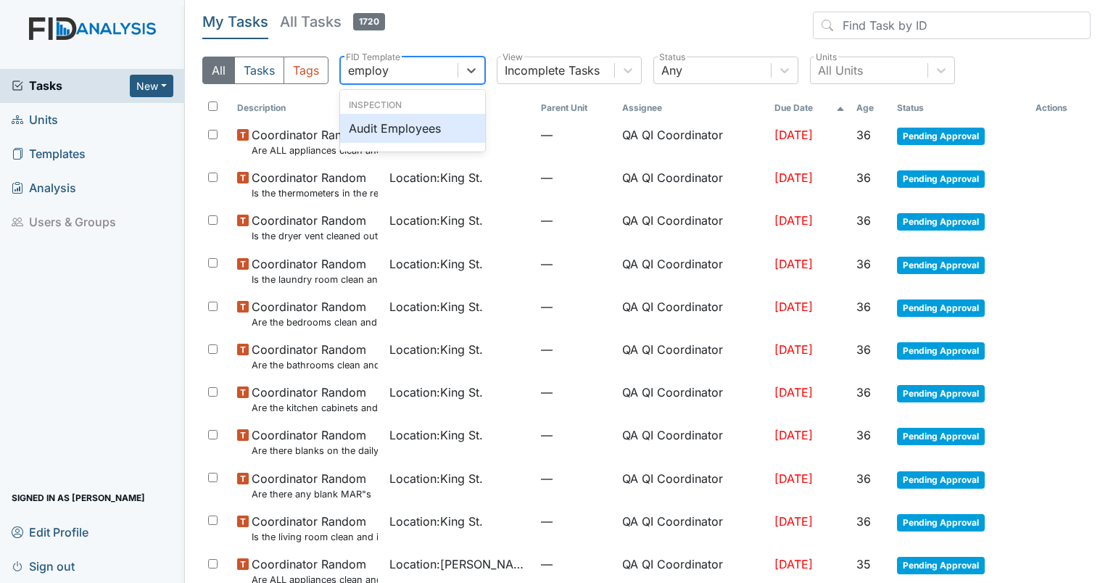
type input "employee"
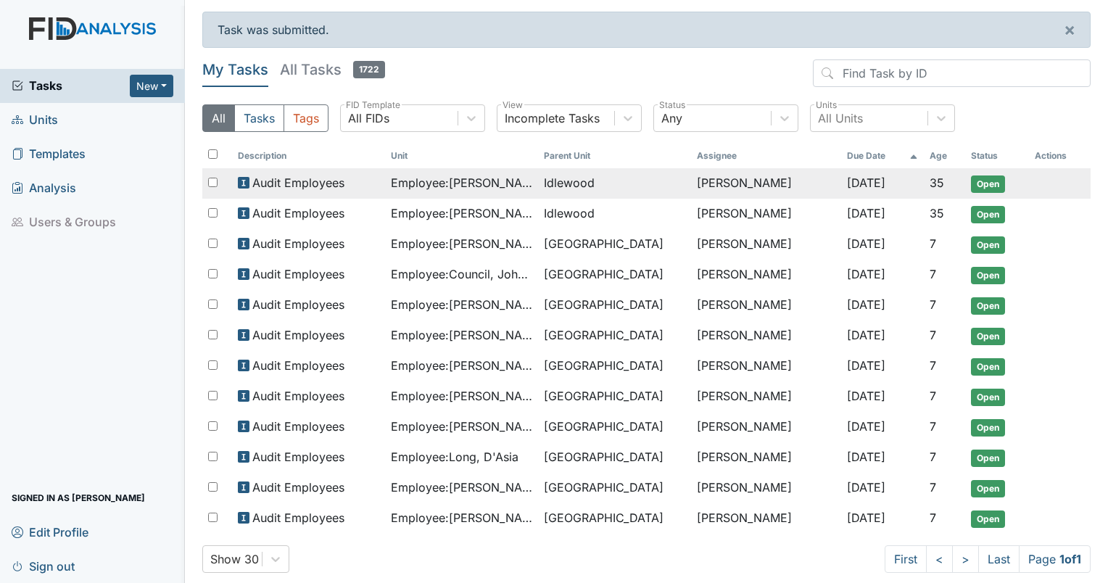
click at [557, 181] on span "Idlewood" at bounding box center [569, 182] width 51 height 17
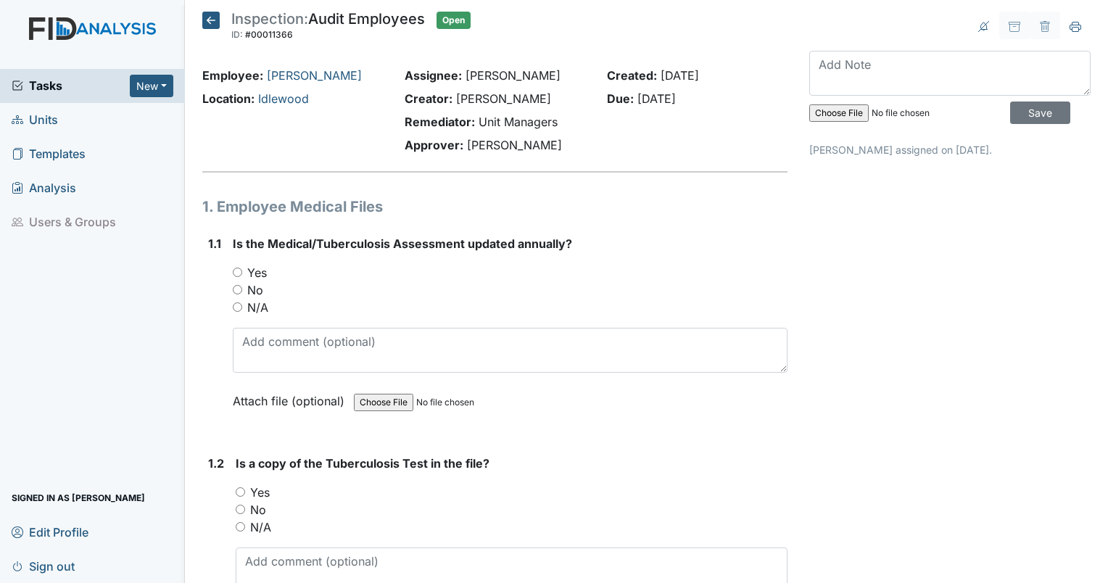
click at [238, 271] on input "Yes" at bounding box center [237, 272] width 9 height 9
radio input "true"
click at [247, 485] on div "Yes" at bounding box center [512, 492] width 552 height 17
click at [240, 499] on div "Yes" at bounding box center [512, 492] width 552 height 17
click at [240, 494] on input "Yes" at bounding box center [240, 491] width 9 height 9
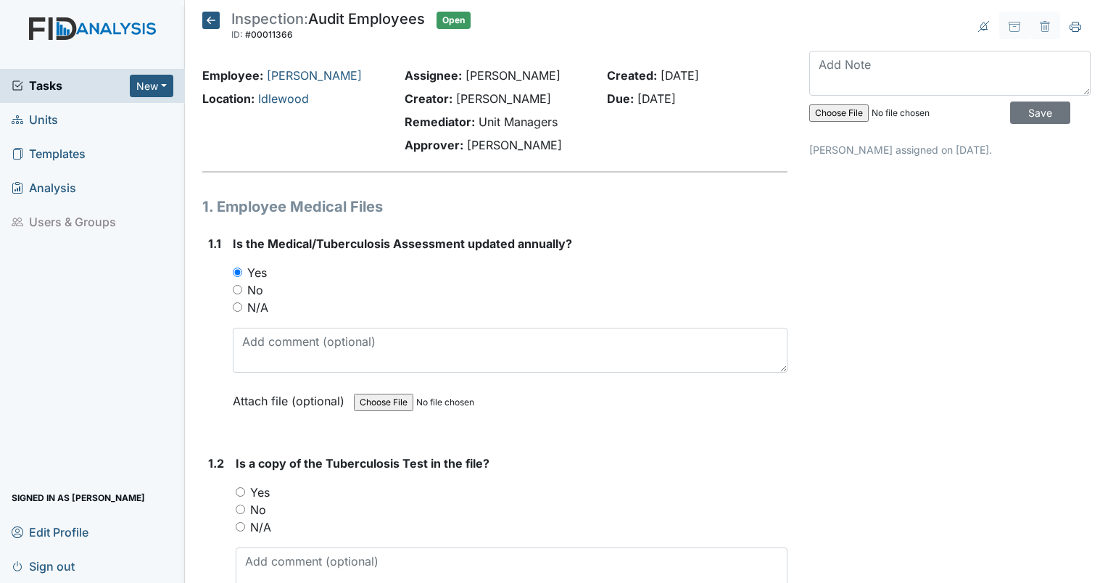
radio input "true"
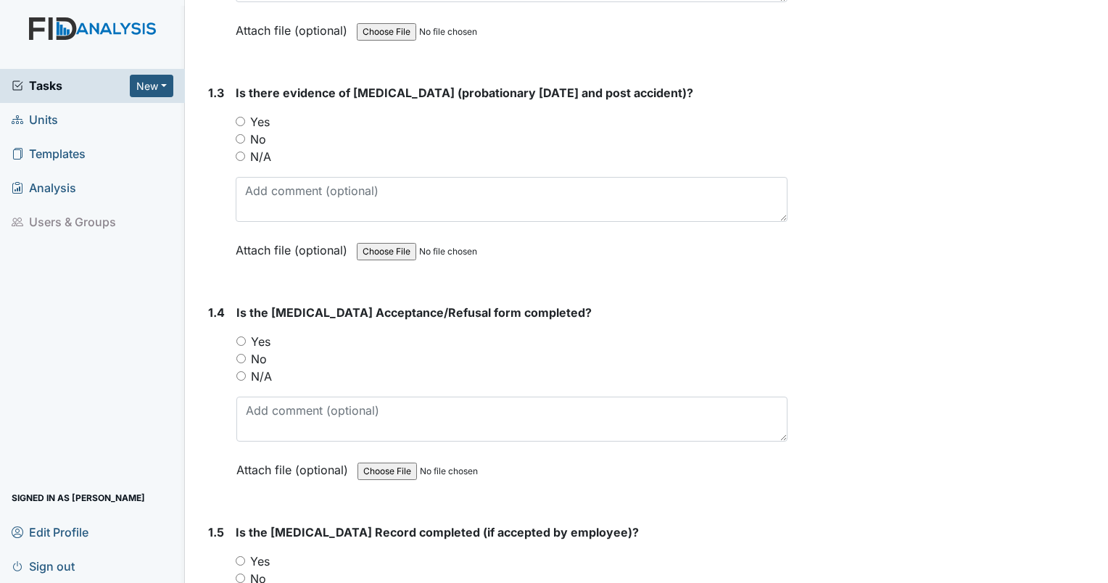
scroll to position [604, 0]
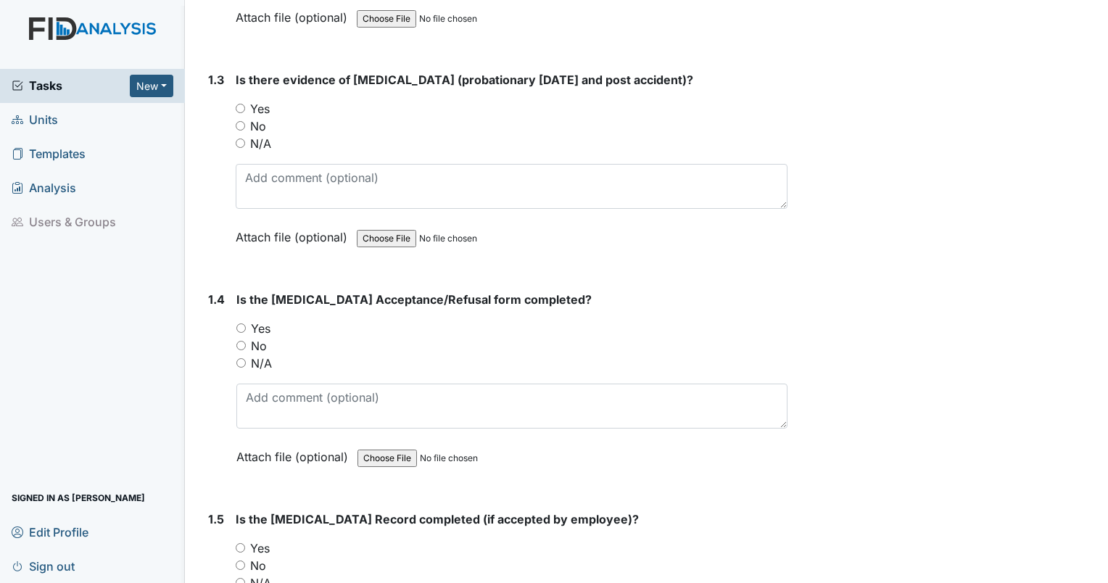
click at [341, 78] on span "Is there evidence of [MEDICAL_DATA] (probationary [DATE] and post accident)?" at bounding box center [465, 80] width 458 height 15
click at [240, 104] on input "Yes" at bounding box center [240, 108] width 9 height 9
radio input "true"
click at [238, 324] on input "Yes" at bounding box center [240, 328] width 9 height 9
radio input "true"
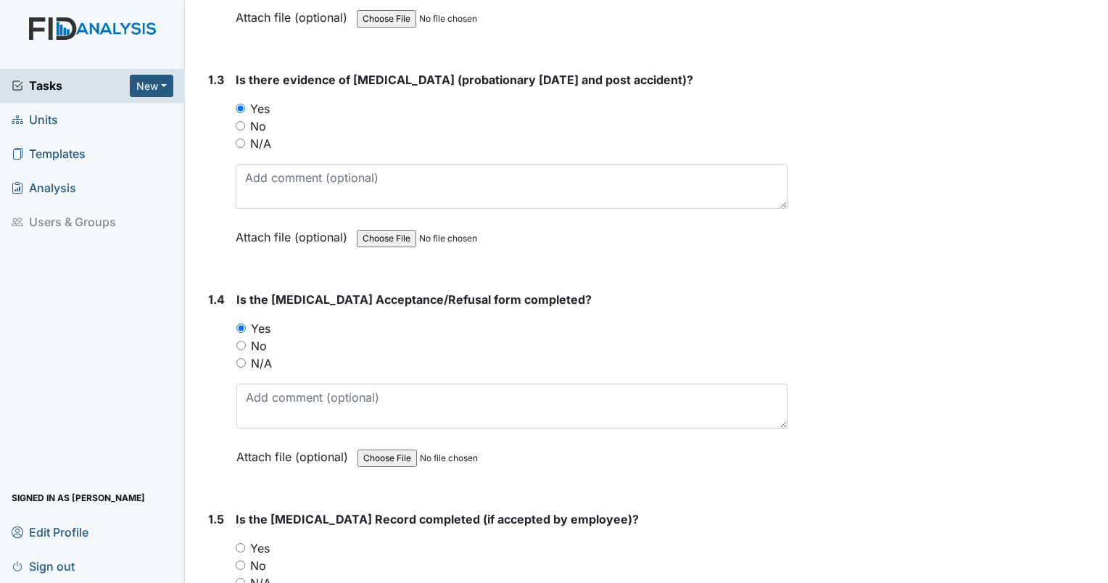
click at [241, 342] on input "No" at bounding box center [240, 345] width 9 height 9
radio input "true"
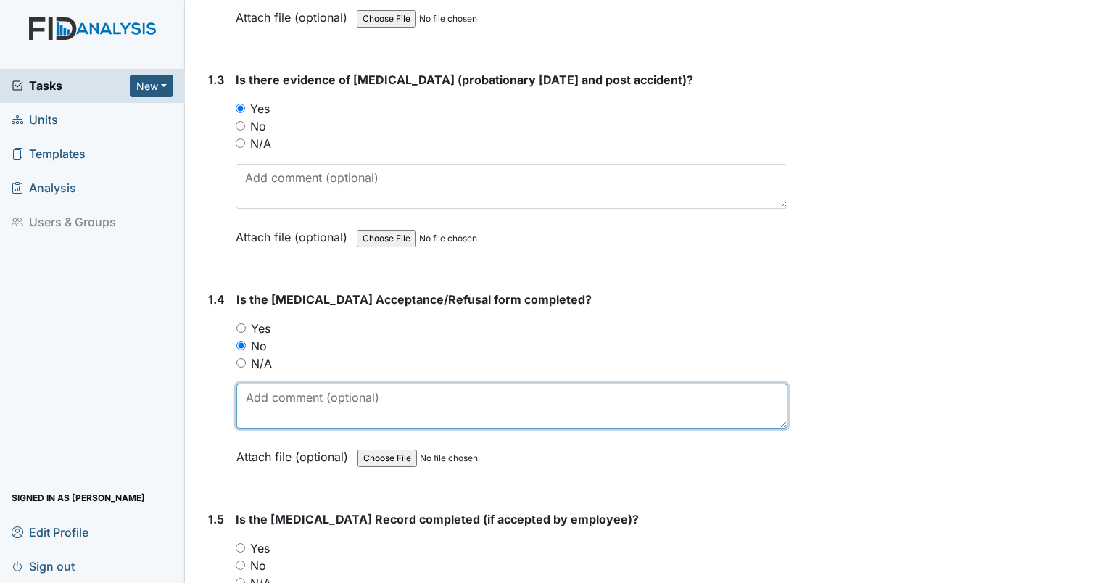
click at [294, 403] on textarea at bounding box center [511, 406] width 551 height 45
click at [279, 395] on textarea "box is not checked (I have previously...)" at bounding box center [511, 406] width 551 height 45
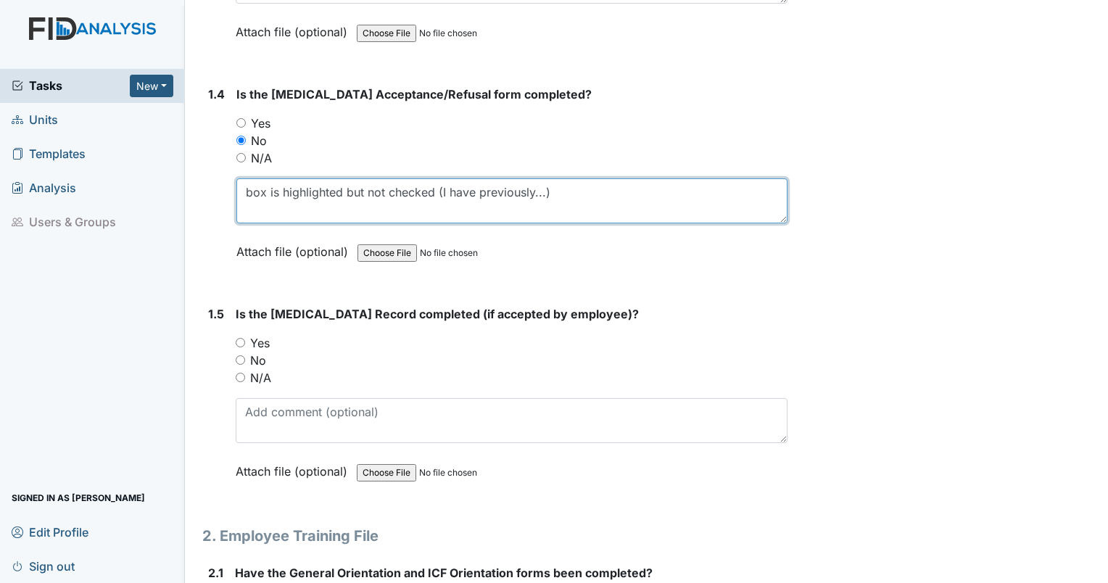
scroll to position [911, 0]
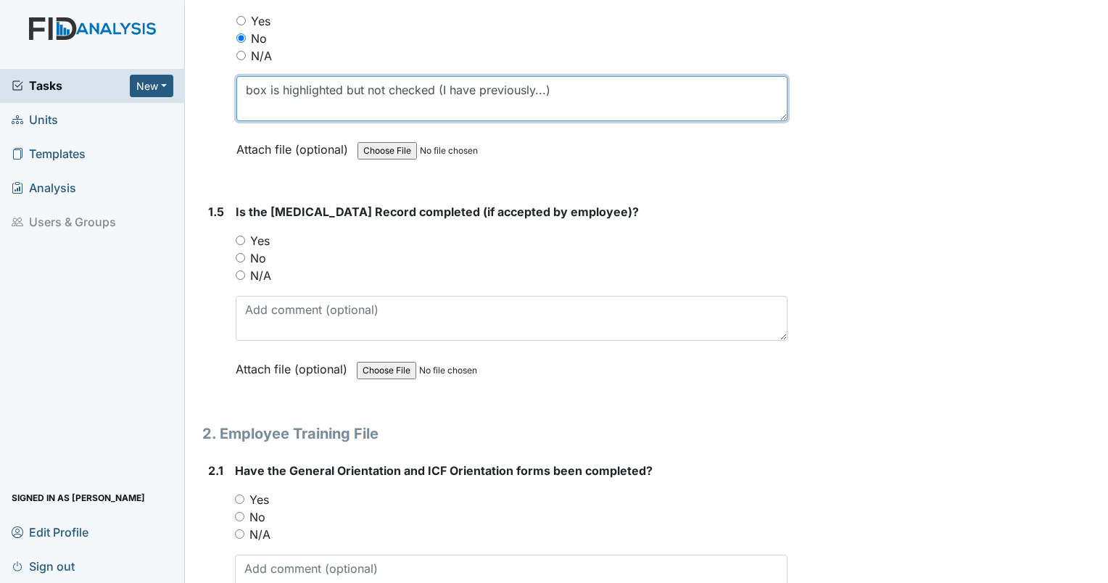
type textarea "box is highlighted but not checked (I have previously...)"
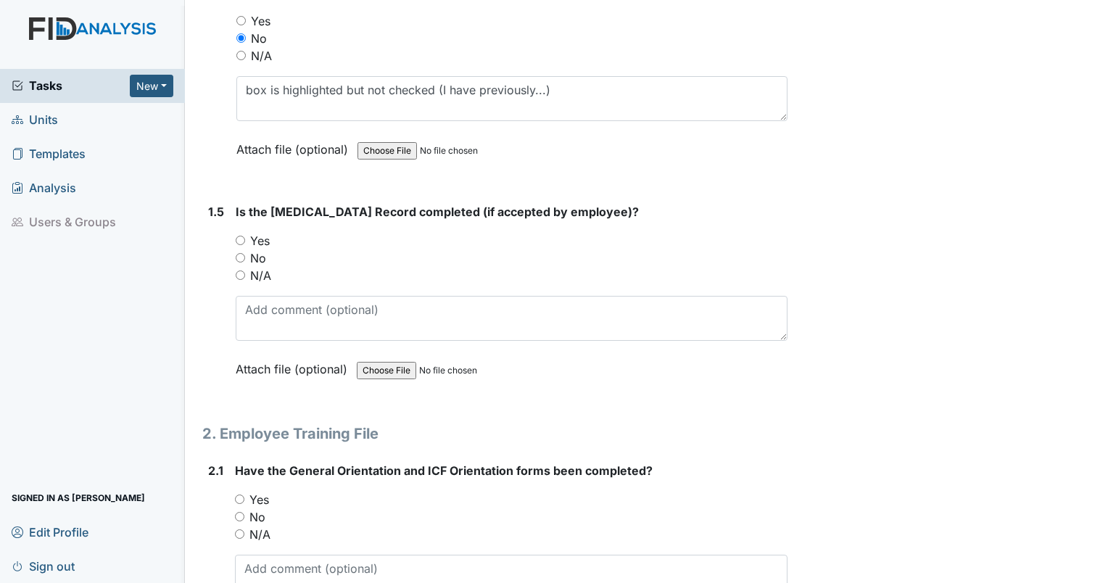
click at [236, 271] on input "N/A" at bounding box center [240, 275] width 9 height 9
radio input "true"
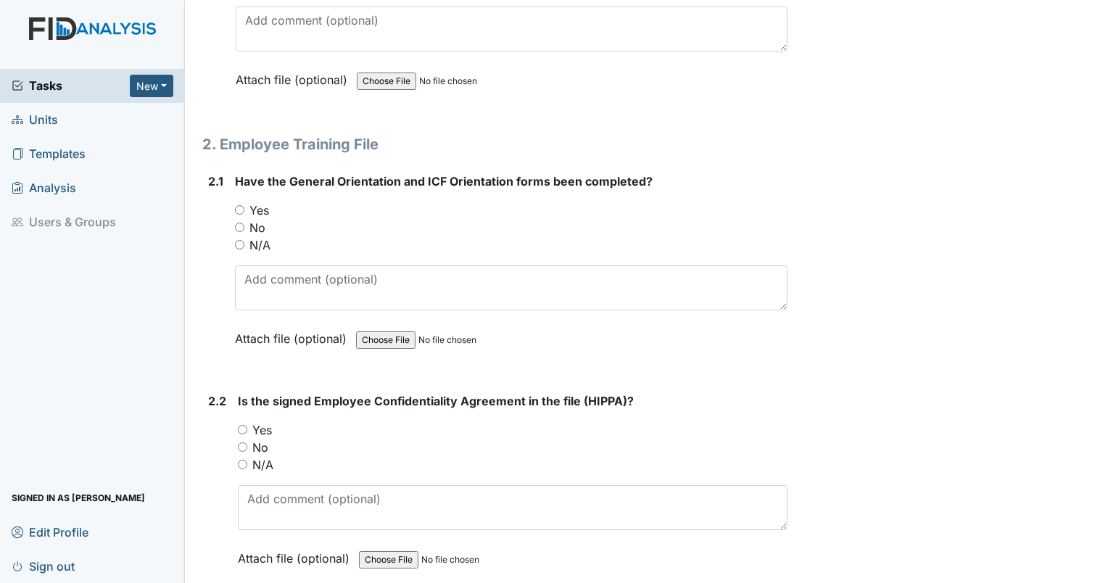
scroll to position [1239, 0]
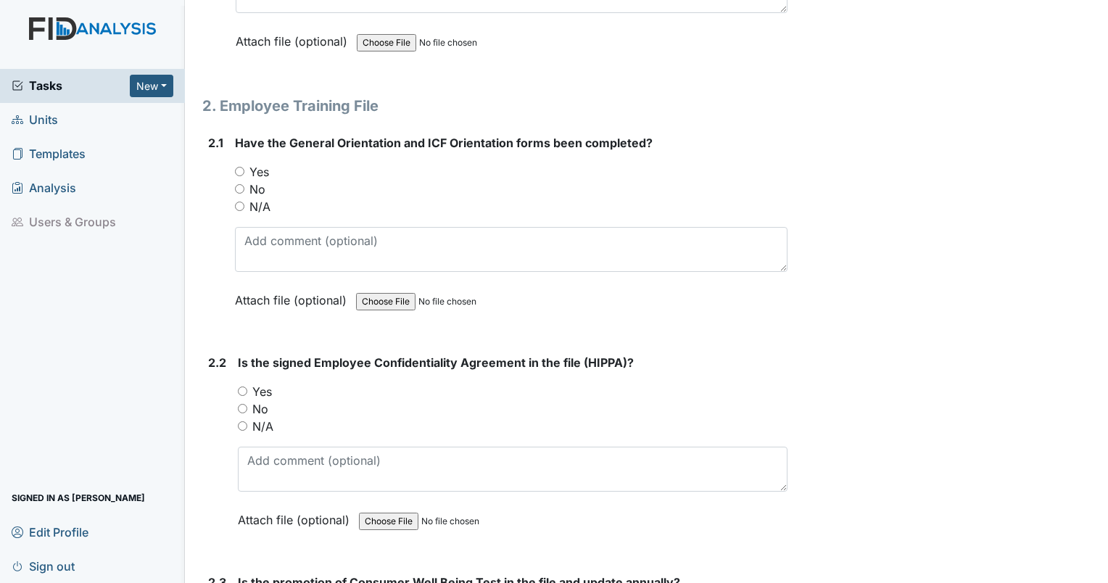
click at [236, 173] on div "Yes" at bounding box center [511, 171] width 553 height 17
click at [236, 167] on input "Yes" at bounding box center [239, 171] width 9 height 9
radio input "true"
click at [242, 387] on input "Yes" at bounding box center [242, 391] width 9 height 9
radio input "true"
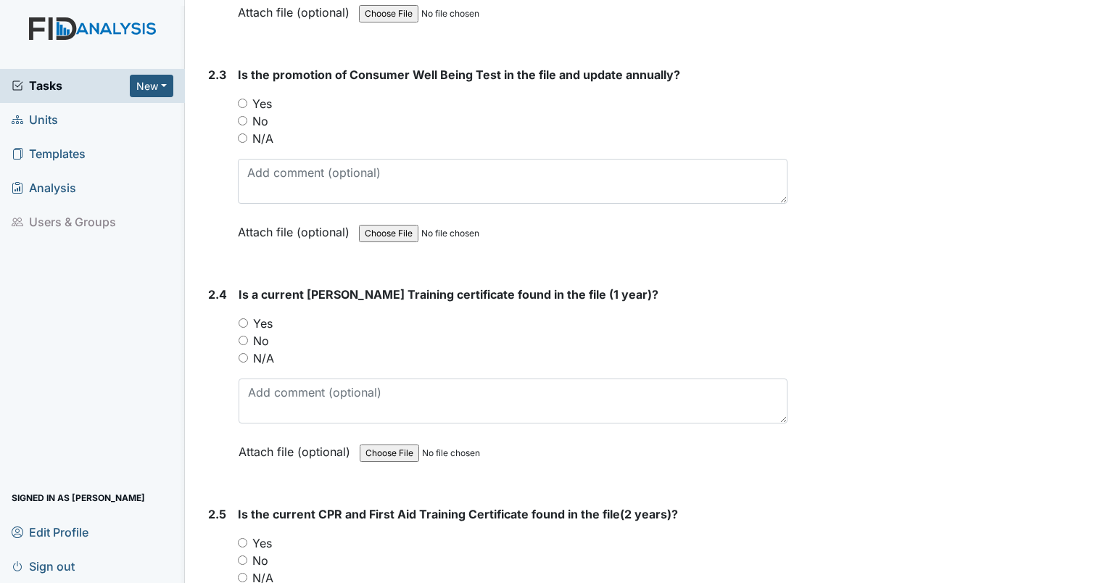
scroll to position [1739, 0]
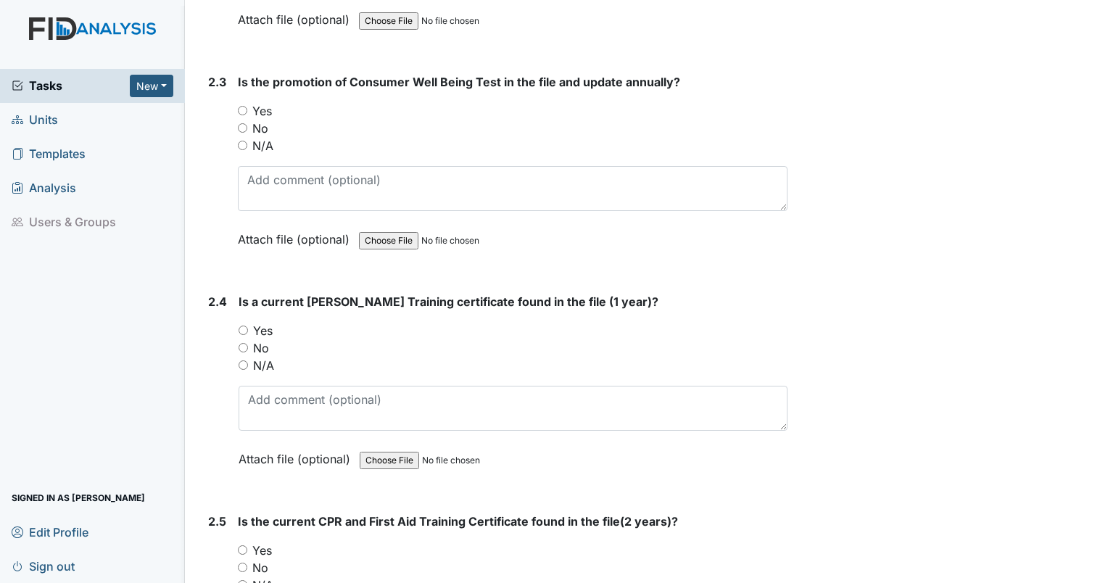
click at [241, 106] on input "Yes" at bounding box center [242, 110] width 9 height 9
radio input "true"
click at [242, 326] on input "Yes" at bounding box center [243, 330] width 9 height 9
radio input "true"
click at [242, 545] on input "Yes" at bounding box center [242, 549] width 9 height 9
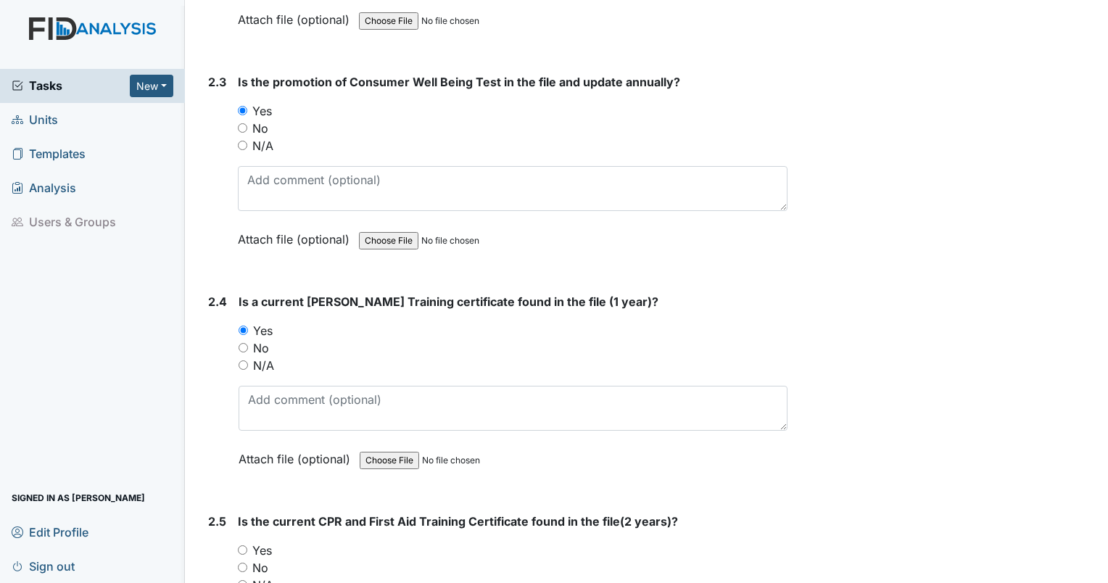
radio input "true"
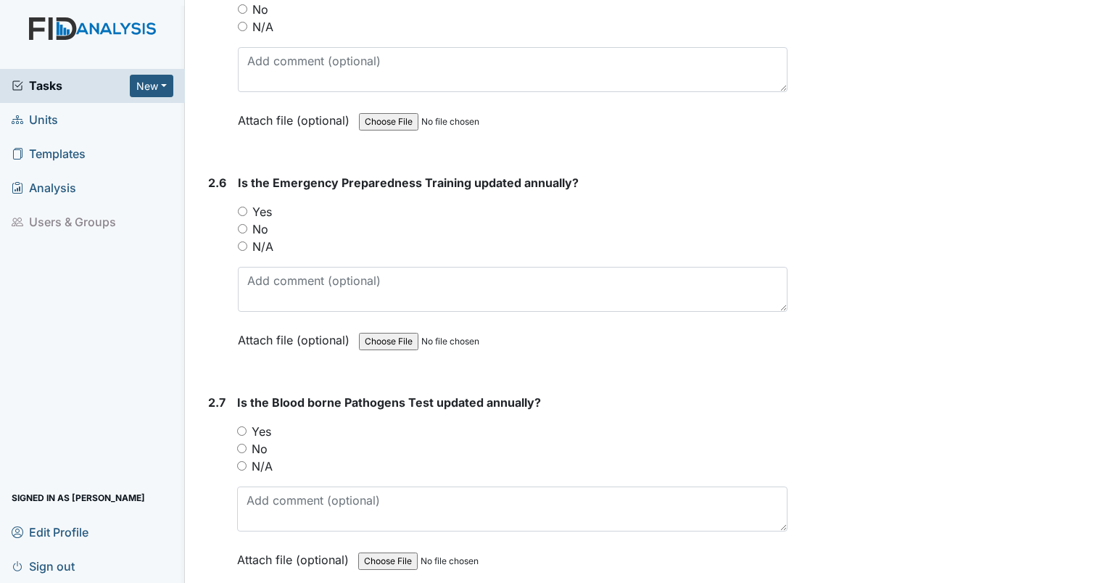
scroll to position [2350, 0]
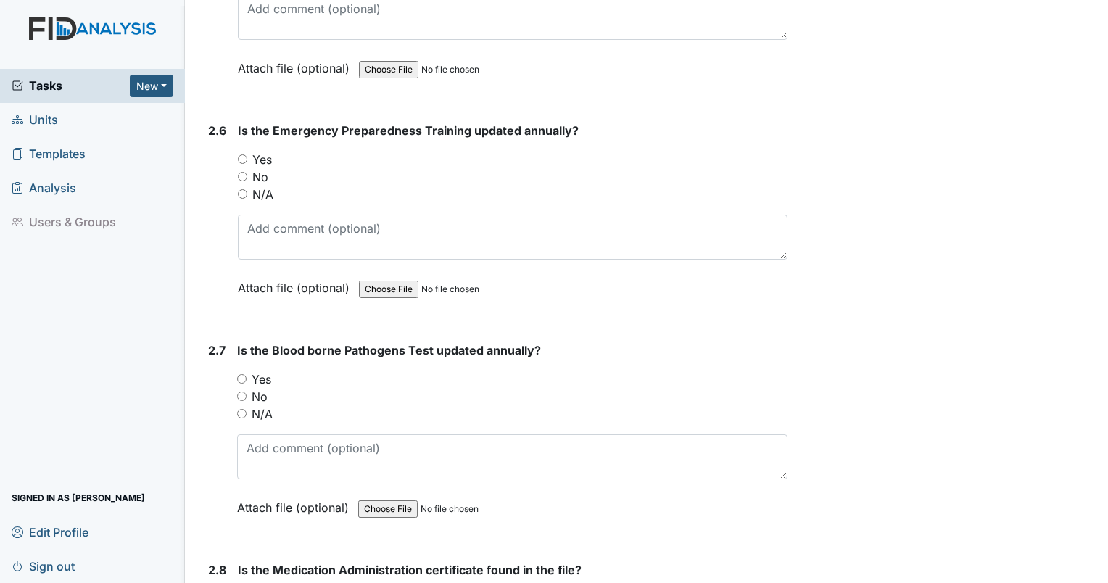
click at [242, 155] on input "Yes" at bounding box center [242, 159] width 9 height 9
radio input "true"
click at [242, 374] on input "Yes" at bounding box center [241, 378] width 9 height 9
radio input "true"
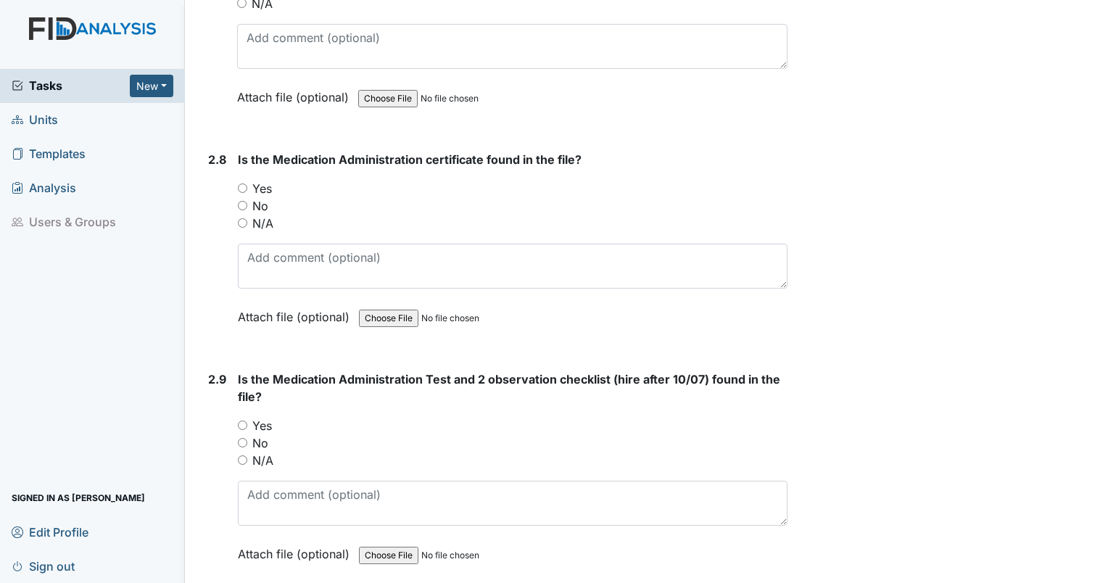
scroll to position [2818, 0]
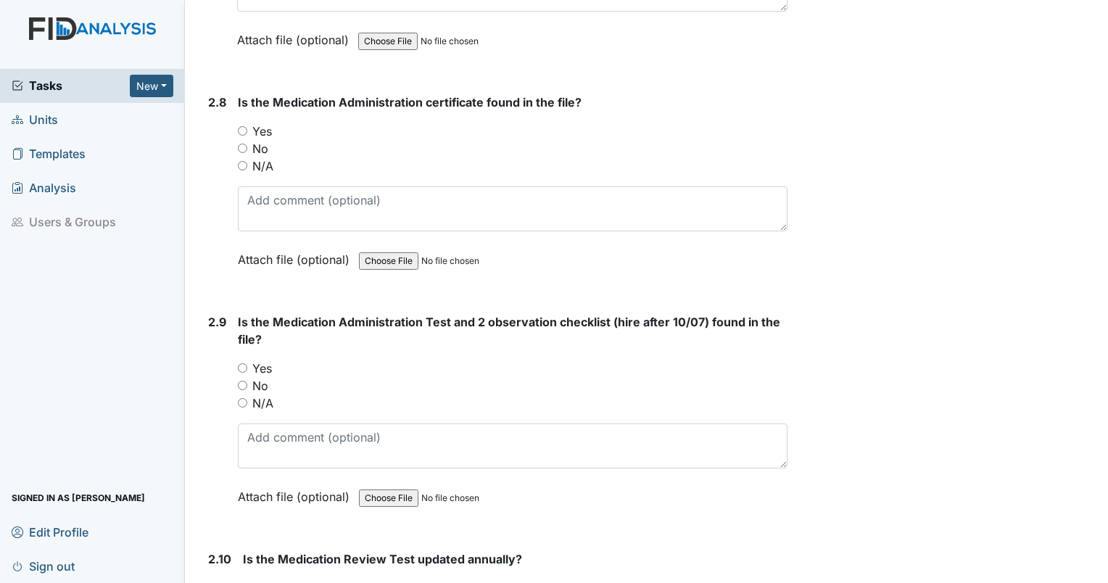
click at [242, 126] on input "Yes" at bounding box center [242, 130] width 9 height 9
radio input "true"
click at [243, 363] on input "Yes" at bounding box center [242, 367] width 9 height 9
radio input "true"
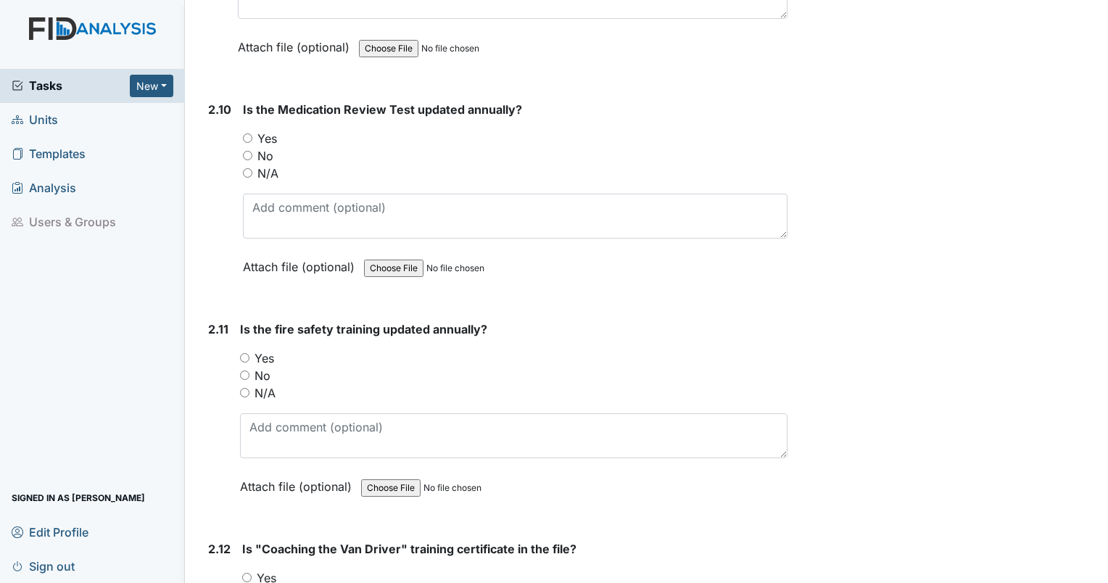
scroll to position [3287, 0]
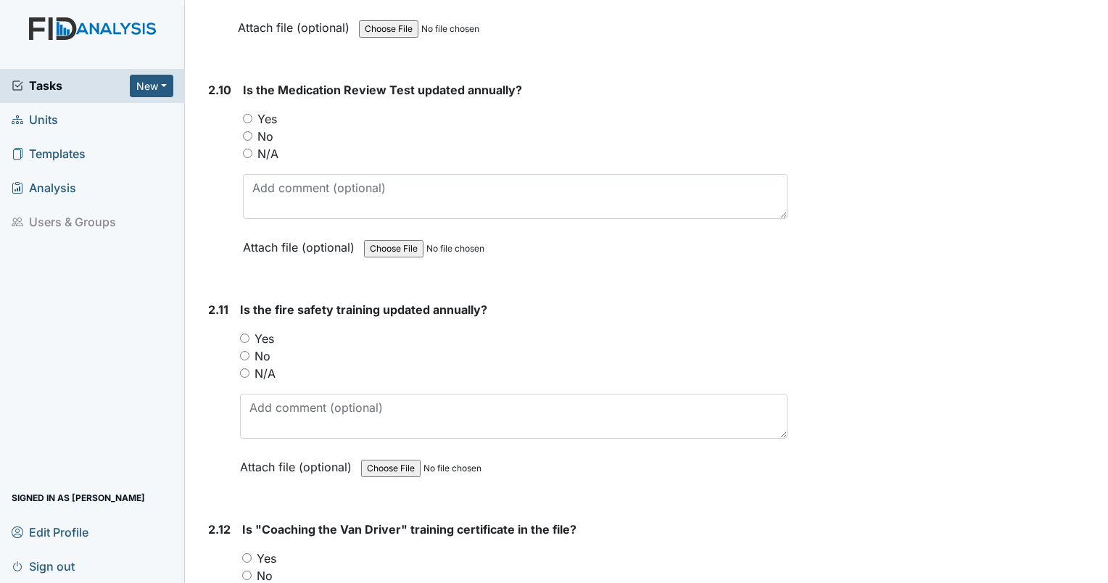
click at [244, 114] on input "Yes" at bounding box center [247, 118] width 9 height 9
radio input "true"
click at [247, 334] on input "Yes" at bounding box center [244, 338] width 9 height 9
radio input "true"
click at [242, 553] on input "Yes" at bounding box center [246, 557] width 9 height 9
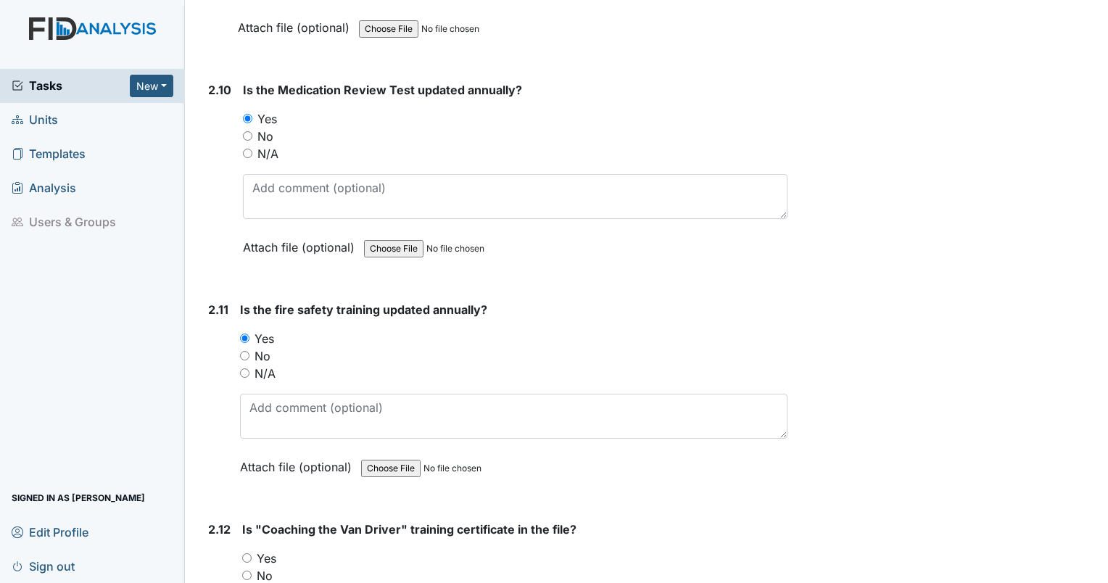
radio input "true"
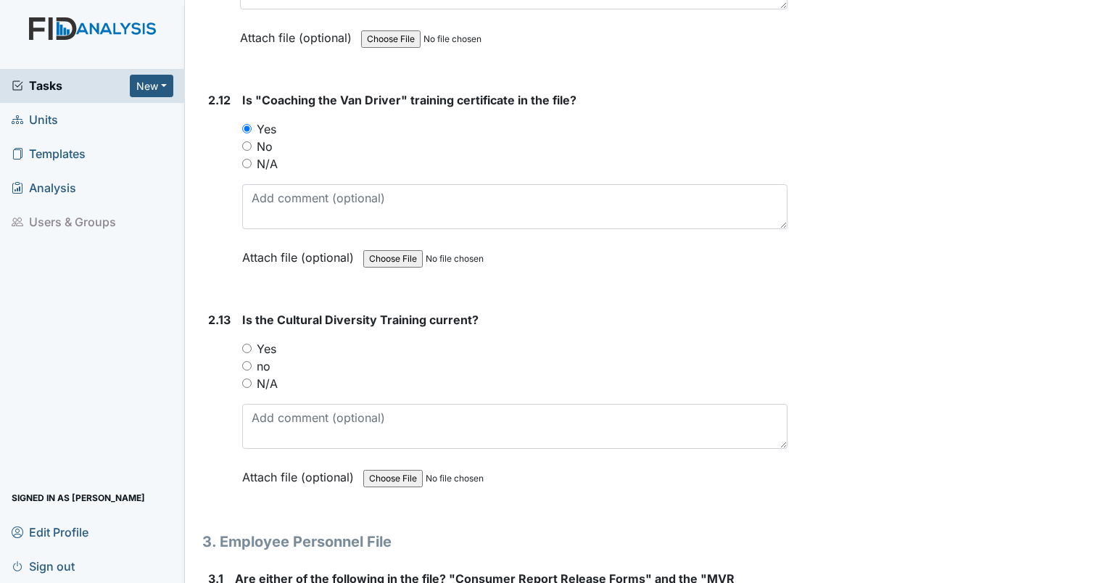
scroll to position [3794, 0]
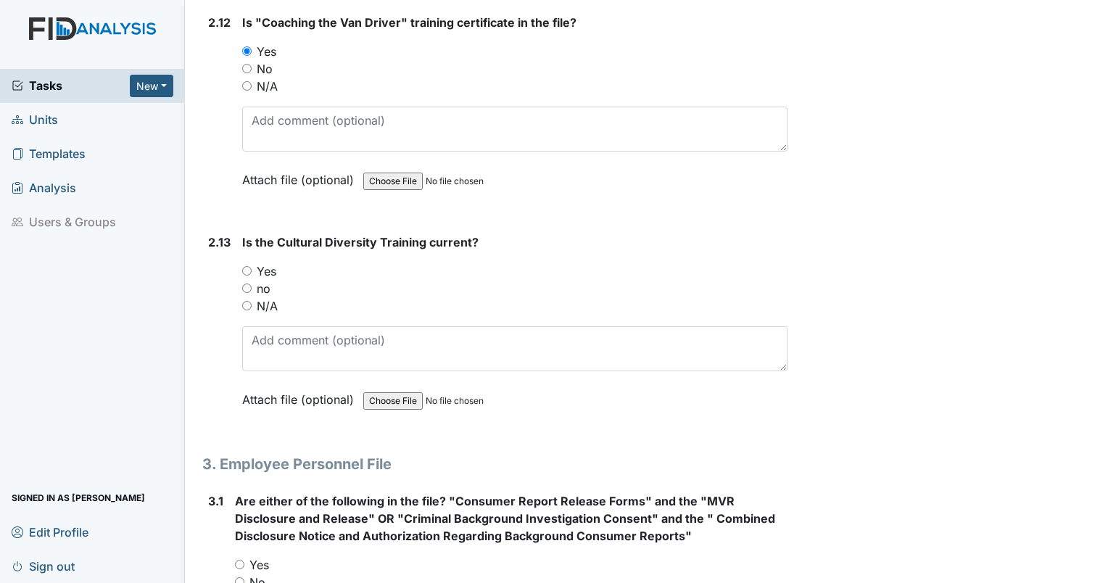
click at [252, 263] on div "Yes" at bounding box center [514, 271] width 545 height 17
click at [246, 266] on input "Yes" at bounding box center [246, 270] width 9 height 9
radio input "true"
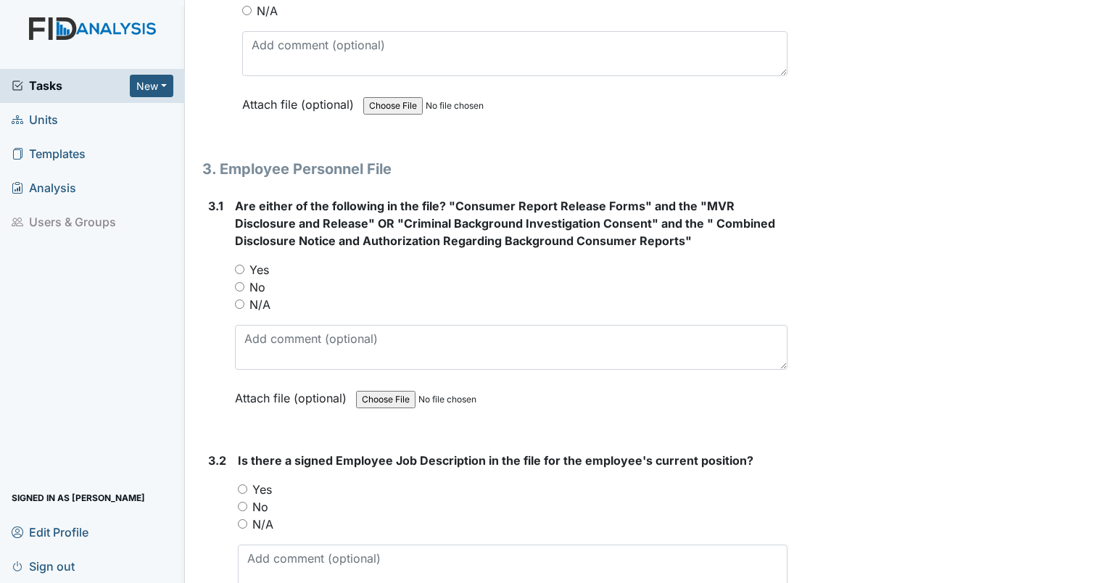
scroll to position [4128, 0]
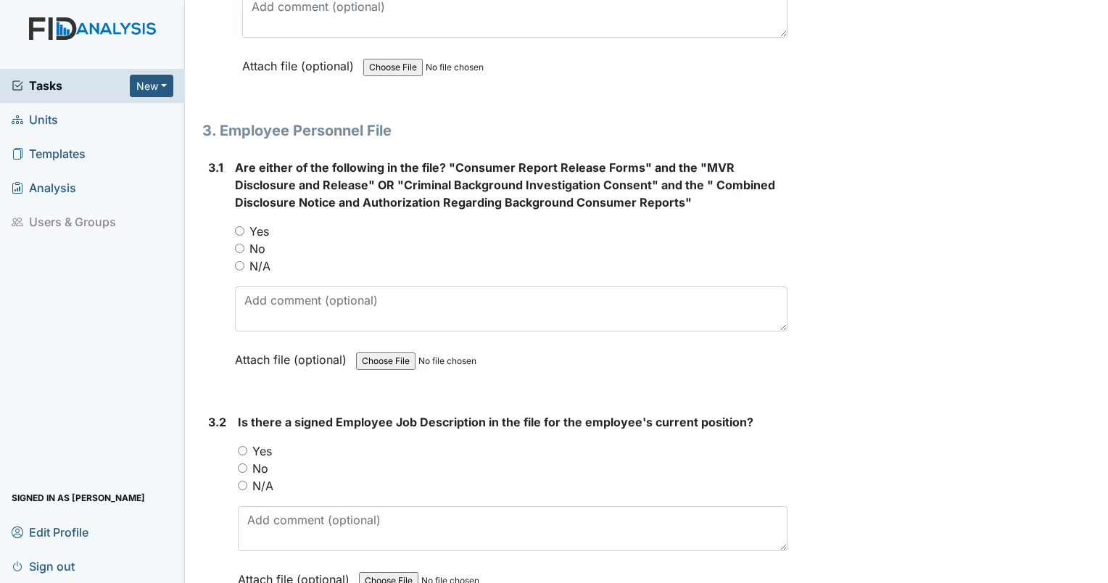
click at [242, 464] on input "No" at bounding box center [242, 468] width 9 height 9
radio input "true"
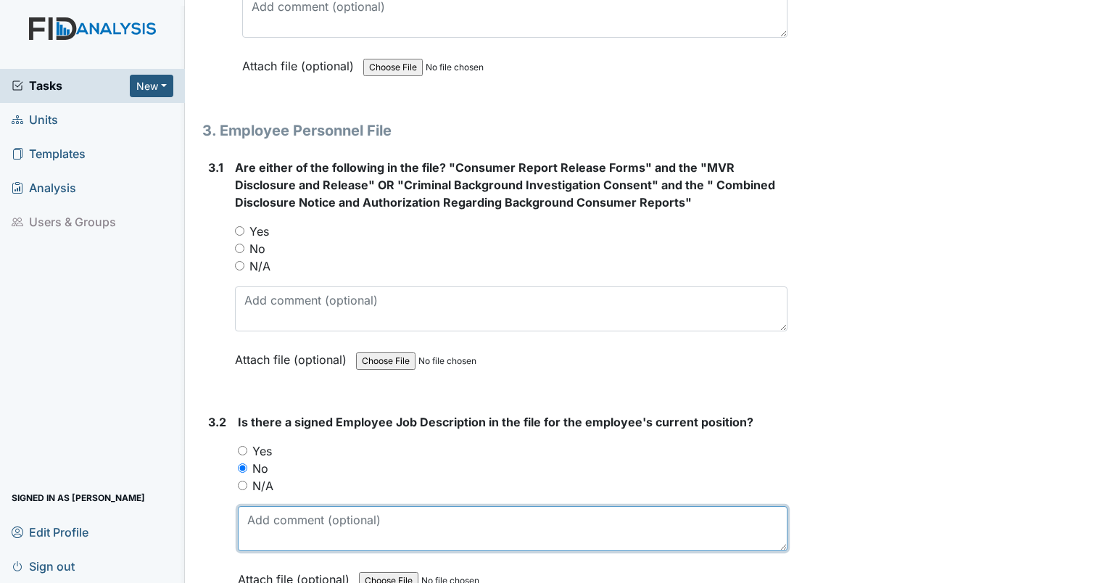
click at [271, 506] on textarea at bounding box center [513, 528] width 550 height 45
click at [287, 506] on textarea at bounding box center [513, 528] width 550 height 45
type textarea "this is now in relias. Current was due in June and is not complete."
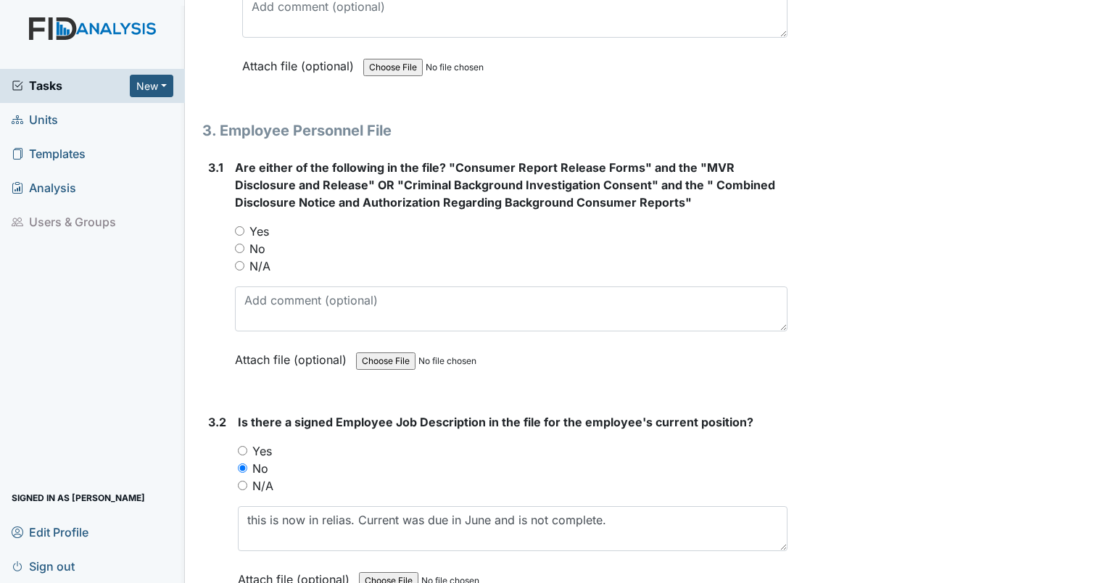
click at [241, 446] on input "Yes" at bounding box center [242, 450] width 9 height 9
radio input "true"
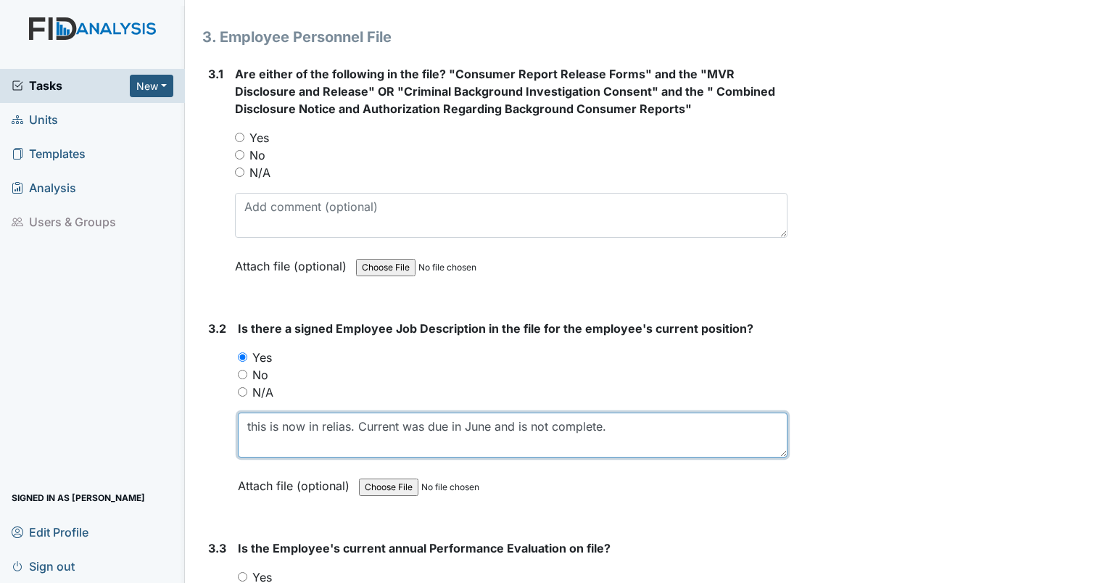
drag, startPoint x: 609, startPoint y: 510, endPoint x: 178, endPoint y: 580, distance: 437.3
click at [178, 580] on div "Tasks New Form Inspection Document Bundle Units Templates Analysis Users & Grou…" at bounding box center [554, 291] width 1108 height 583
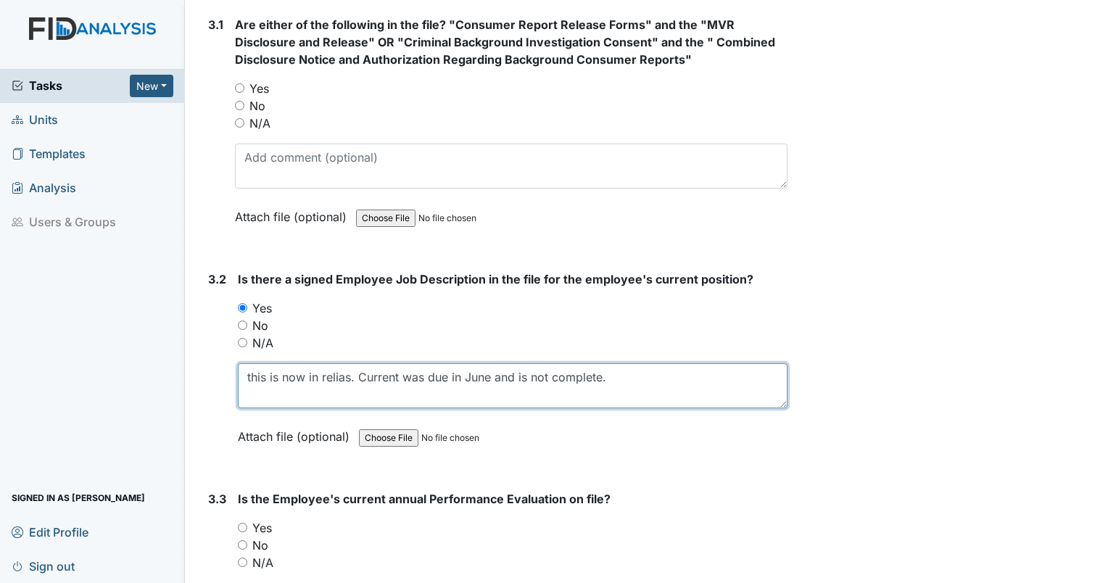
click at [623, 366] on textarea "this is now in relias. Current was due in June and is not complete." at bounding box center [513, 385] width 550 height 45
type textarea "this is now in relias. Current was due in June and is not complete. Paper copy …"
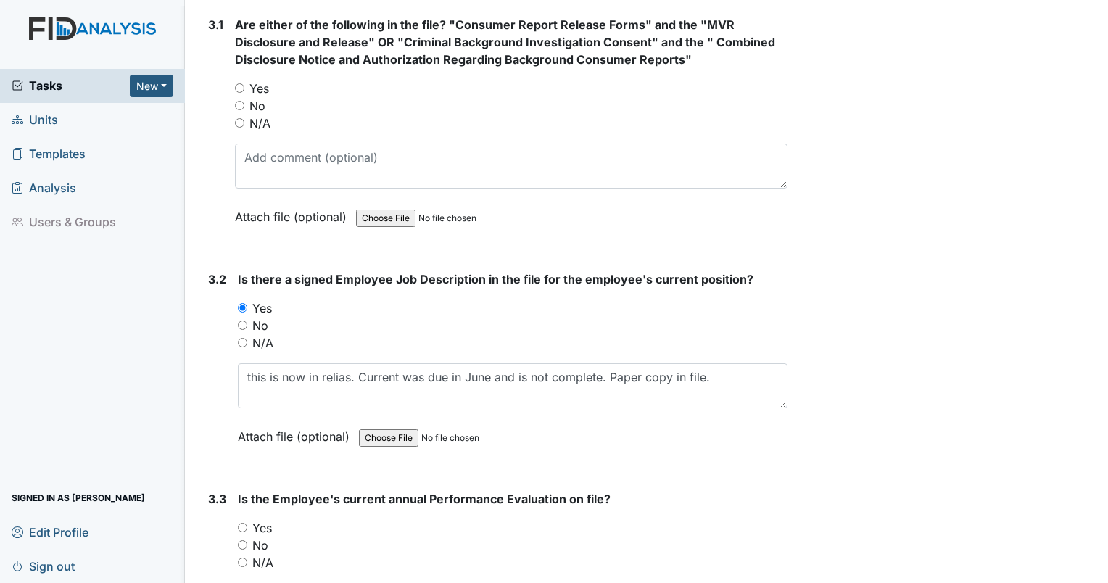
click at [244, 523] on input "Yes" at bounding box center [242, 527] width 9 height 9
radio input "true"
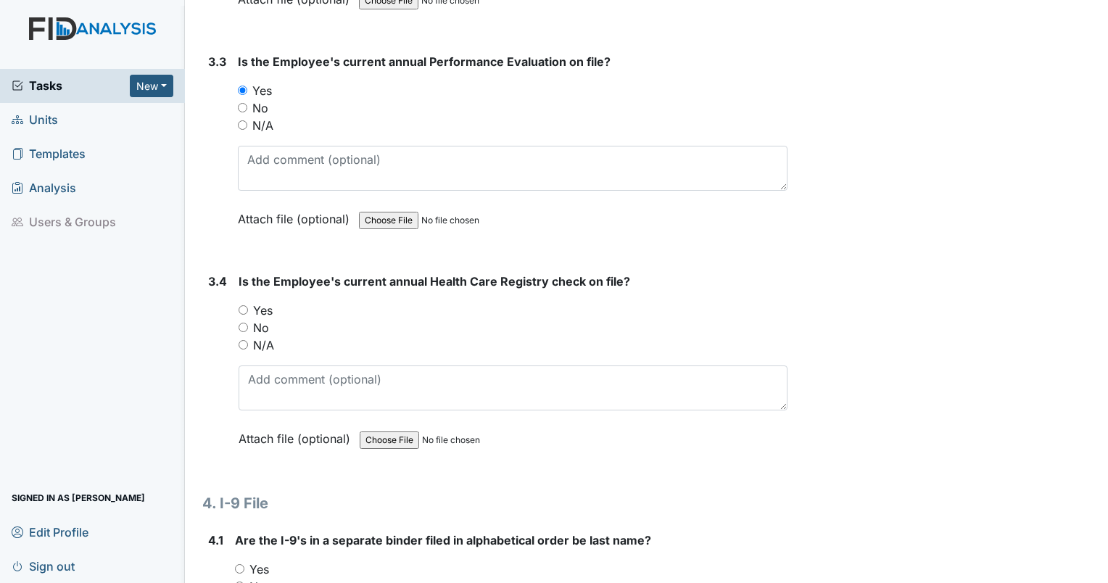
scroll to position [4727, 0]
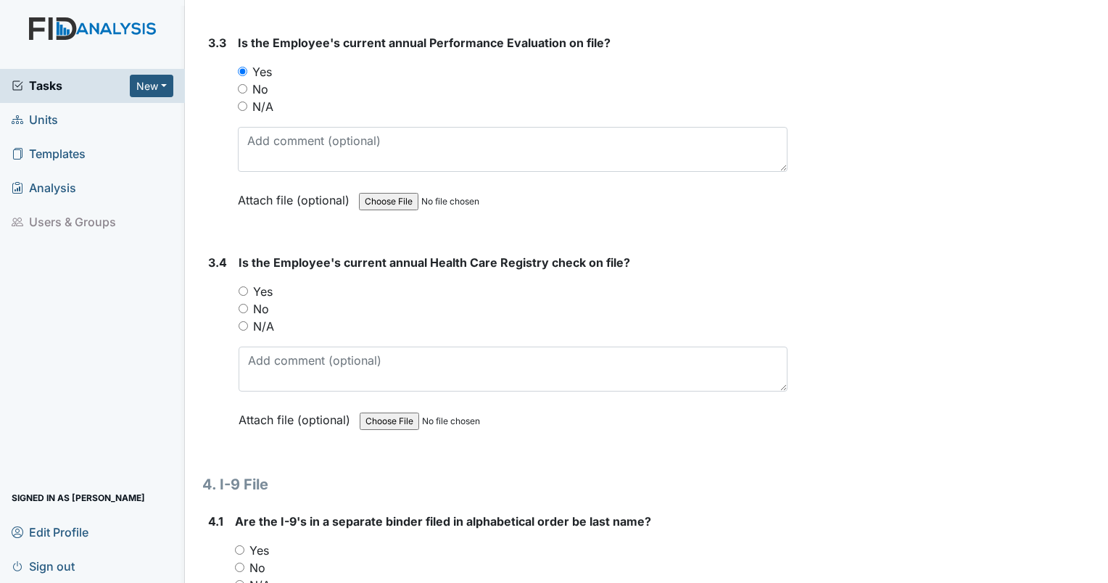
click at [244, 287] on input "Yes" at bounding box center [243, 291] width 9 height 9
radio input "true"
click at [235, 545] on input "Yes" at bounding box center [239, 549] width 9 height 9
radio input "true"
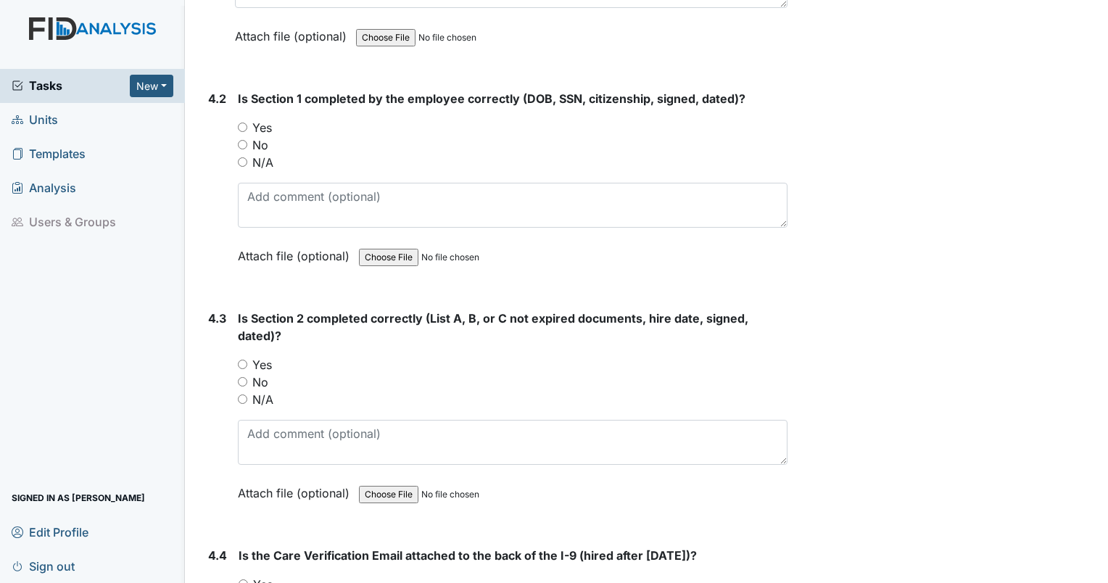
scroll to position [5389, 0]
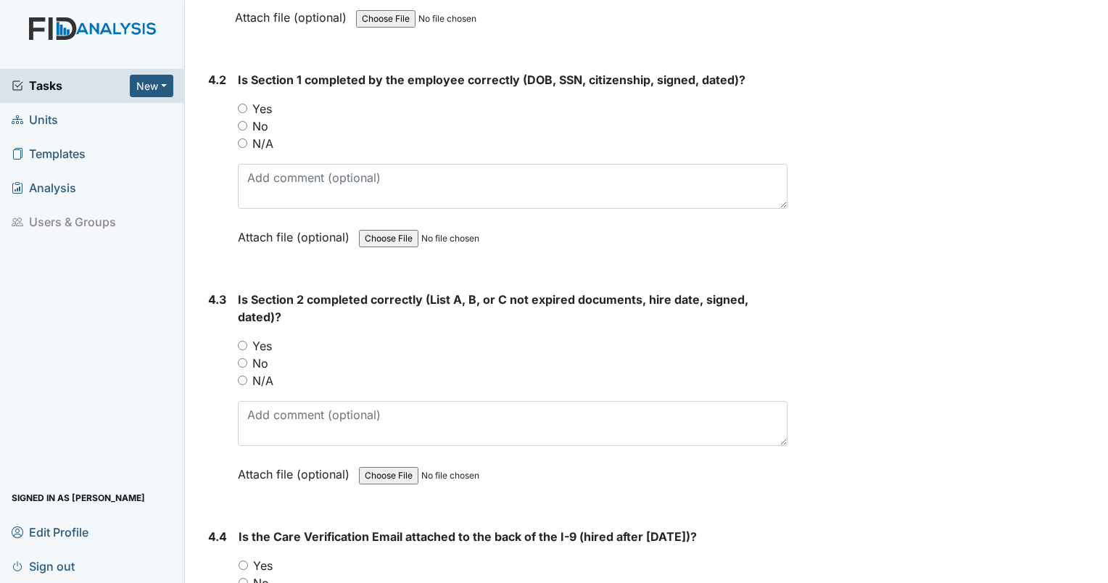
click at [241, 104] on input "Yes" at bounding box center [242, 108] width 9 height 9
radio input "true"
click at [244, 341] on input "Yes" at bounding box center [242, 345] width 9 height 9
radio input "true"
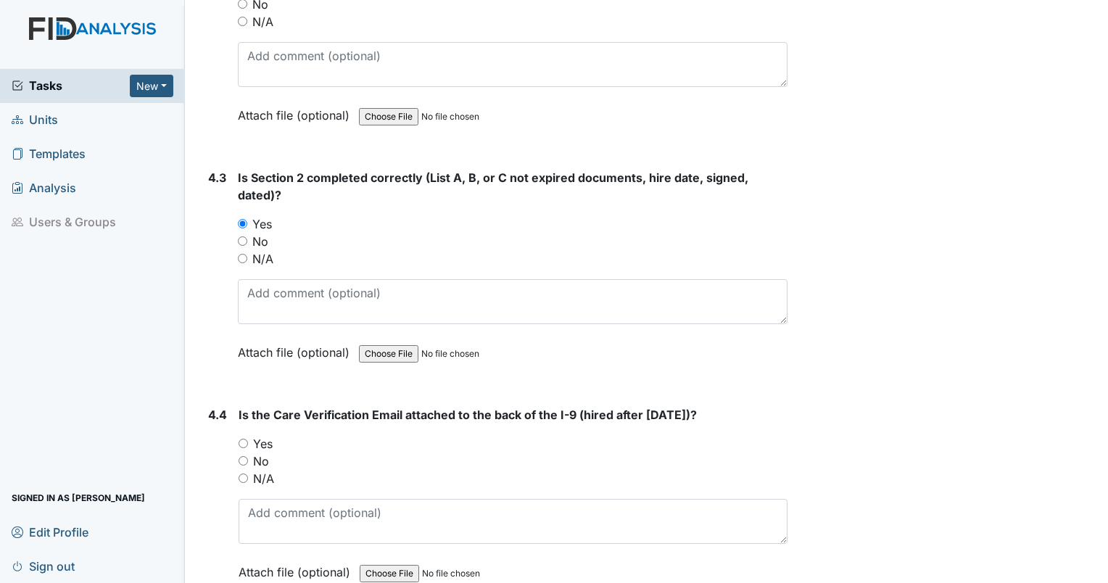
scroll to position [5573, 0]
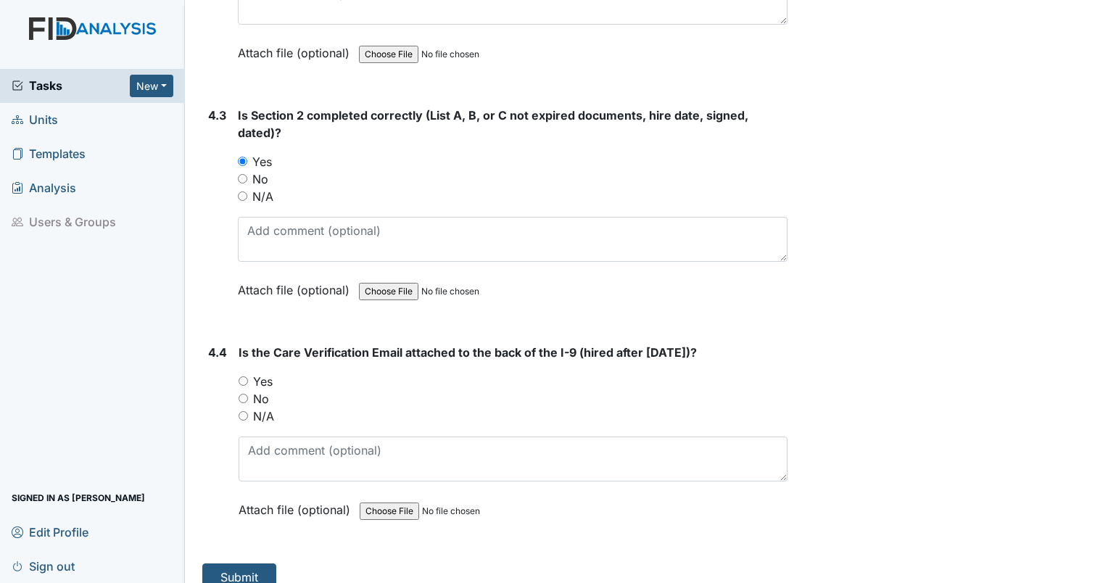
click at [242, 376] on input "Yes" at bounding box center [243, 380] width 9 height 9
radio input "true"
click at [239, 564] on button "Submit" at bounding box center [239, 578] width 74 height 28
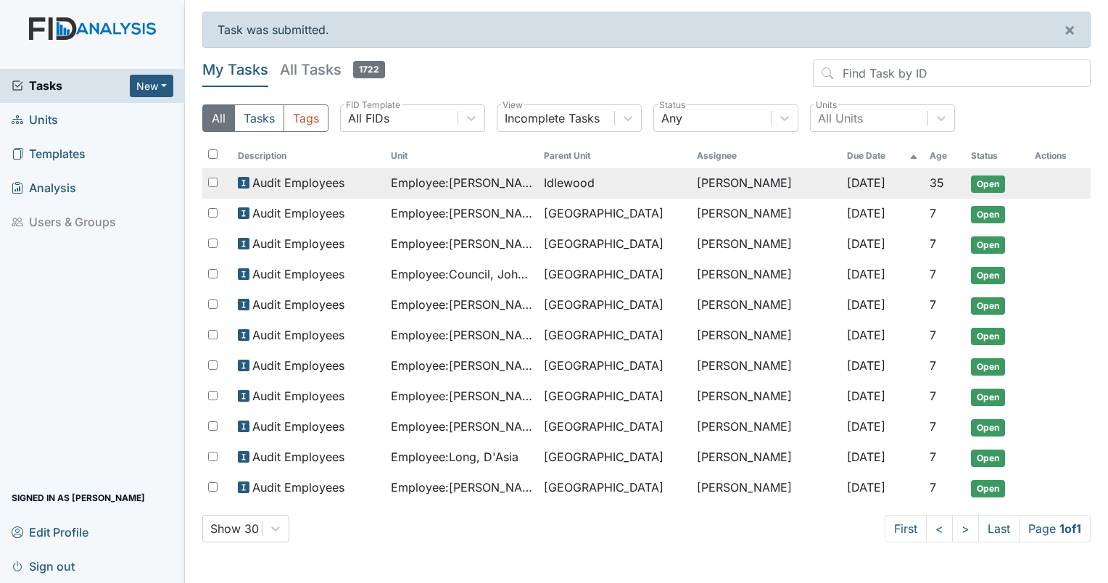
click at [400, 189] on span "Employee : Williams, Tina" at bounding box center [461, 182] width 141 height 17
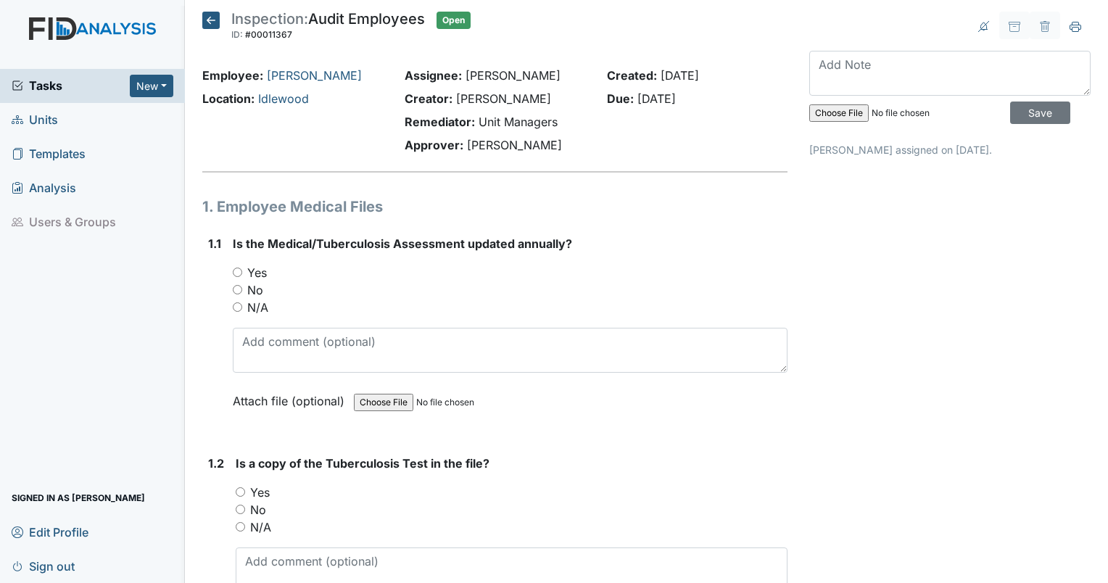
click at [236, 271] on input "Yes" at bounding box center [237, 272] width 9 height 9
radio input "true"
click at [241, 508] on input "No" at bounding box center [240, 509] width 9 height 9
radio input "true"
click at [285, 554] on textarea at bounding box center [512, 570] width 552 height 45
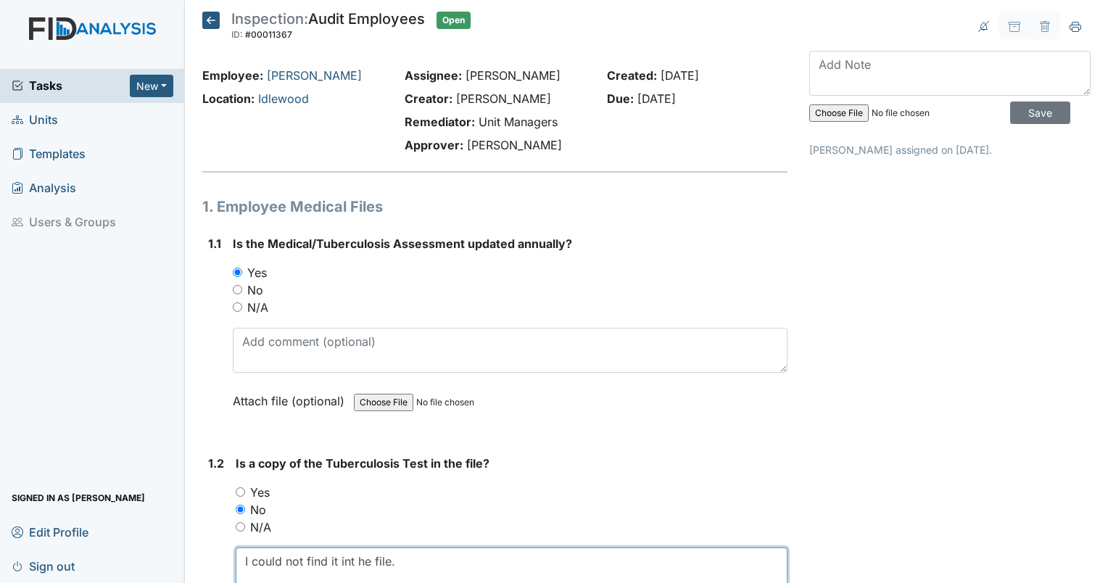
click at [351, 560] on textarea "I could not find it int he file." at bounding box center [512, 570] width 552 height 45
click at [434, 572] on textarea "I could not find it in the file." at bounding box center [512, 570] width 552 height 45
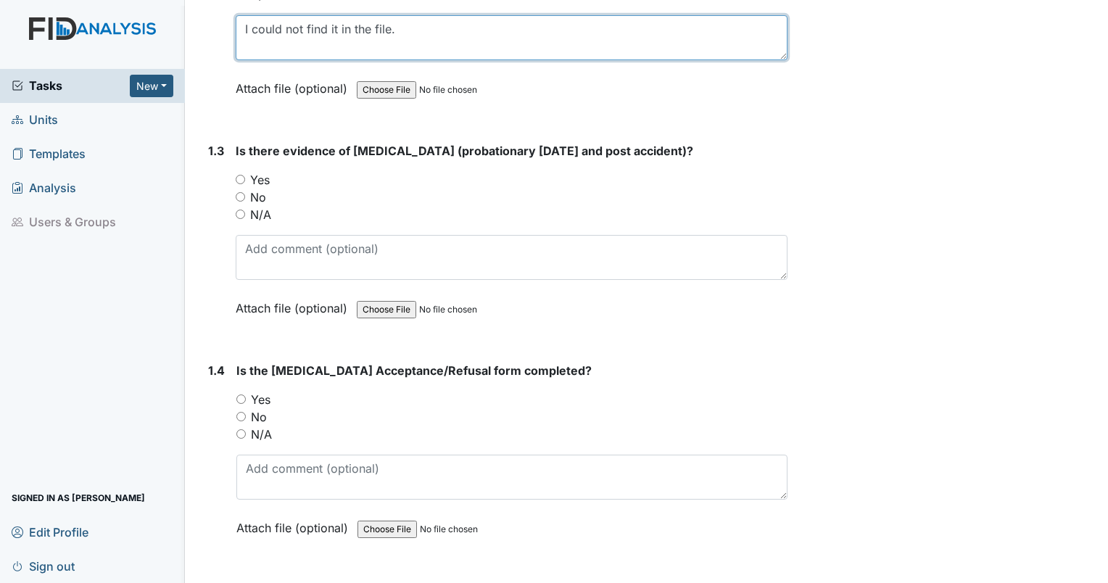
scroll to position [539, 0]
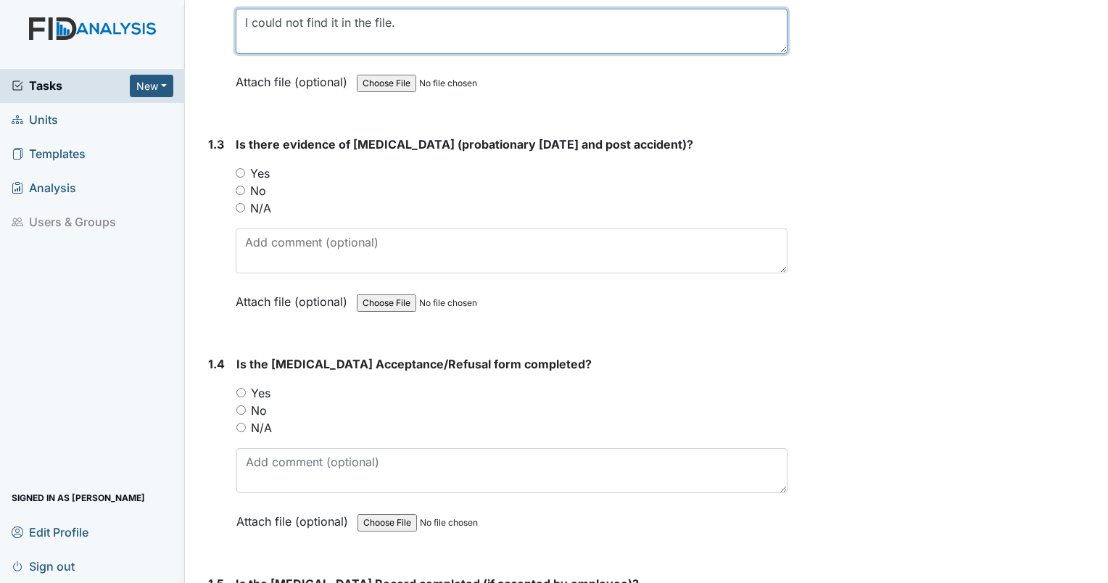
type textarea "I could not find it in the file."
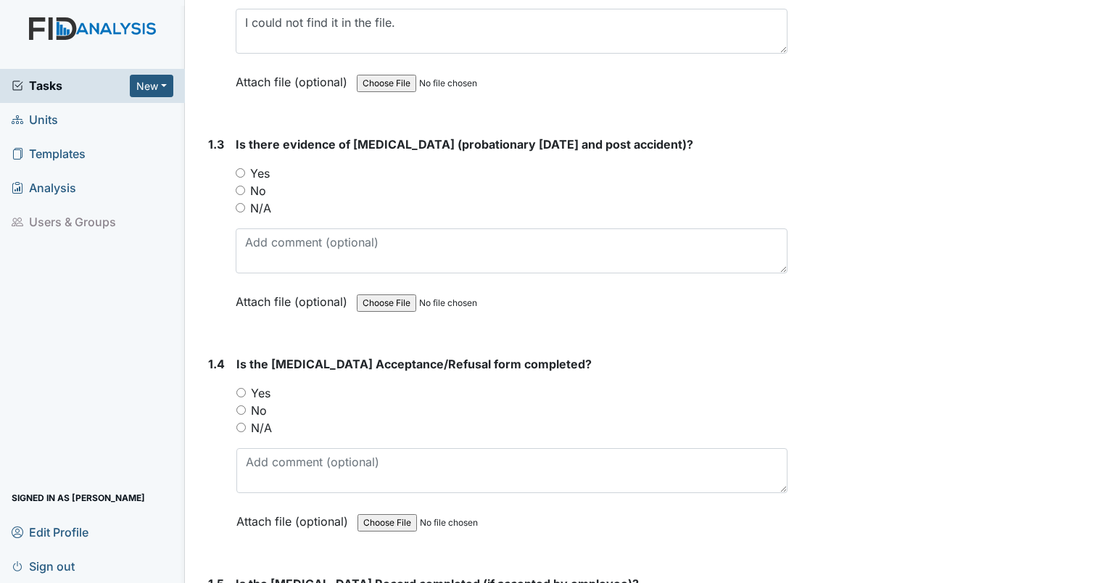
click at [241, 168] on input "Yes" at bounding box center [240, 172] width 9 height 9
radio input "true"
click at [236, 384] on div "Yes" at bounding box center [511, 392] width 551 height 17
click at [238, 388] on input "Yes" at bounding box center [240, 392] width 9 height 9
radio input "true"
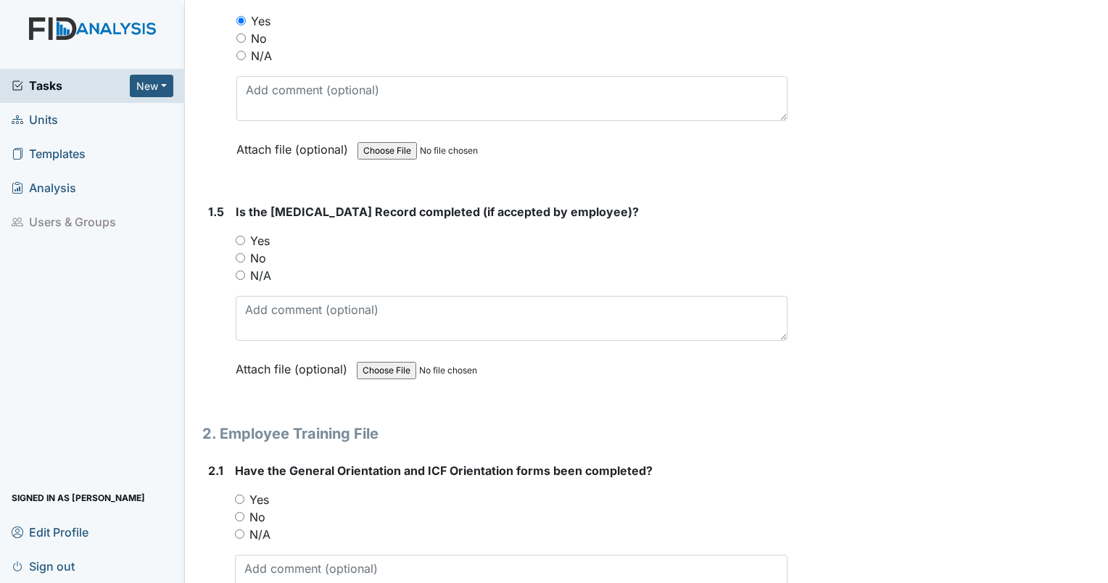
scroll to position [943, 0]
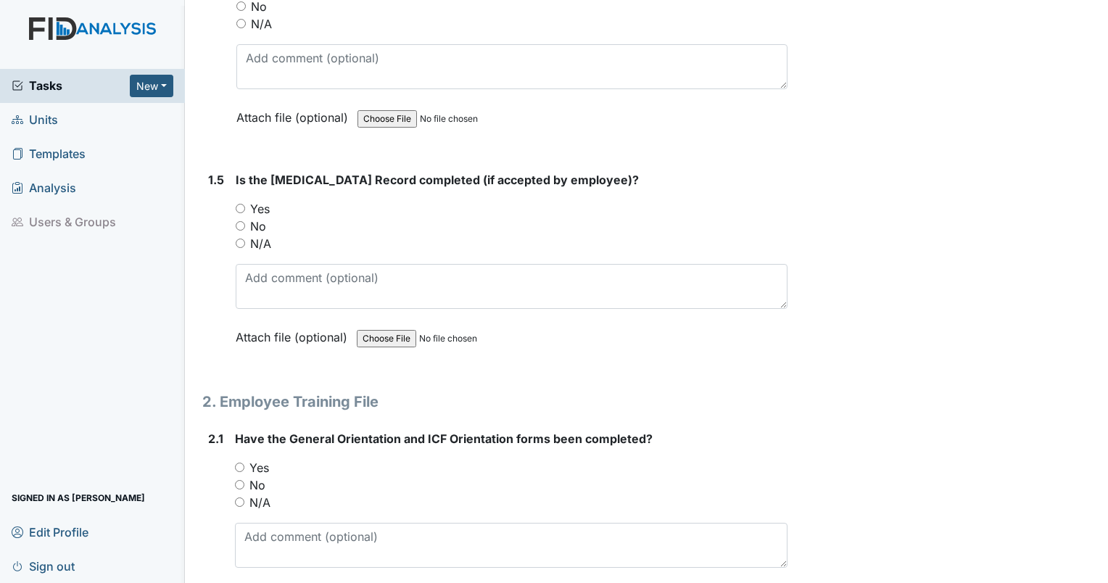
click at [243, 204] on input "Yes" at bounding box center [240, 208] width 9 height 9
radio input "true"
click at [241, 464] on input "Yes" at bounding box center [239, 467] width 9 height 9
radio input "true"
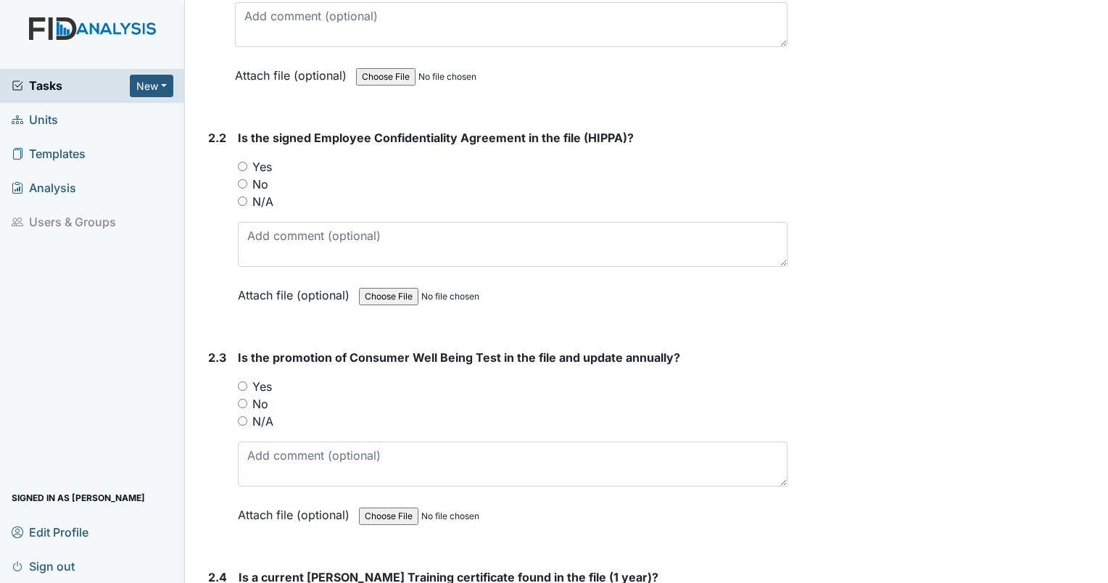
scroll to position [1477, 0]
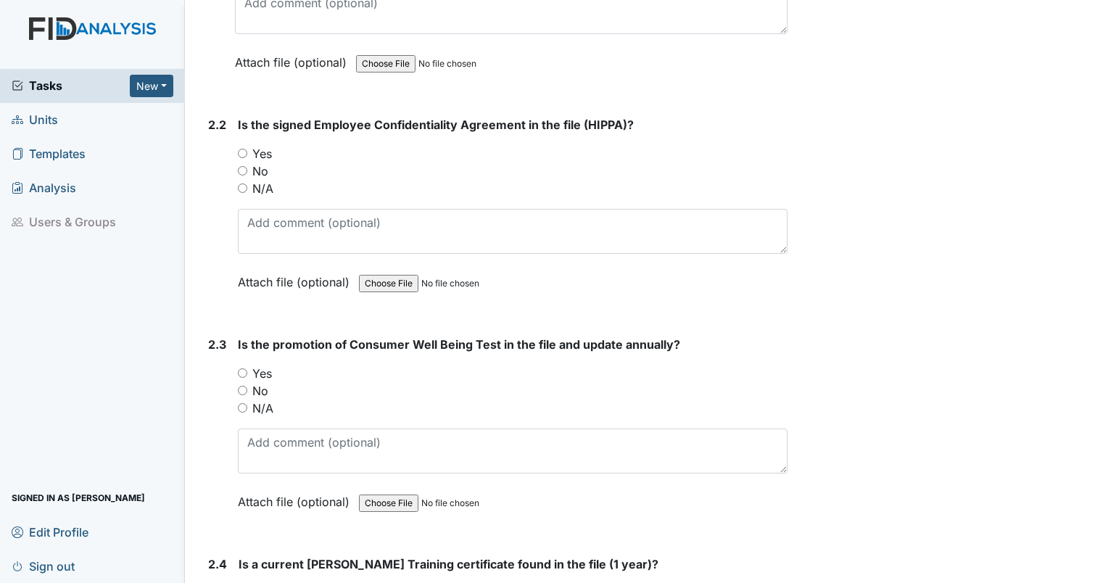
click at [246, 150] on input "Yes" at bounding box center [242, 153] width 9 height 9
radio input "true"
click at [241, 373] on div "Yes" at bounding box center [513, 373] width 550 height 17
click at [242, 368] on input "Yes" at bounding box center [242, 372] width 9 height 9
radio input "true"
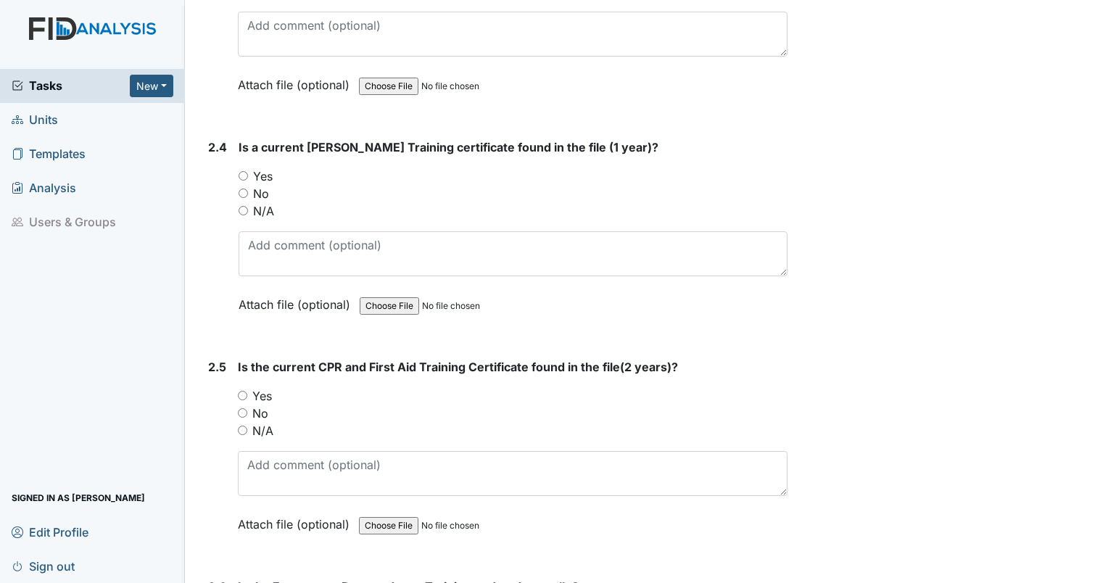
scroll to position [1945, 0]
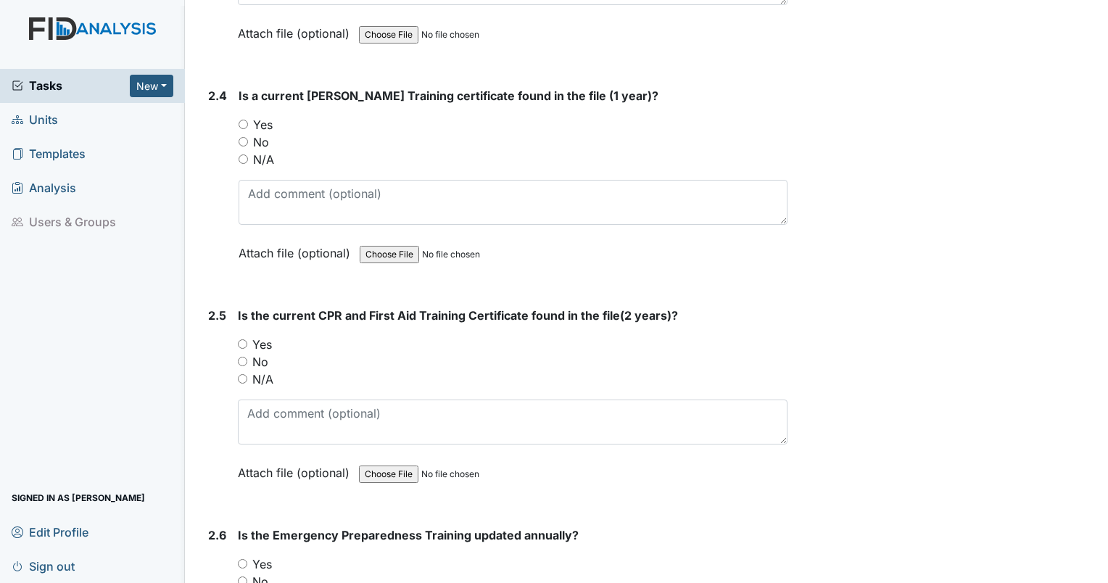
click at [247, 120] on input "Yes" at bounding box center [243, 124] width 9 height 9
radio input "true"
click at [241, 339] on input "Yes" at bounding box center [242, 343] width 9 height 9
radio input "true"
click at [244, 559] on input "Yes" at bounding box center [242, 563] width 9 height 9
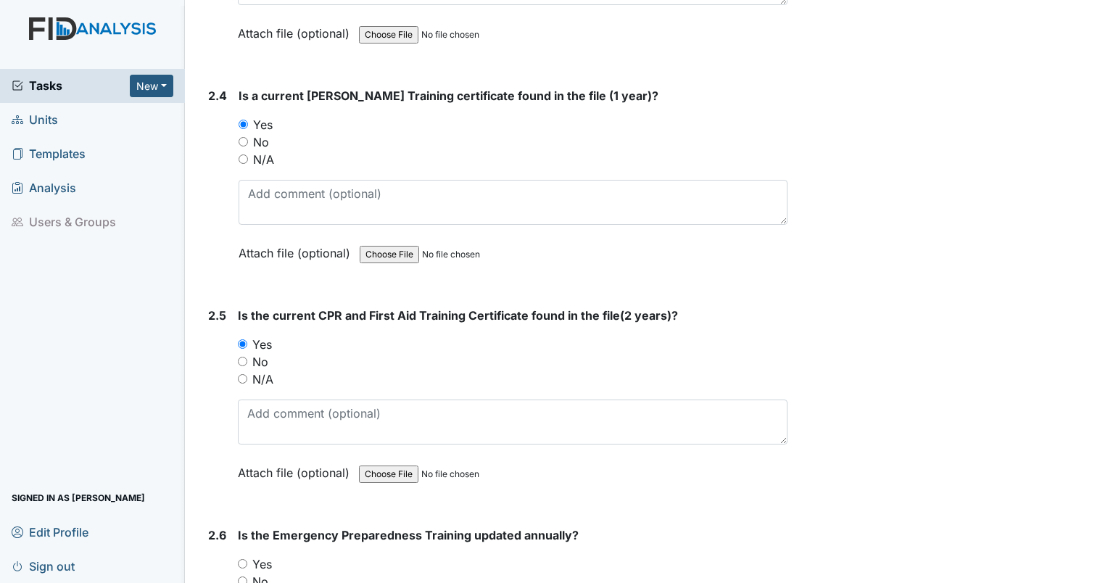
radio input "true"
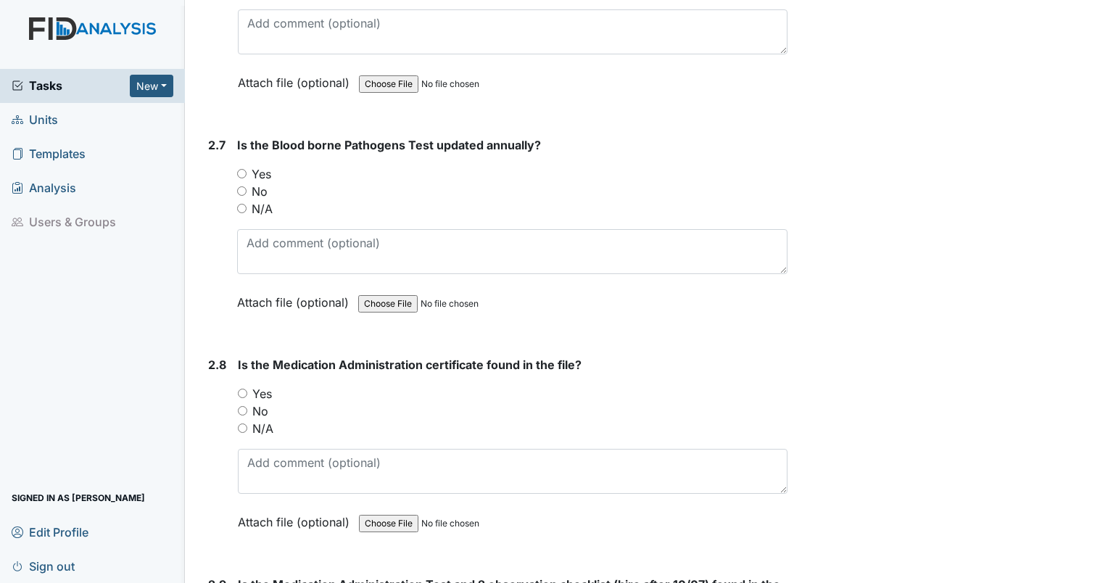
scroll to position [2690, 0]
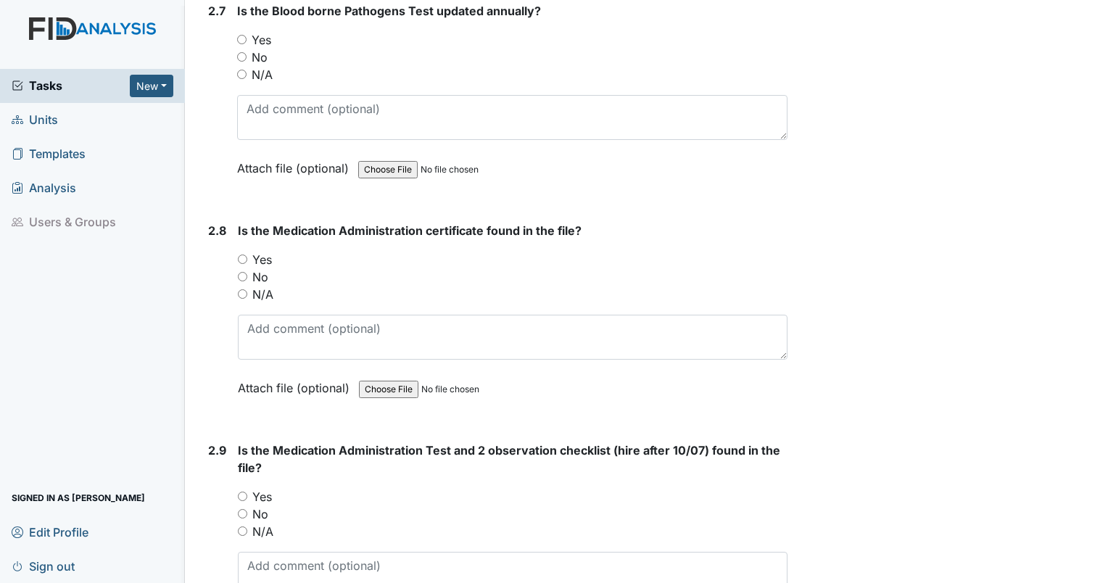
click at [240, 35] on input "Yes" at bounding box center [241, 39] width 9 height 9
radio input "true"
click at [239, 255] on input "Yes" at bounding box center [242, 259] width 9 height 9
radio input "true"
click at [244, 492] on input "Yes" at bounding box center [242, 496] width 9 height 9
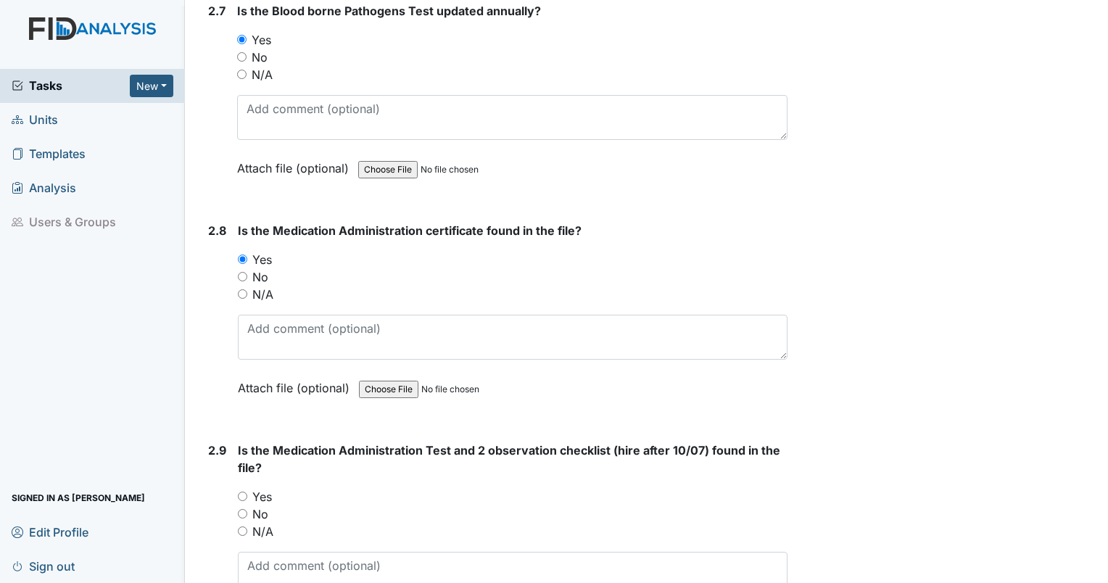
radio input "true"
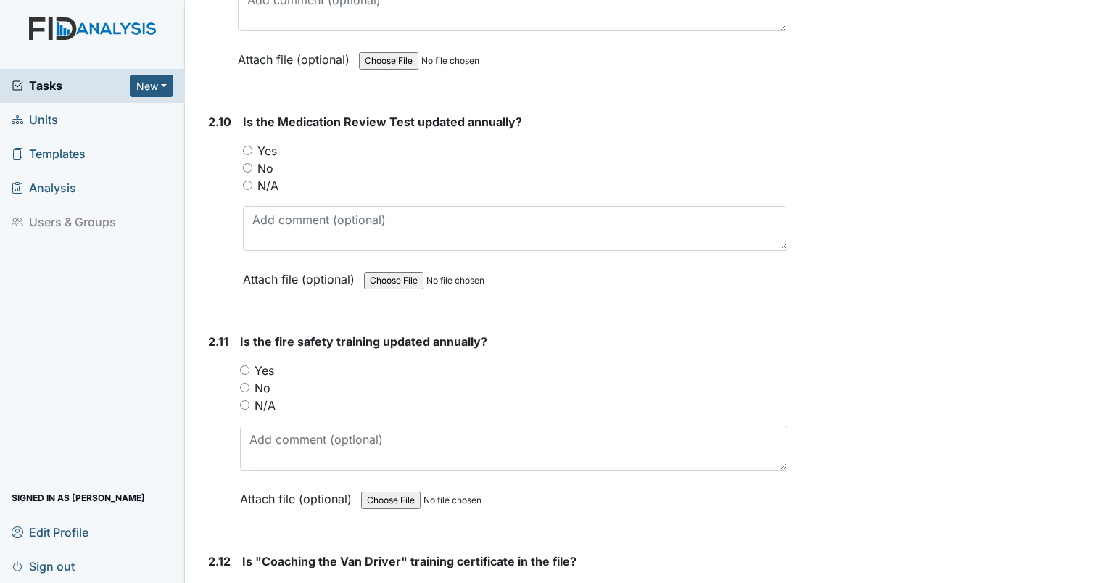
scroll to position [3261, 0]
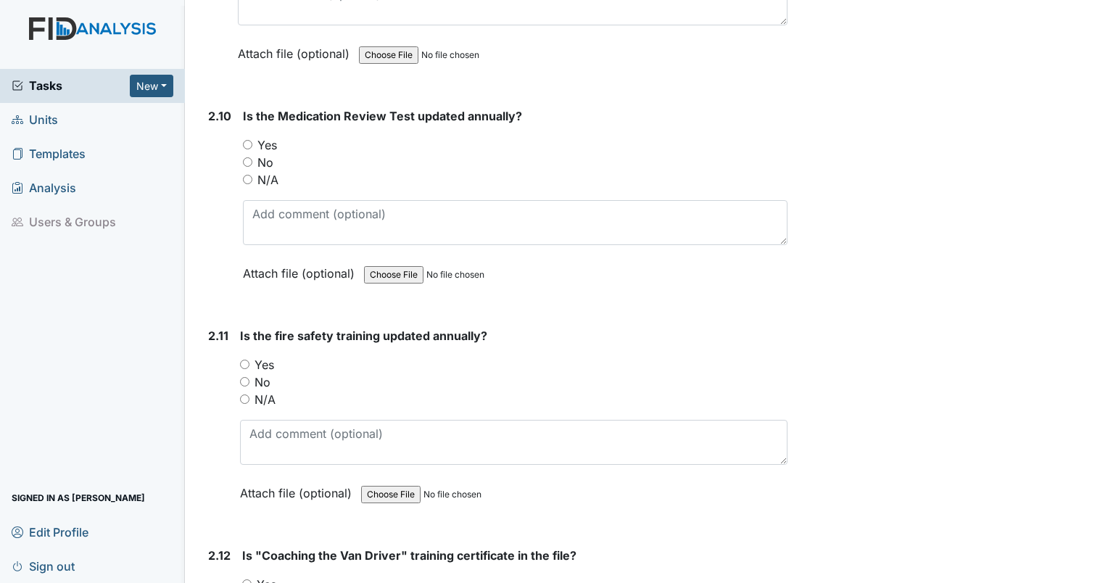
click at [250, 140] on input "Yes" at bounding box center [247, 144] width 9 height 9
radio input "true"
click at [245, 360] on input "Yes" at bounding box center [244, 364] width 9 height 9
radio input "true"
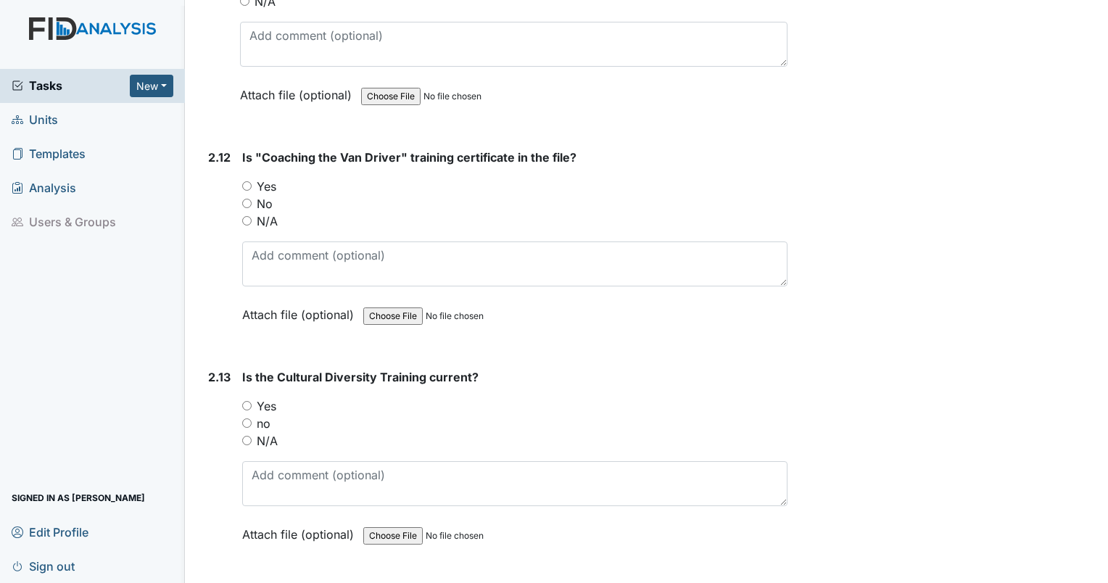
scroll to position [3698, 0]
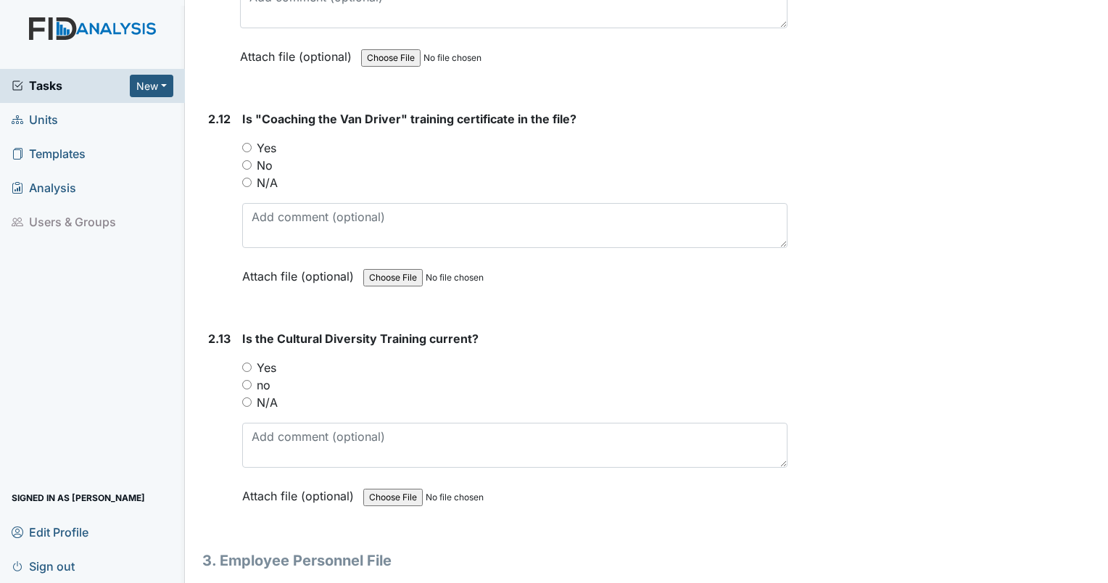
click at [242, 143] on input "Yes" at bounding box center [246, 147] width 9 height 9
radio input "true"
click at [244, 363] on input "Yes" at bounding box center [246, 367] width 9 height 9
radio input "true"
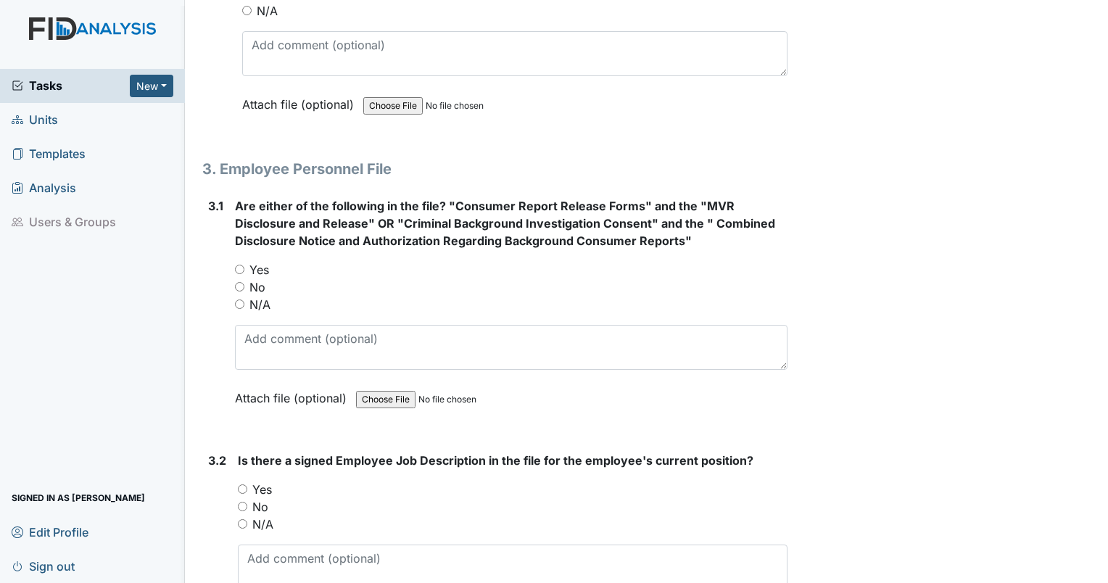
scroll to position [4154, 0]
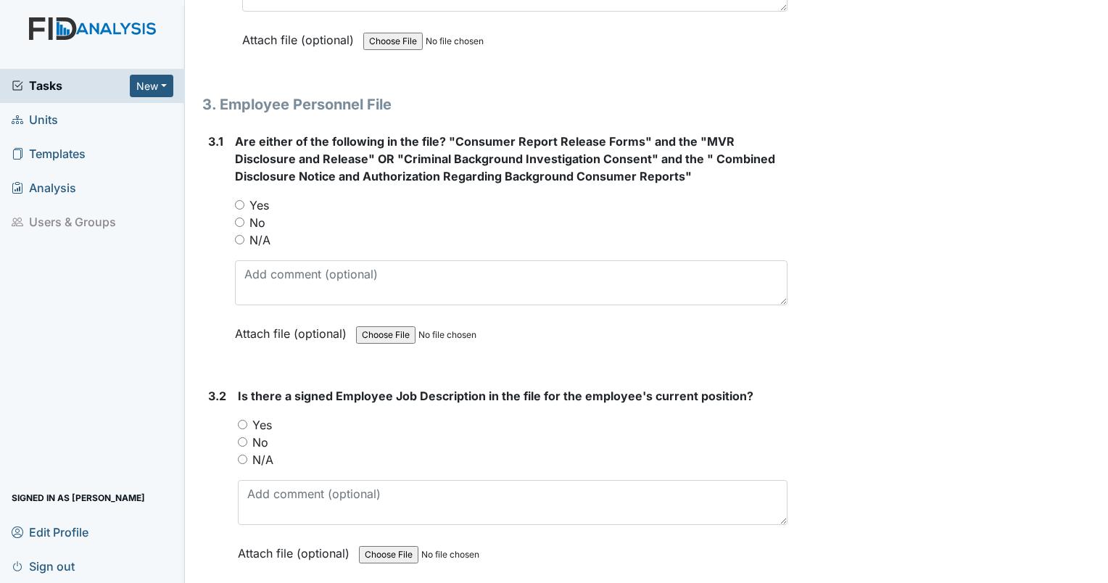
click at [235, 218] on input "No" at bounding box center [239, 222] width 9 height 9
radio input "true"
click at [235, 218] on input "No" at bounding box center [239, 222] width 9 height 9
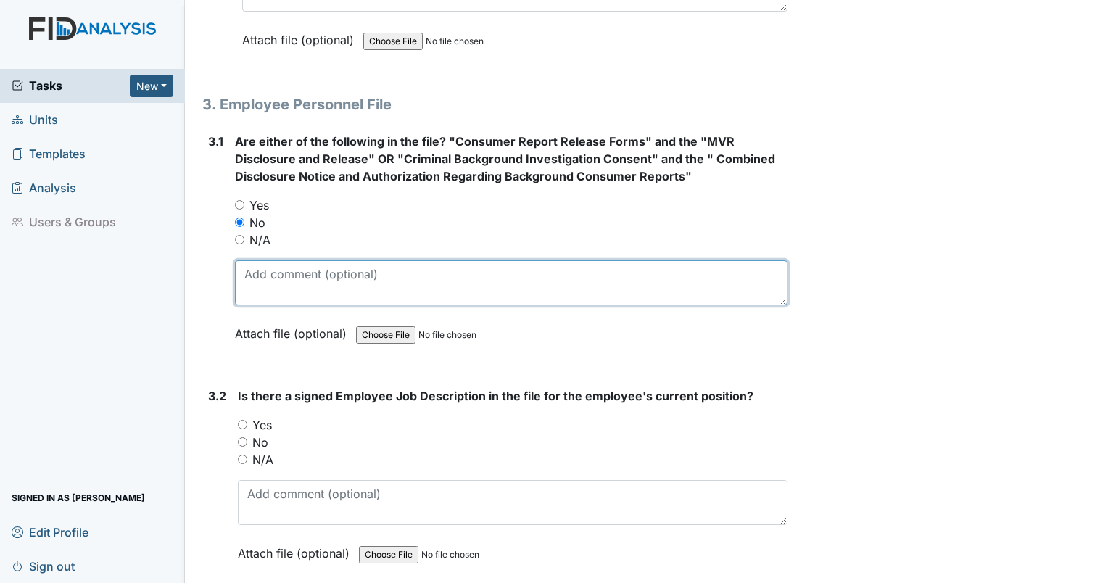
click at [281, 267] on textarea at bounding box center [511, 282] width 553 height 45
type textarea "I could not find it."
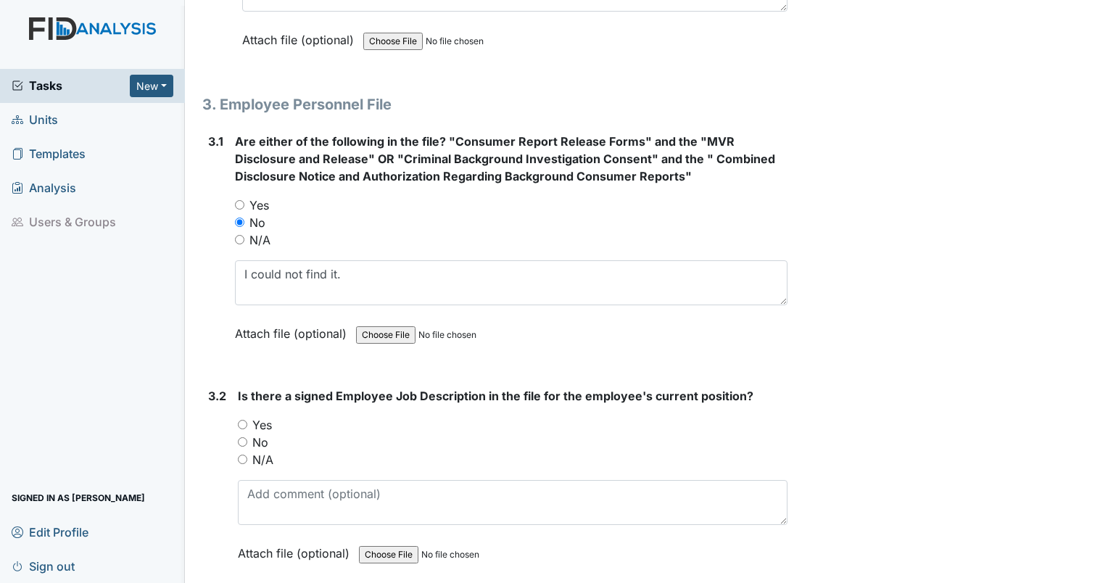
click at [244, 420] on input "Yes" at bounding box center [242, 424] width 9 height 9
radio input "true"
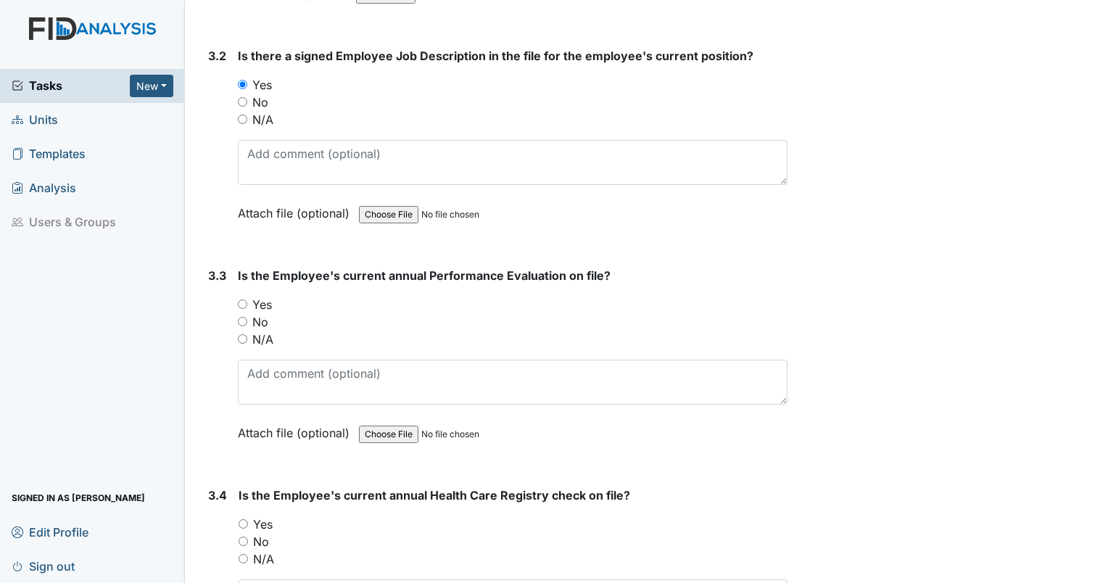
scroll to position [4546, 0]
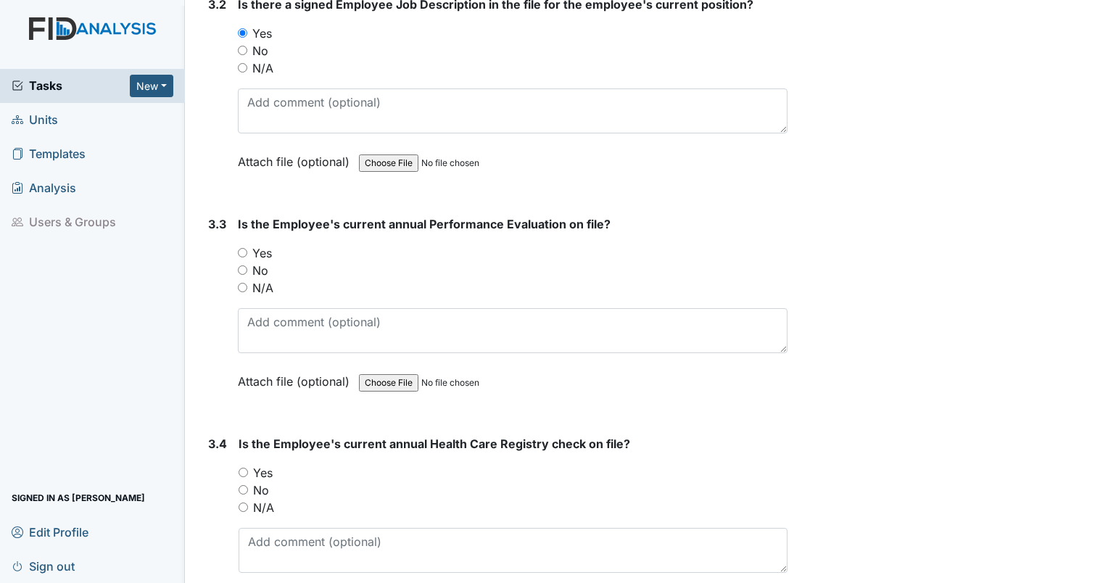
click at [239, 283] on input "N/A" at bounding box center [242, 287] width 9 height 9
radio input "true"
click at [243, 468] on input "Yes" at bounding box center [243, 472] width 9 height 9
radio input "true"
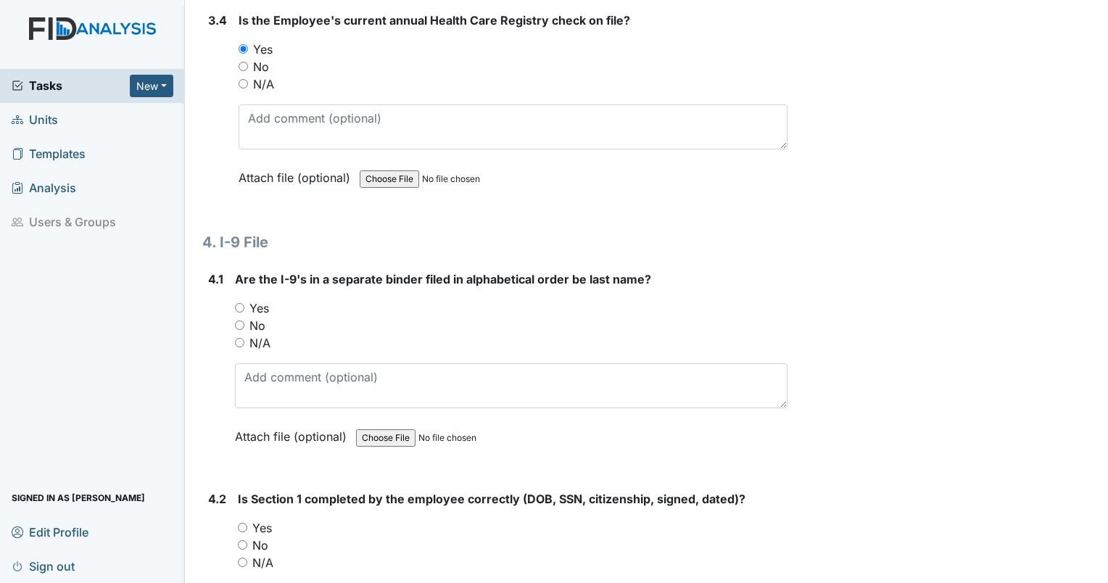
scroll to position [5008, 0]
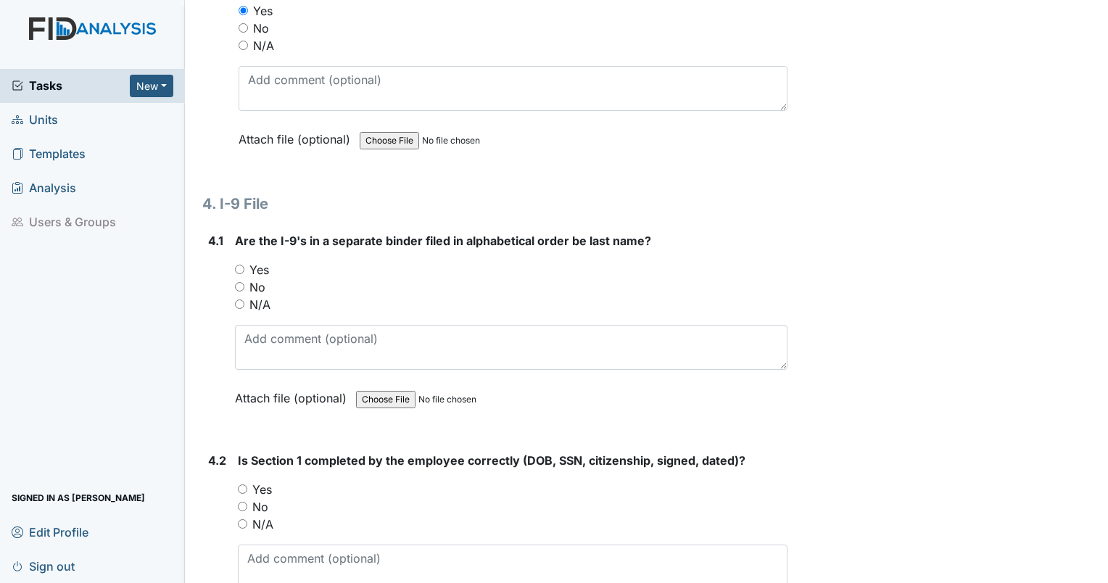
click at [242, 265] on input "Yes" at bounding box center [239, 269] width 9 height 9
radio input "true"
click at [245, 485] on input "Yes" at bounding box center [242, 489] width 9 height 9
radio input "true"
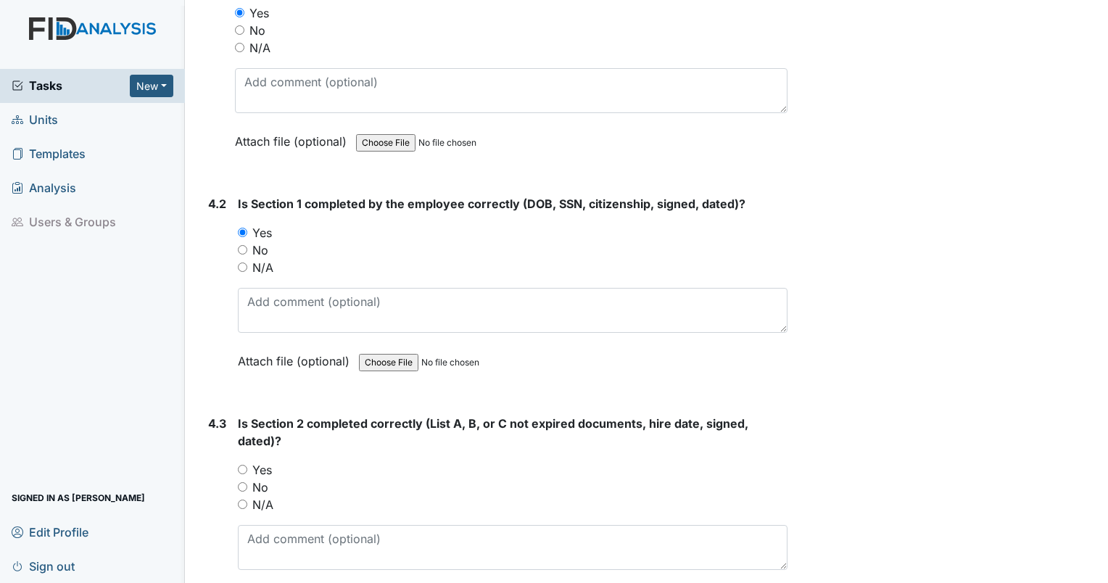
scroll to position [5470, 0]
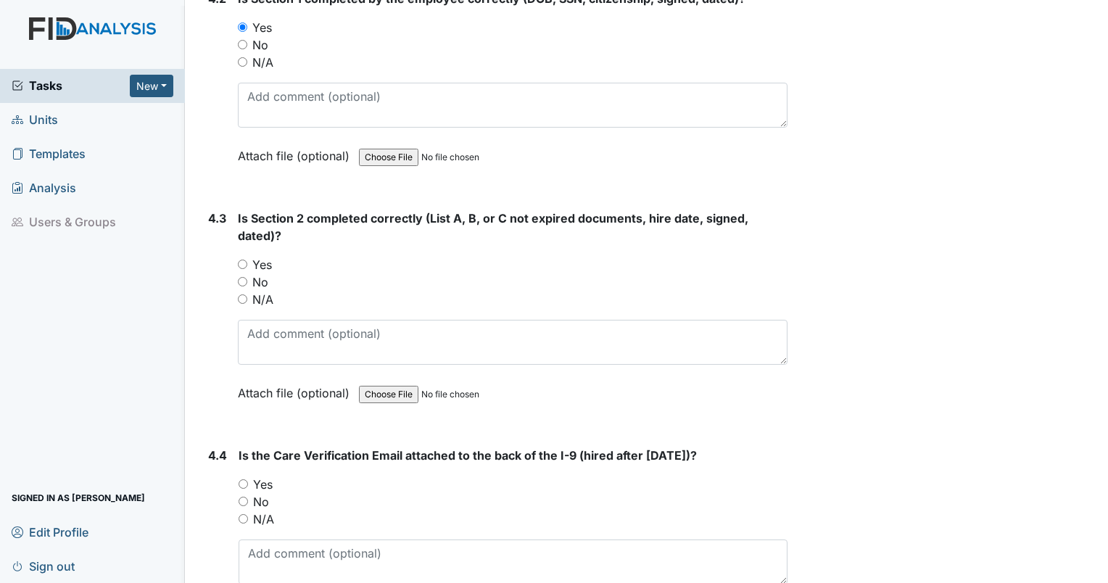
click at [247, 260] on input "Yes" at bounding box center [242, 264] width 9 height 9
radio input "true"
click at [245, 479] on input "Yes" at bounding box center [243, 483] width 9 height 9
radio input "true"
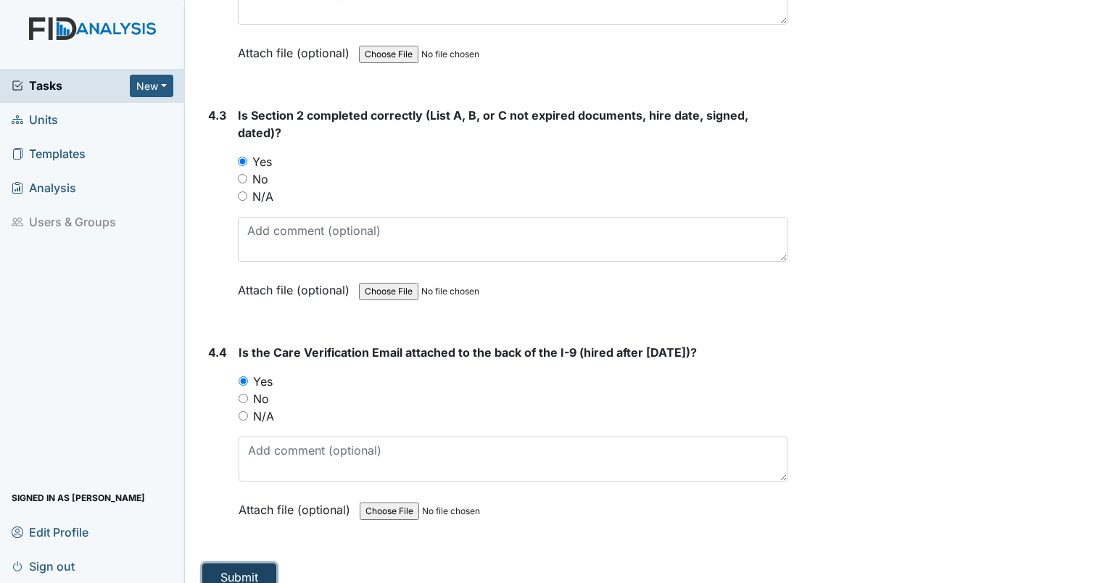
click at [253, 564] on button "Submit" at bounding box center [239, 578] width 74 height 28
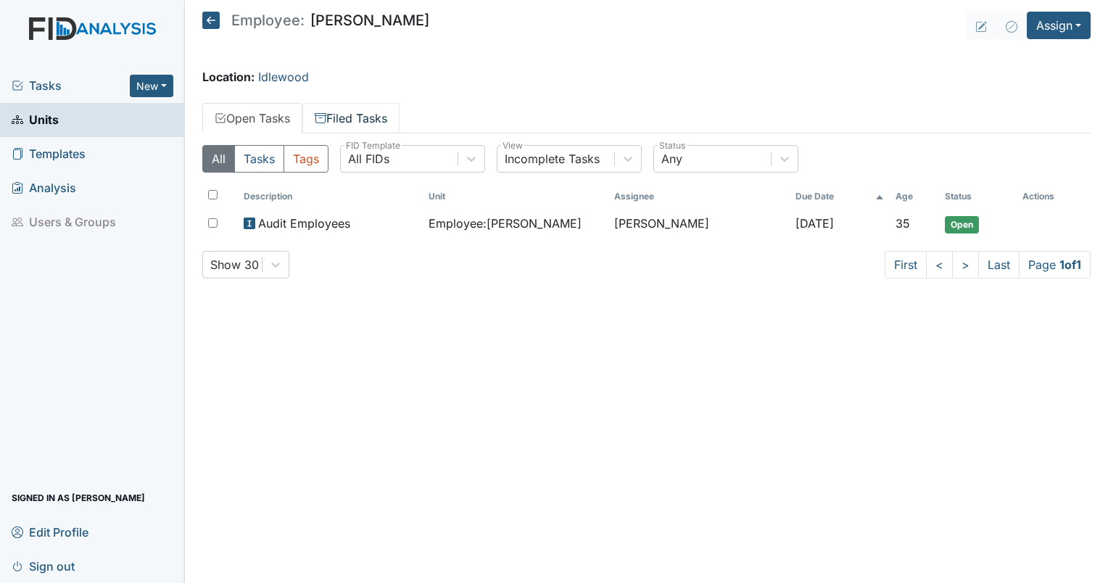
click at [355, 122] on link "Filed Tasks" at bounding box center [350, 118] width 97 height 30
